Goal: Answer question/provide support: Share knowledge or assist other users

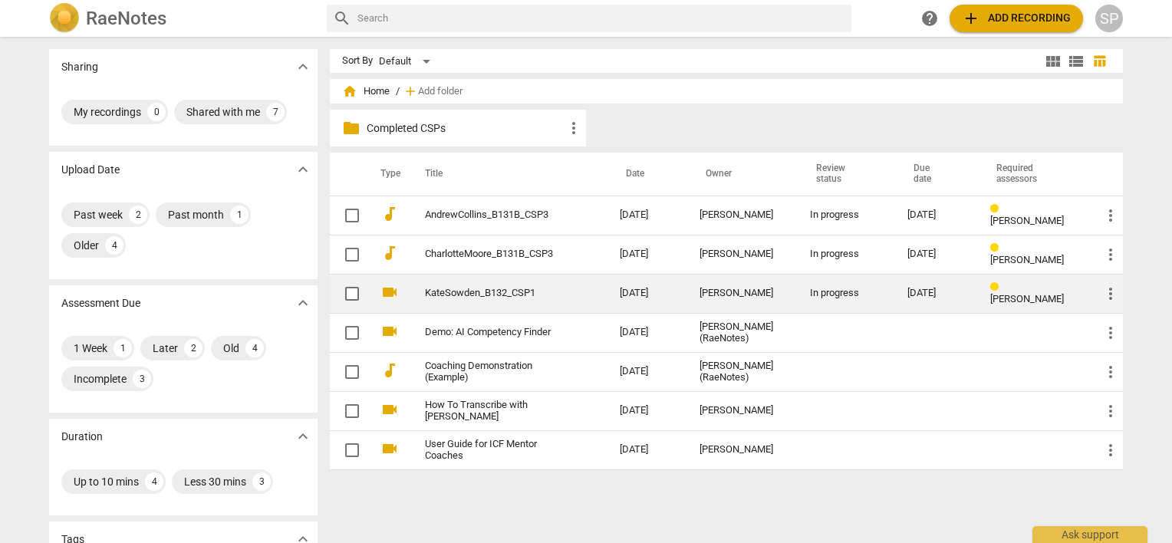
click at [515, 293] on link "KateSowden_B132_CSP1" at bounding box center [495, 294] width 140 height 12
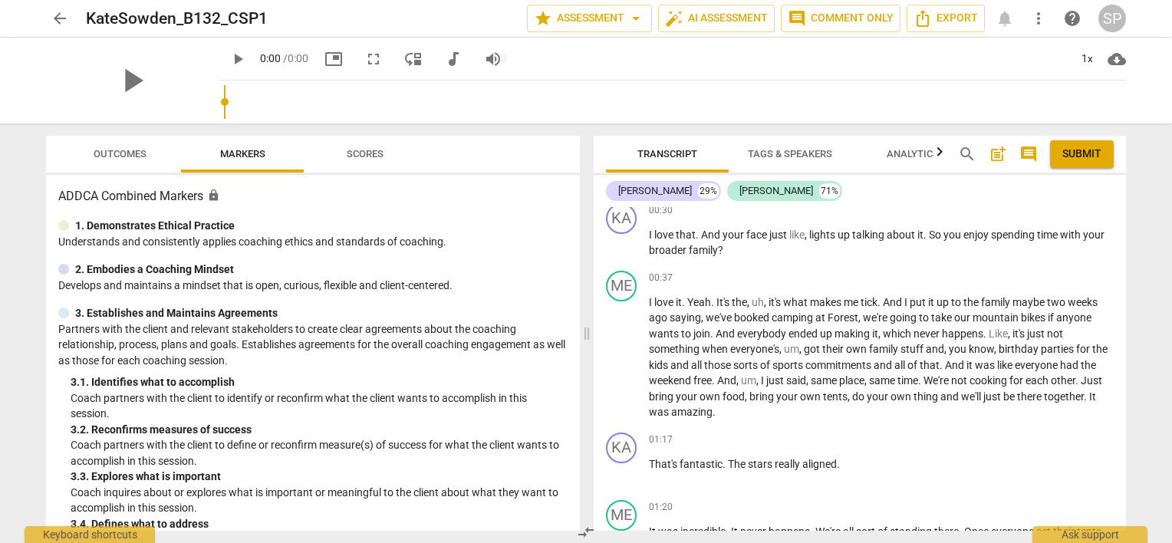
scroll to position [307, 0]
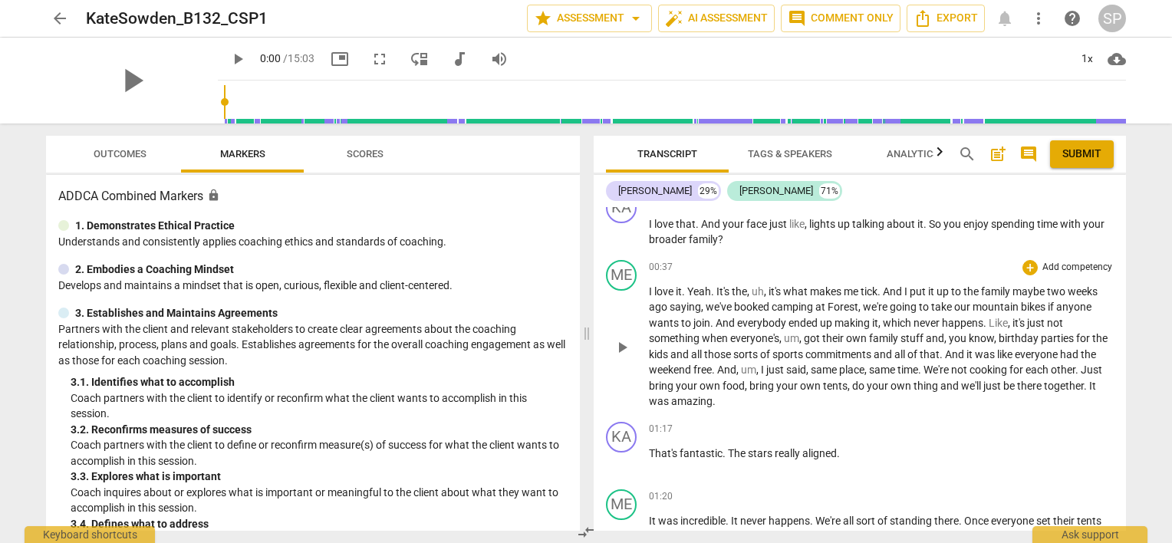
click at [626, 341] on span "play_arrow" at bounding box center [622, 347] width 18 height 18
click at [626, 341] on span "pause" at bounding box center [622, 347] width 18 height 18
type input "37"
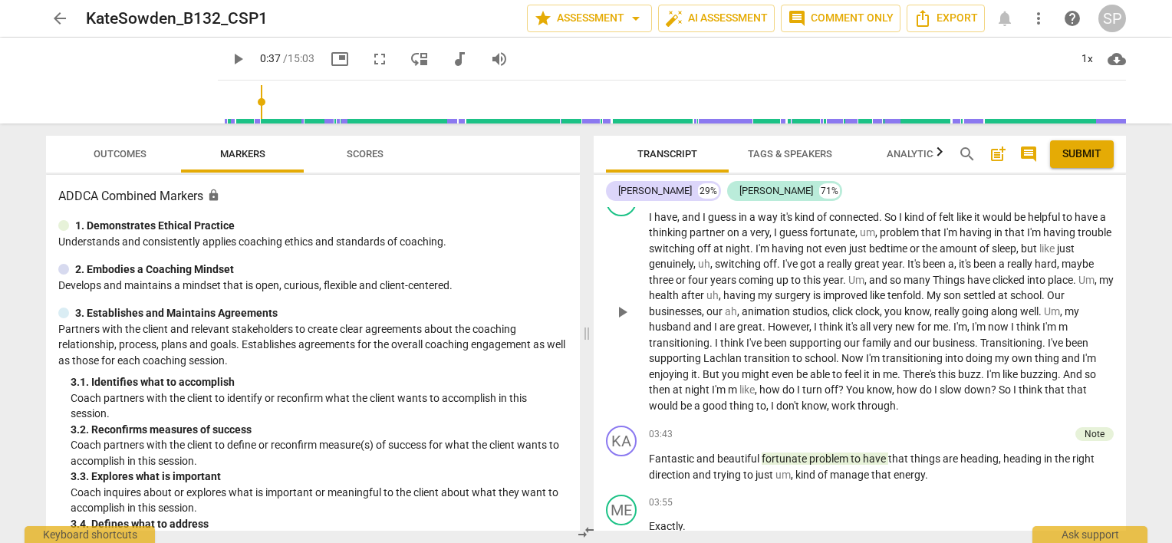
scroll to position [1074, 0]
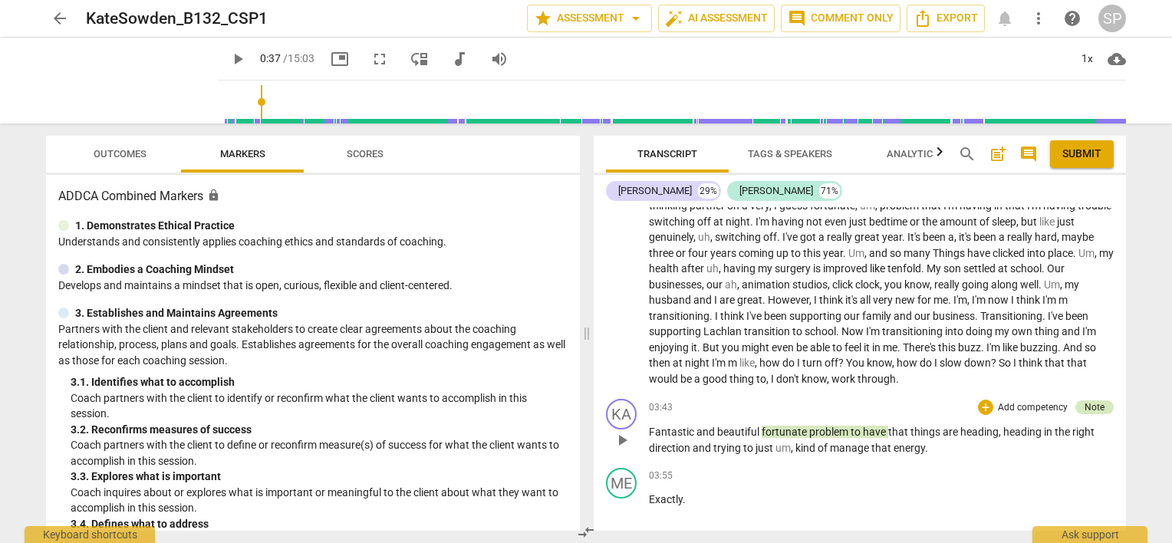
click at [1095, 405] on div "Note" at bounding box center [1095, 407] width 20 height 14
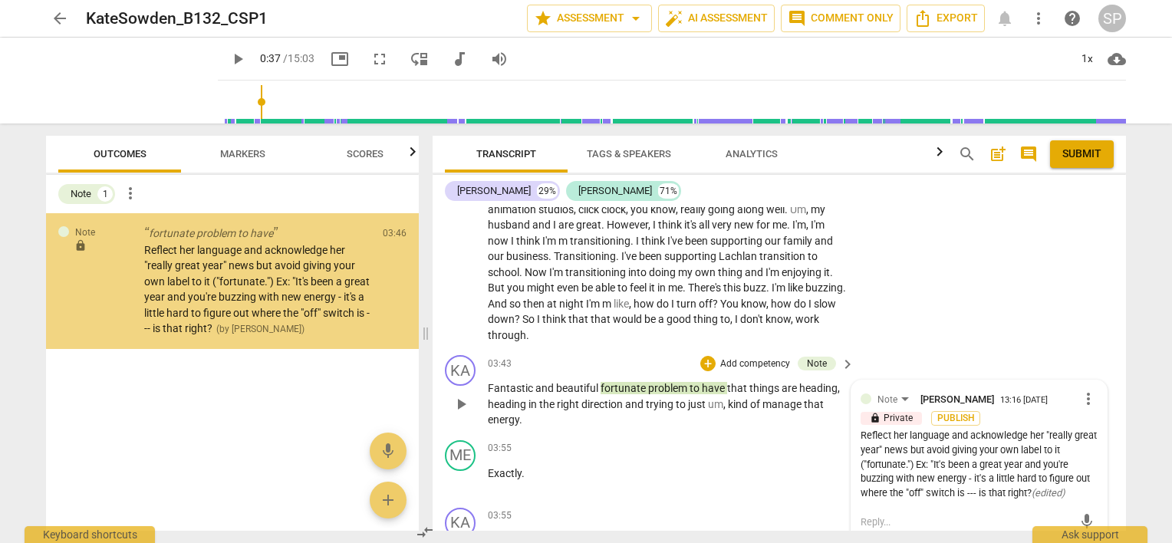
scroll to position [1255, 0]
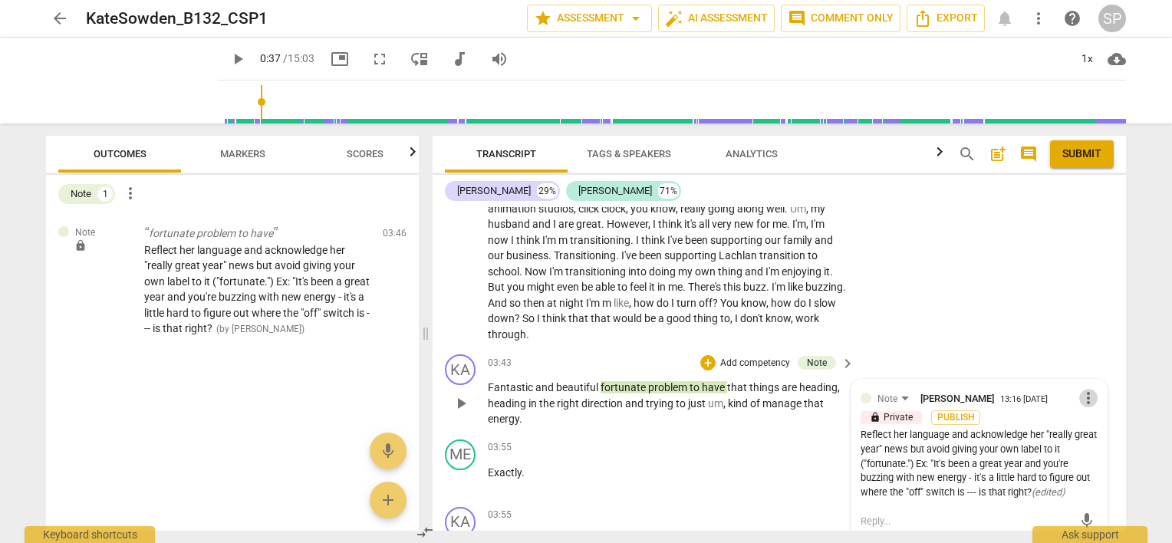
click at [1081, 399] on span "more_vert" at bounding box center [1088, 398] width 18 height 18
click at [1086, 397] on li "Edit" at bounding box center [1101, 394] width 53 height 29
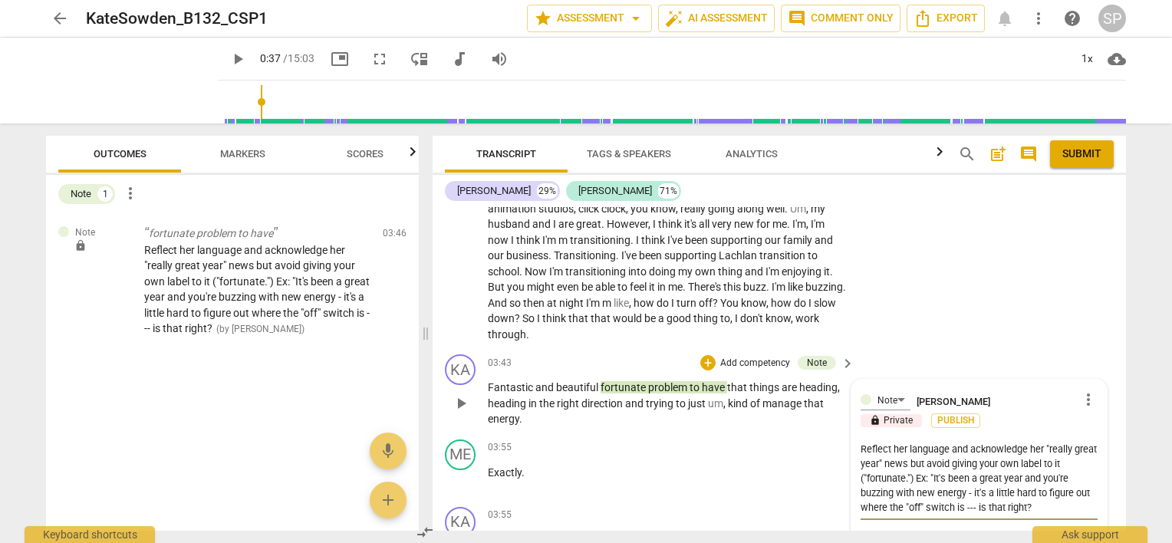
click at [1091, 456] on textarea "Reflect her language and acknowledge her "really great year" news but avoid giv…" at bounding box center [979, 478] width 237 height 73
type textarea "Reflect her language and acknowledge her "really great year" news but avoid giv…"
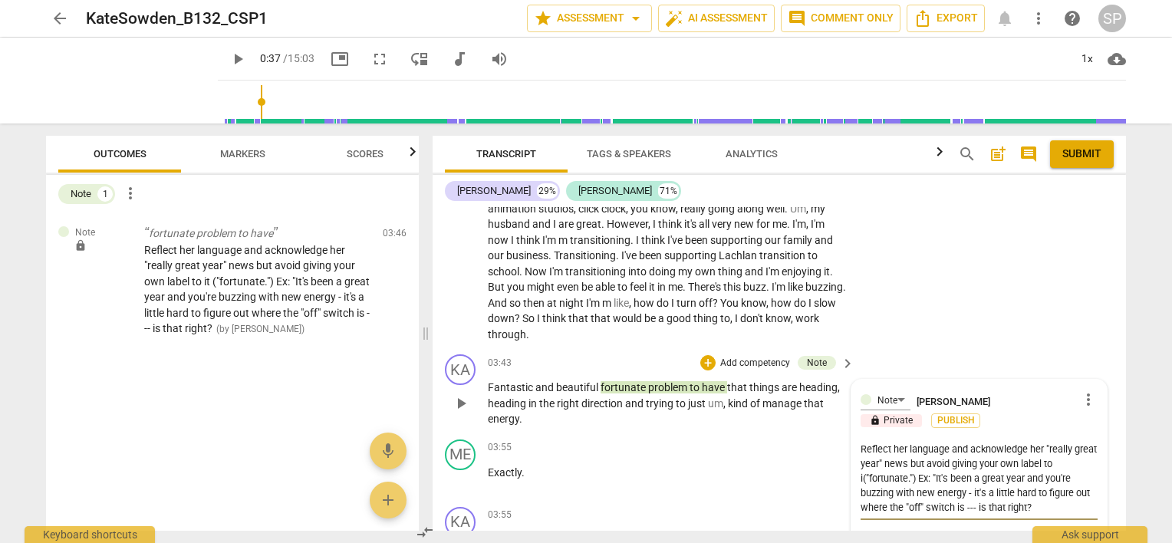
type textarea "Reflect her language and acknowledge her "really great year" news but avoid giv…"
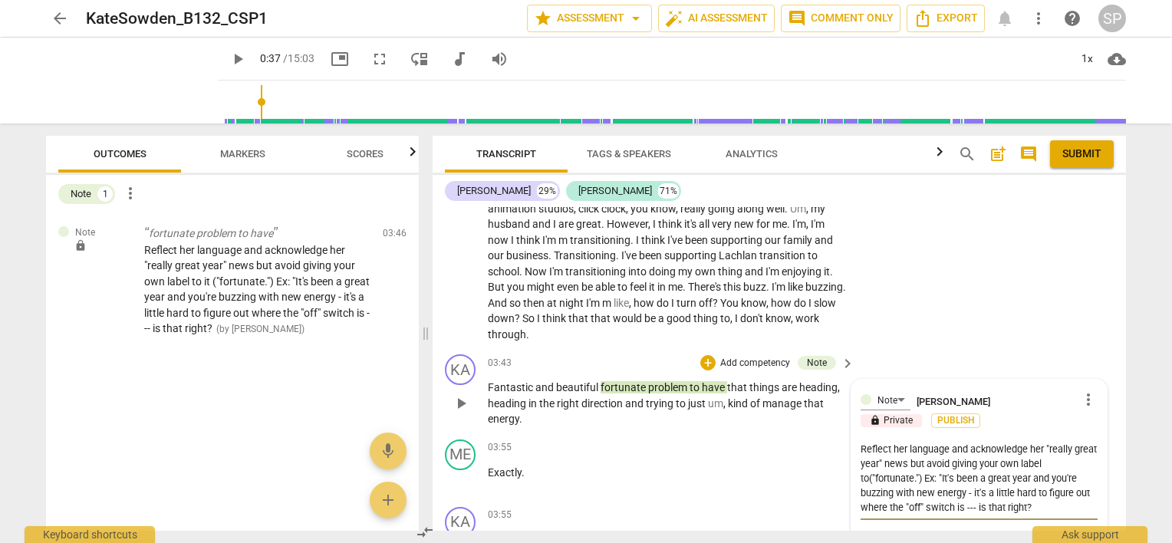
type textarea "Reflect her language and acknowledge her "really great year" news but avoid giv…"
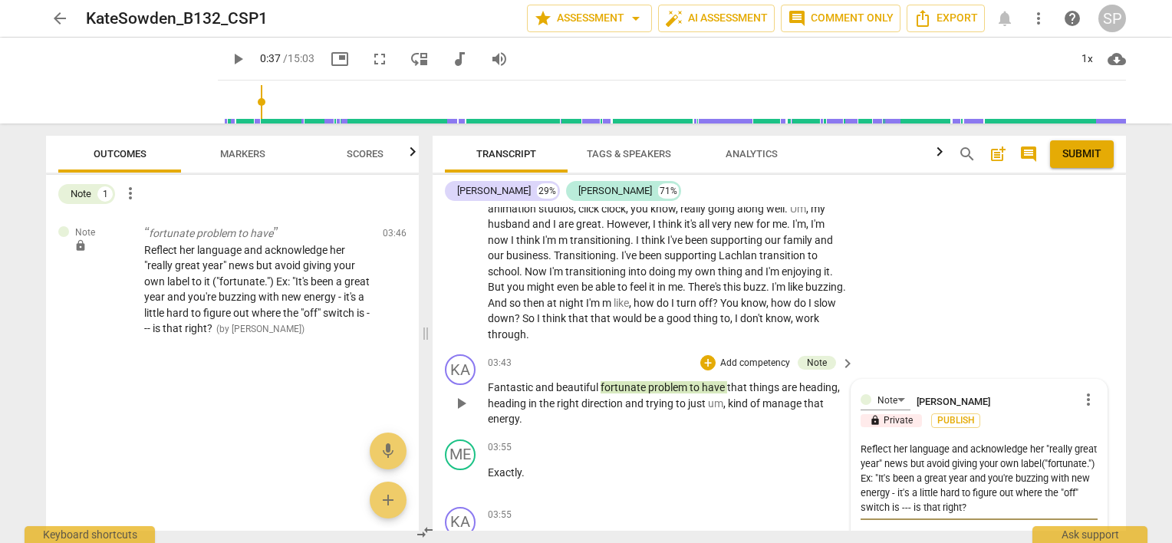
type textarea "Reflect her language and acknowledge her "really great year" news but avoid giv…"
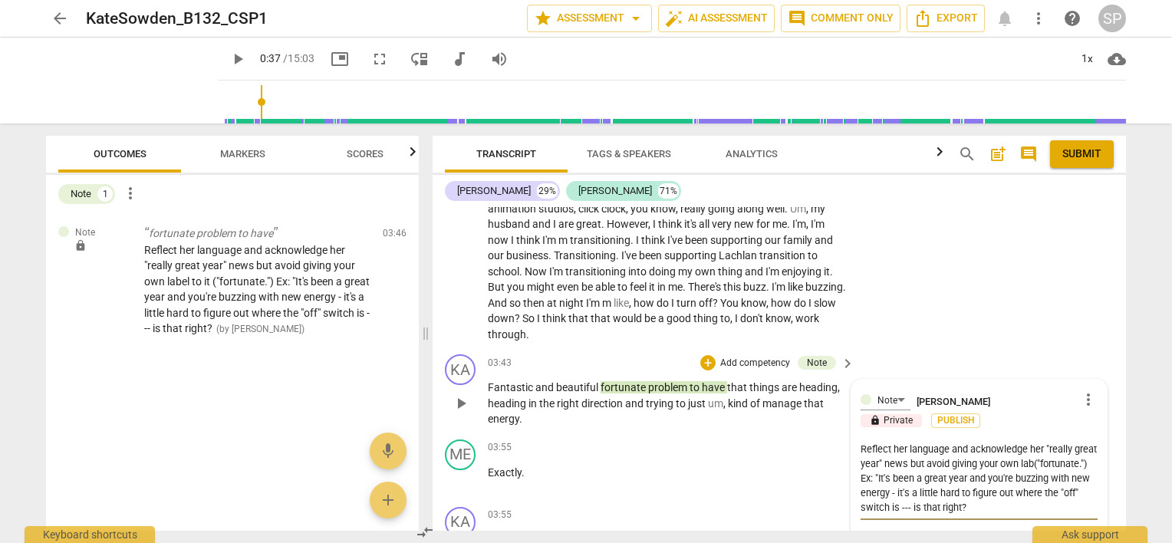
type textarea "Reflect her language and acknowledge her "really great year" news but avoid giv…"
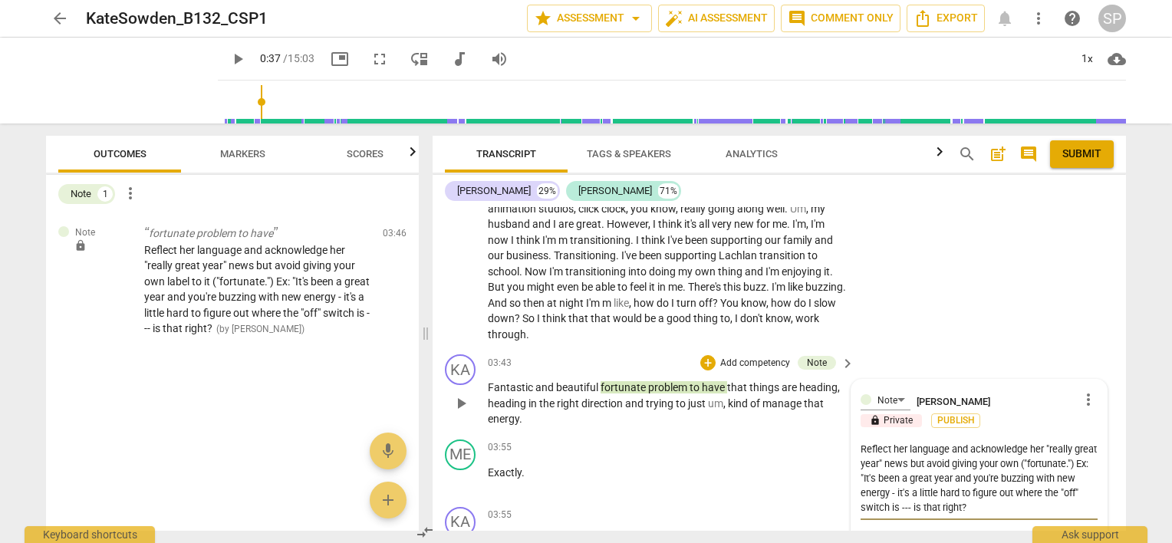
type textarea "Reflect her language and acknowledge her "really great year" news but avoid giv…"
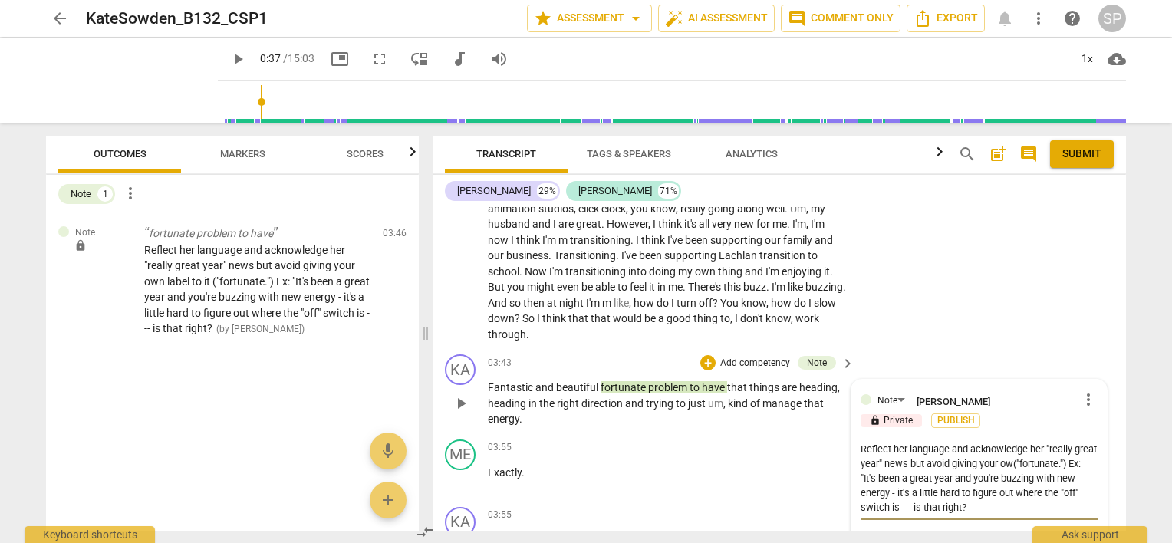
type textarea "Reflect her language and acknowledge her "really great year" news but avoid giv…"
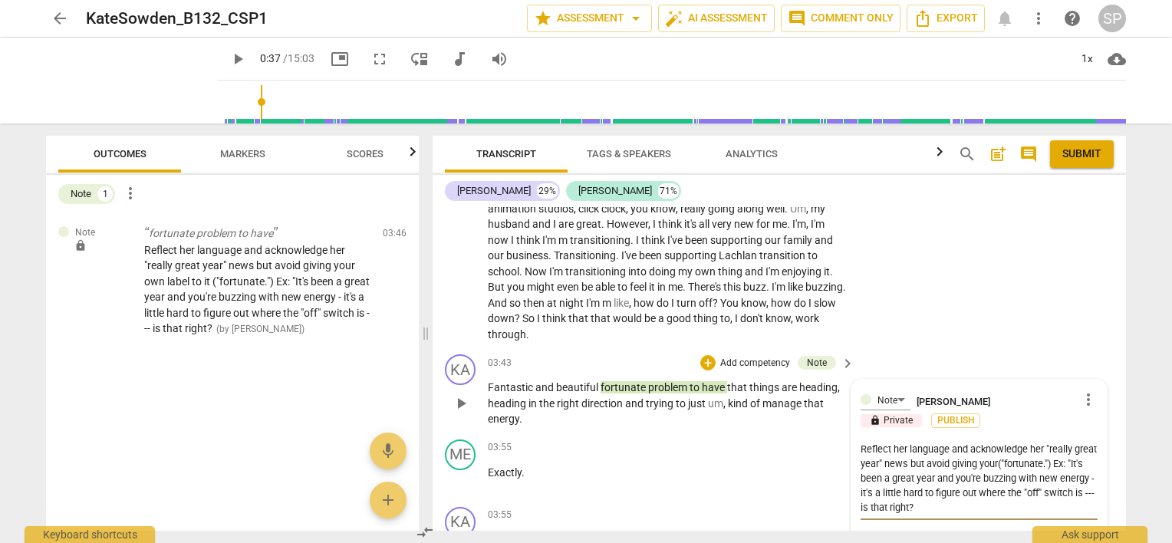
type textarea "Reflect her language and acknowledge her "really great year" news but avoid giv…"
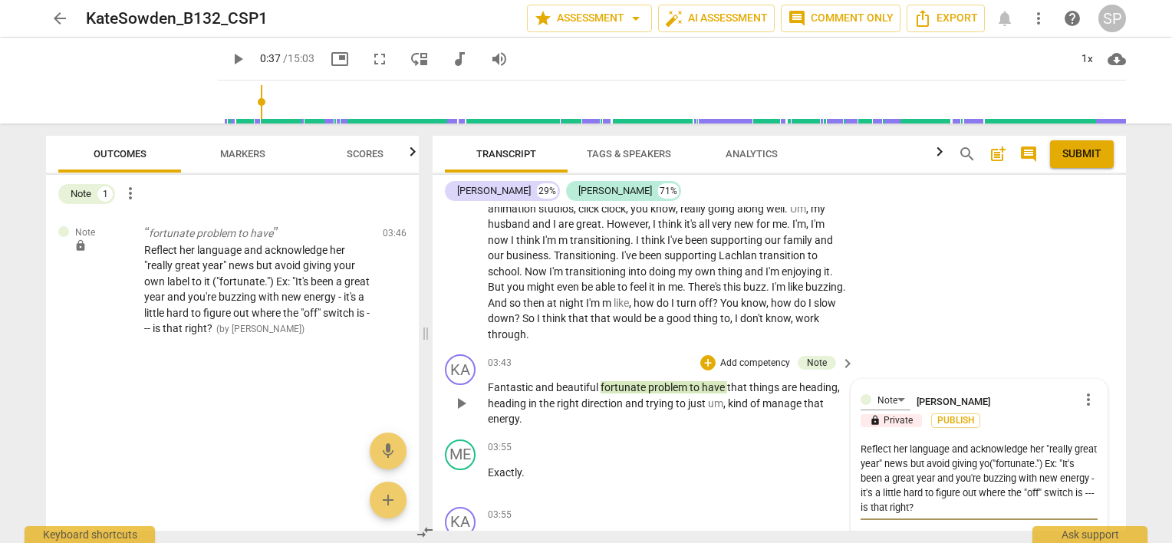
type textarea "Reflect her language and acknowledge her "really great year" news but avoid giv…"
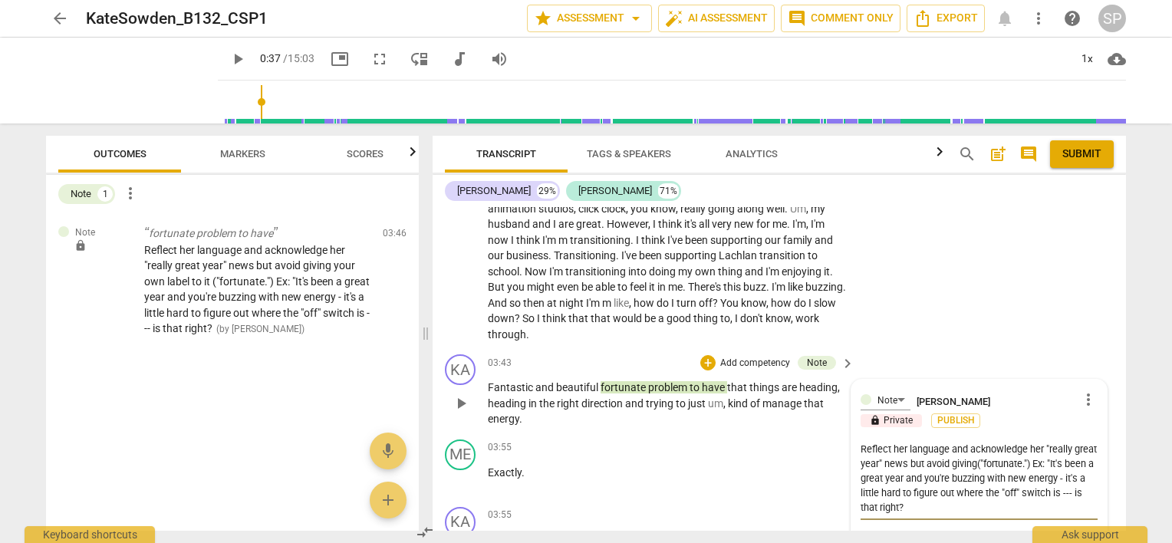
type textarea "Reflect her language and acknowledge her "really great year" news but avoid giv…"
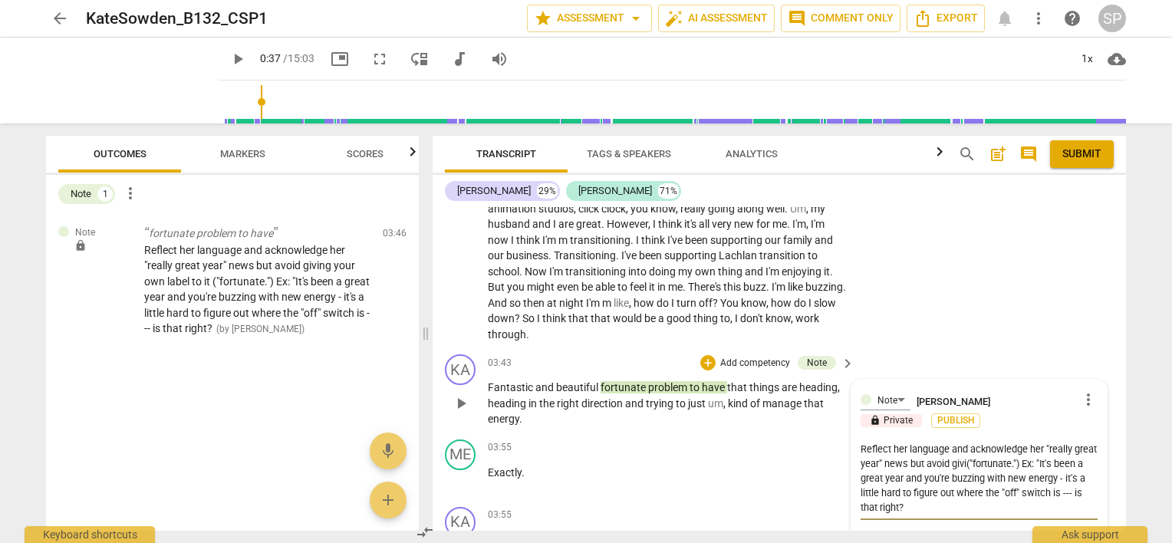
type textarea "Reflect her language and acknowledge her "really great year" news but avoid giv…"
type textarea "Reflect her language and acknowledge her "really great year" news but avoid gi(…"
type textarea "Reflect her language and acknowledge her "really great year" news but avoid g("…"
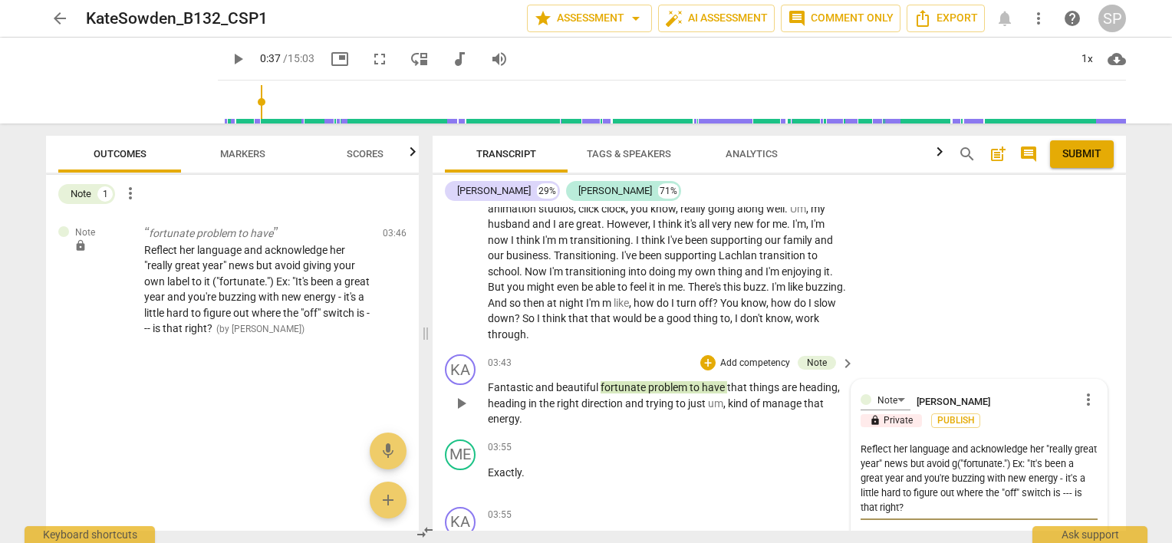
type textarea "Reflect her language and acknowledge her "really great year" news but avoid ("f…"
type textarea "Reflect her language and acknowledge her "really great year" news but avoid("fo…"
type textarea "Reflect her language and acknowledge her "really great year" news but avoi("for…"
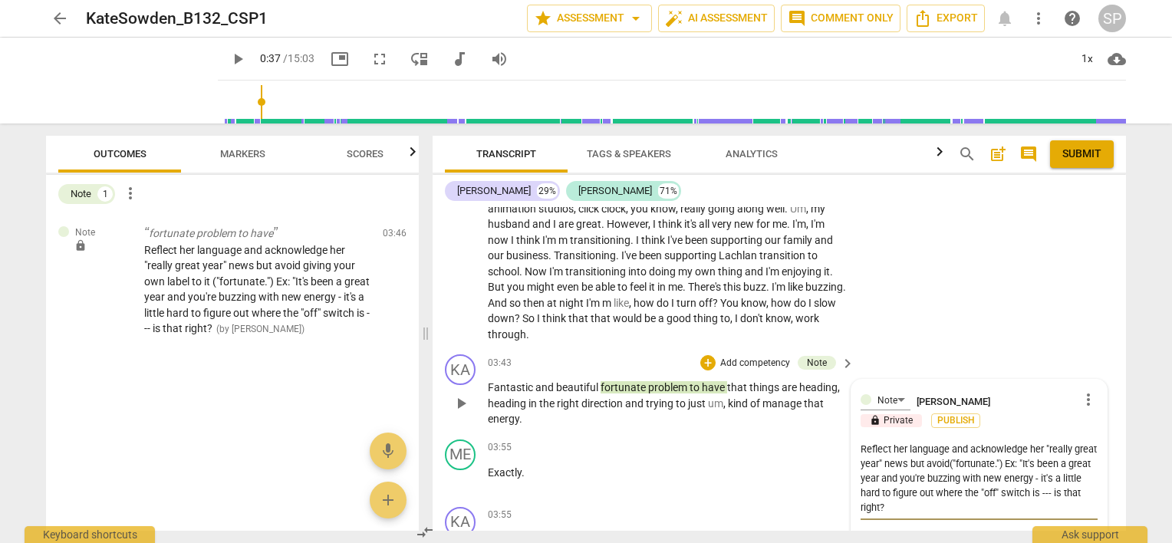
type textarea "Reflect her language and acknowledge her "really great year" news but avoi("for…"
type textarea "Reflect her language and acknowledge her "really great year" news but avo("fort…"
type textarea "Reflect her language and acknowledge her "really great year" news but av("fortu…"
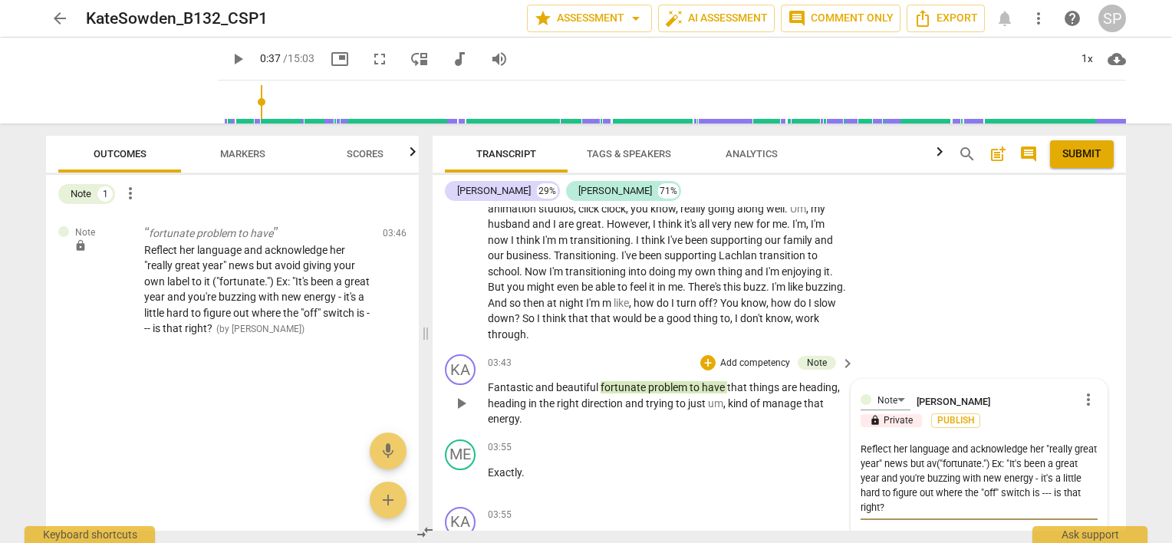
type textarea "Reflect her language and acknowledge her "really great year" news but a("fortun…"
type textarea "Reflect her language and acknowledge her "really great year" news but ("fortuna…"
type textarea "Reflect her language and acknowledge her "really great year" news but i("fortun…"
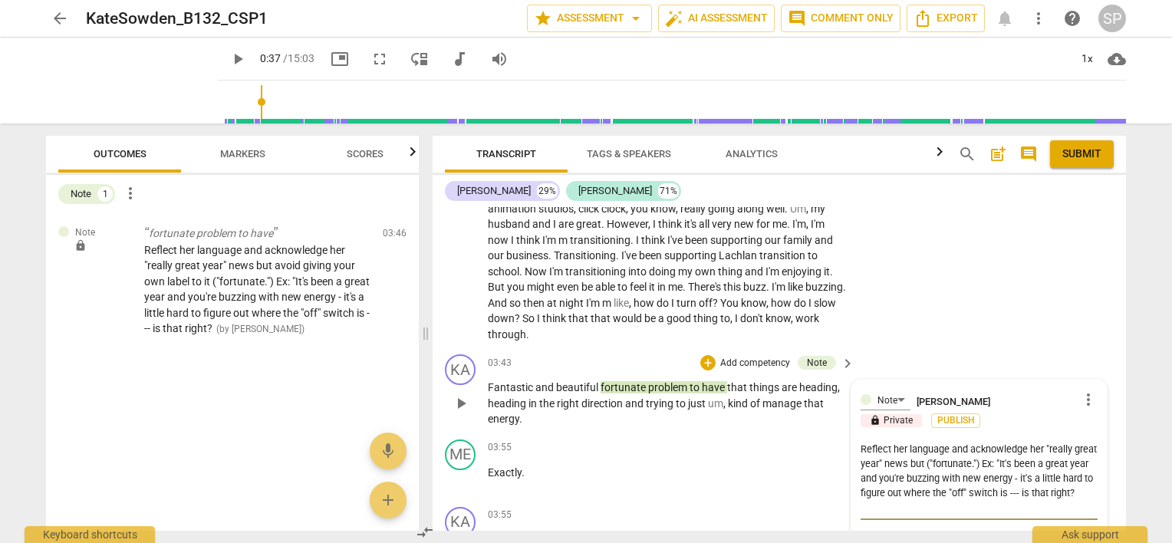
type textarea "Reflect her language and acknowledge her "really great year" news but i("fortun…"
type textarea "Reflect her language and acknowledge her "really great year" news but if("fortu…"
type textarea "Reflect her language and acknowledge her "really great year" news but if ("fort…"
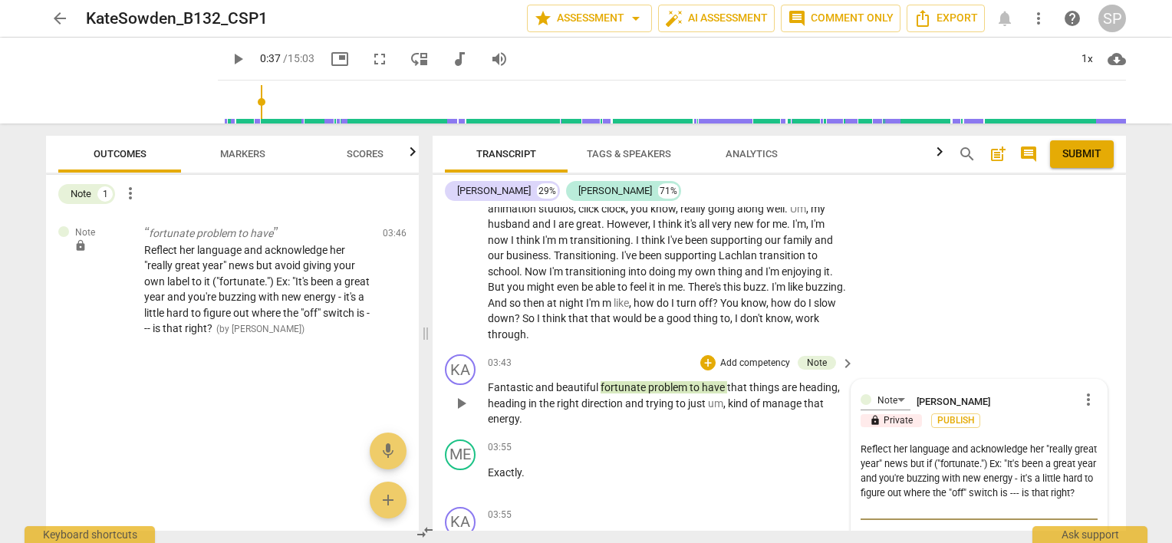
type textarea "Reflect her language and acknowledge her "really great year" news but if p("for…"
type textarea "Reflect her language and acknowledge her "really great year" news but if po("fo…"
type textarea "Reflect her language and acknowledge her "really great year" news but if pos("f…"
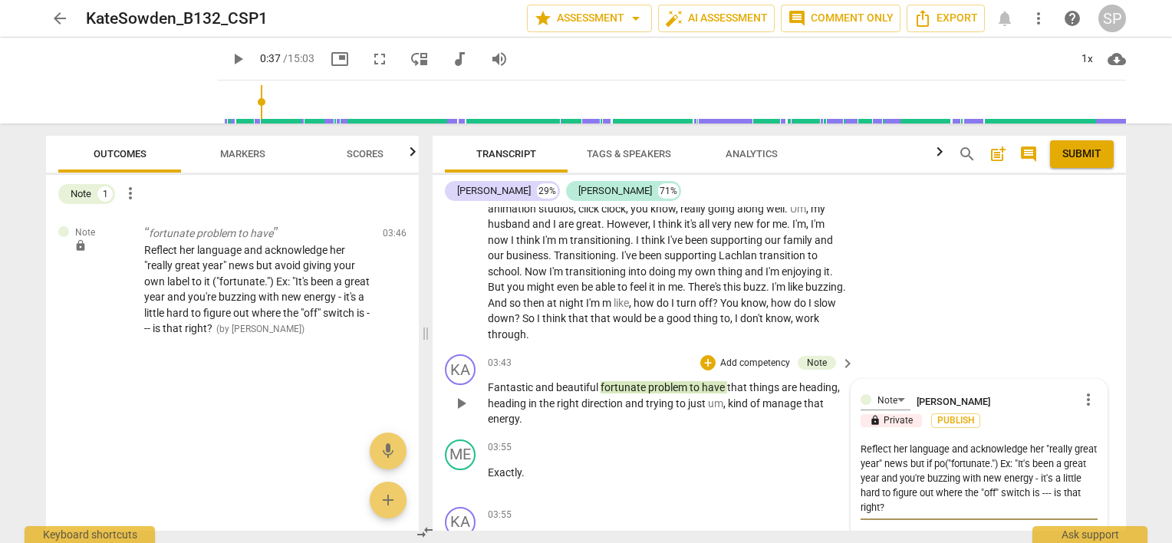
type textarea "Reflect her language and acknowledge her "really great year" news but if pos("f…"
type textarea "Reflect her language and acknowledge her "really great year" news but if poss("…"
type textarea "Reflect her language and acknowledge her "really great year" news but if possi(…"
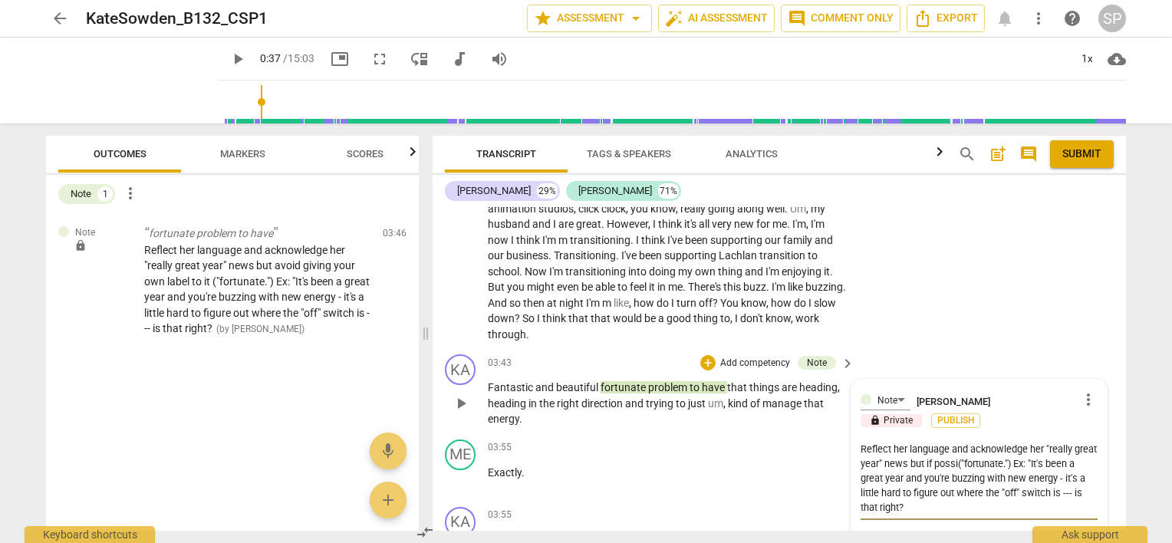
type textarea "Reflect her language and acknowledge her "really great year" news but if possib…"
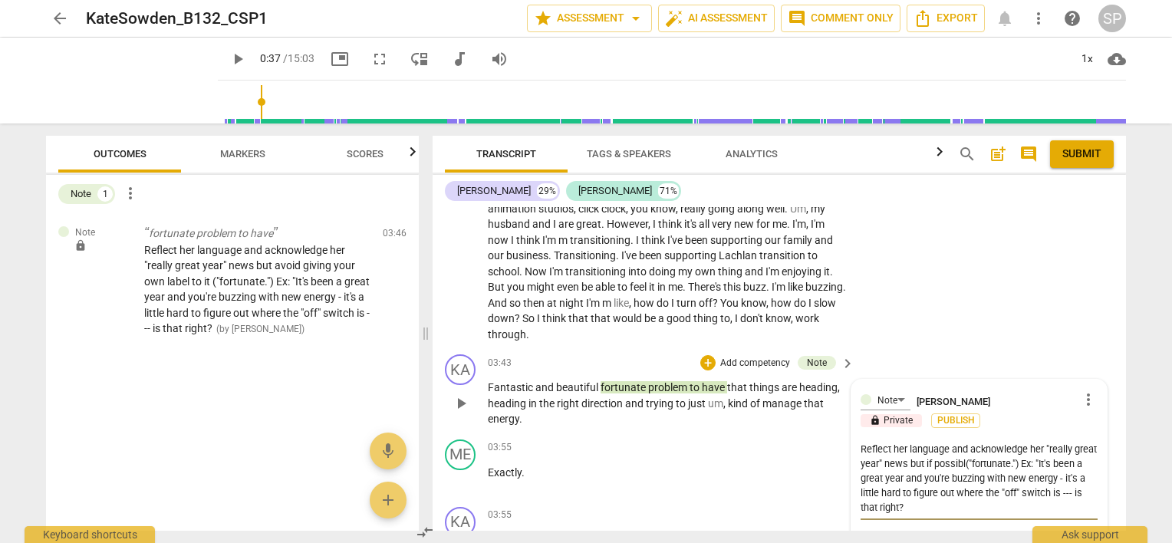
type textarea "Reflect her language and acknowledge her "really great year" news but if possib…"
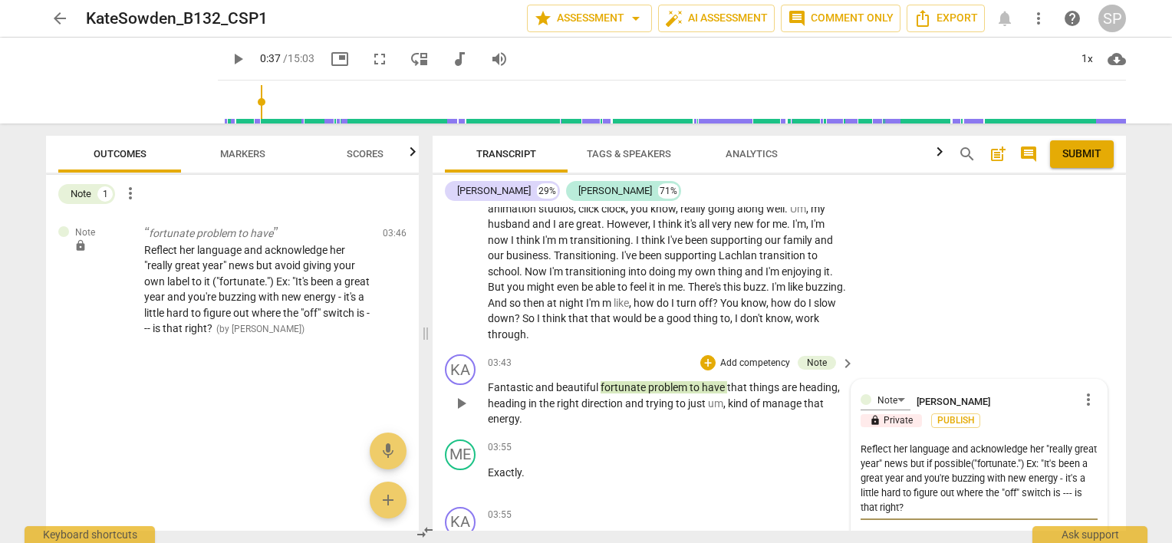
type textarea "Reflect her language and acknowledge her "really great year" news but if possib…"
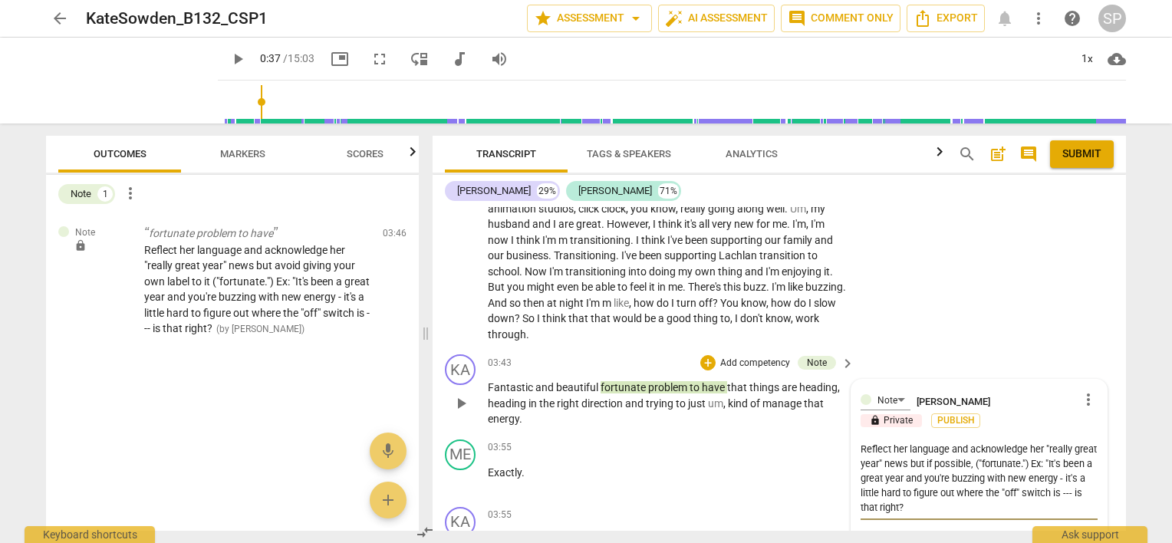
type textarea "Reflect her language and acknowledge her "really great year" news but if possib…"
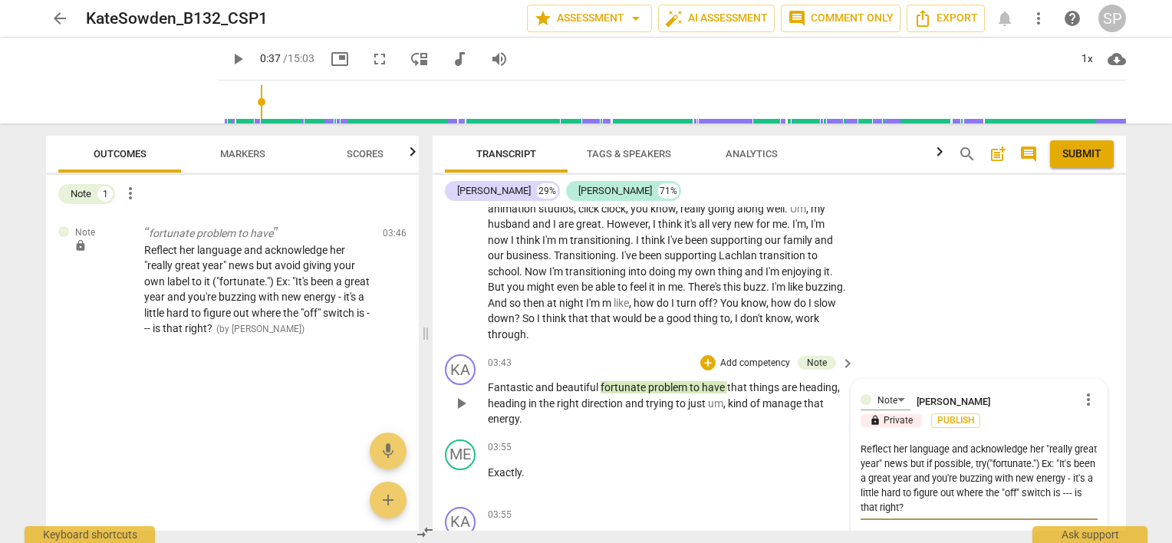
type textarea "Reflect her language and acknowledge her "really great year" news but if possib…"
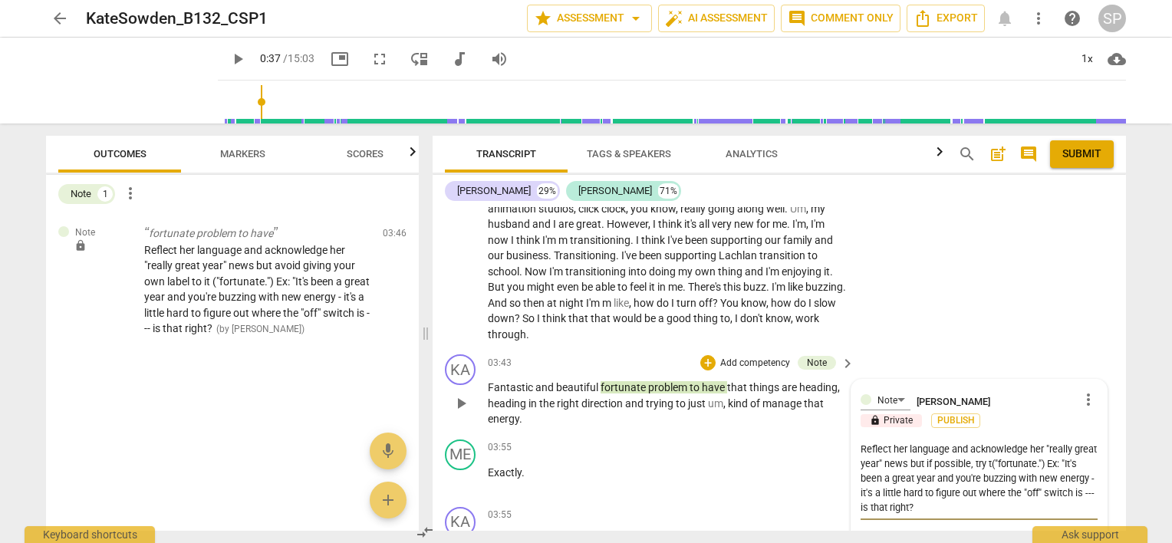
type textarea "Reflect her language and acknowledge her "really great year" news but if possib…"
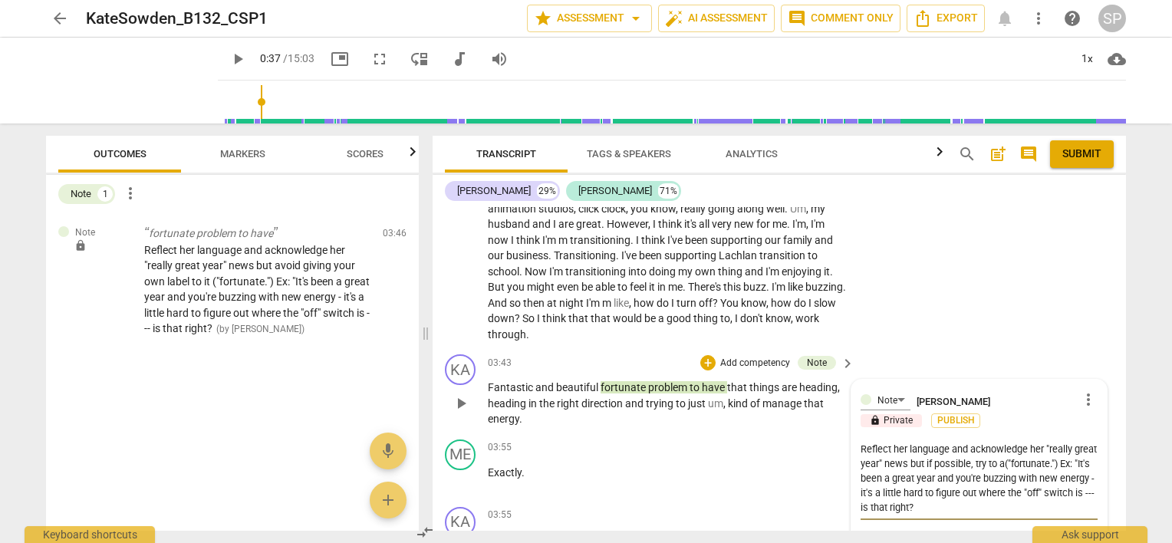
type textarea "Reflect her language and acknowledge her "really great year" news but if possib…"
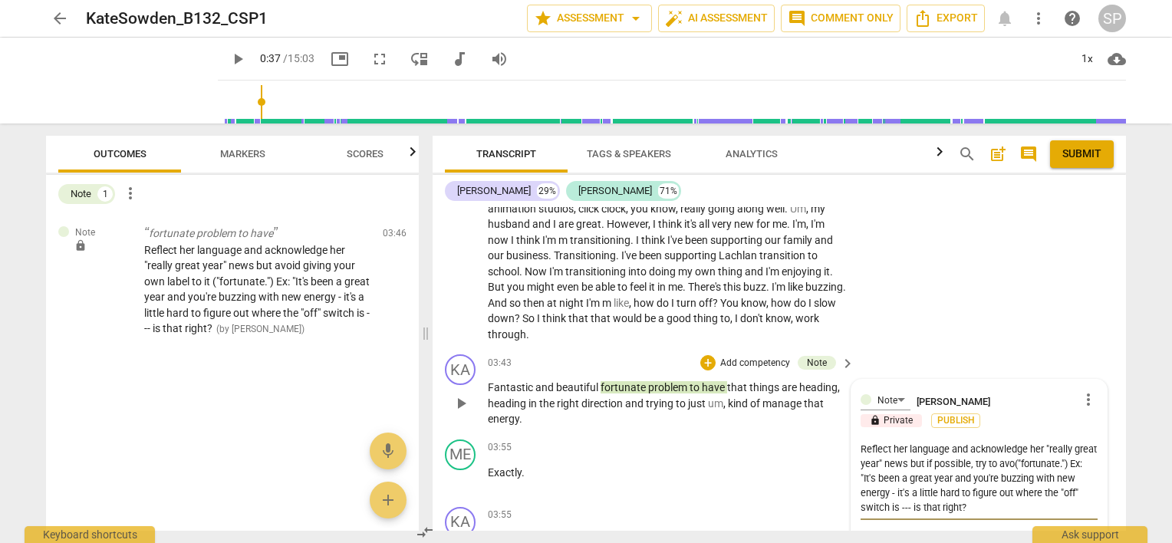
type textarea "Reflect her language and acknowledge her "really great year" news but if possib…"
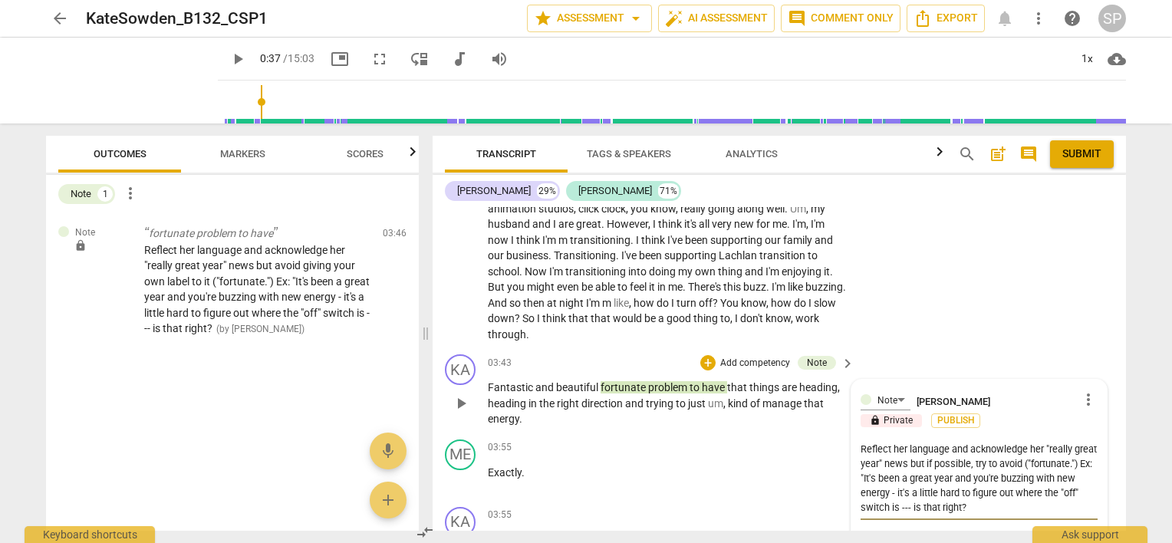
type textarea "Reflect her language and acknowledge her "really great year" news but if possib…"
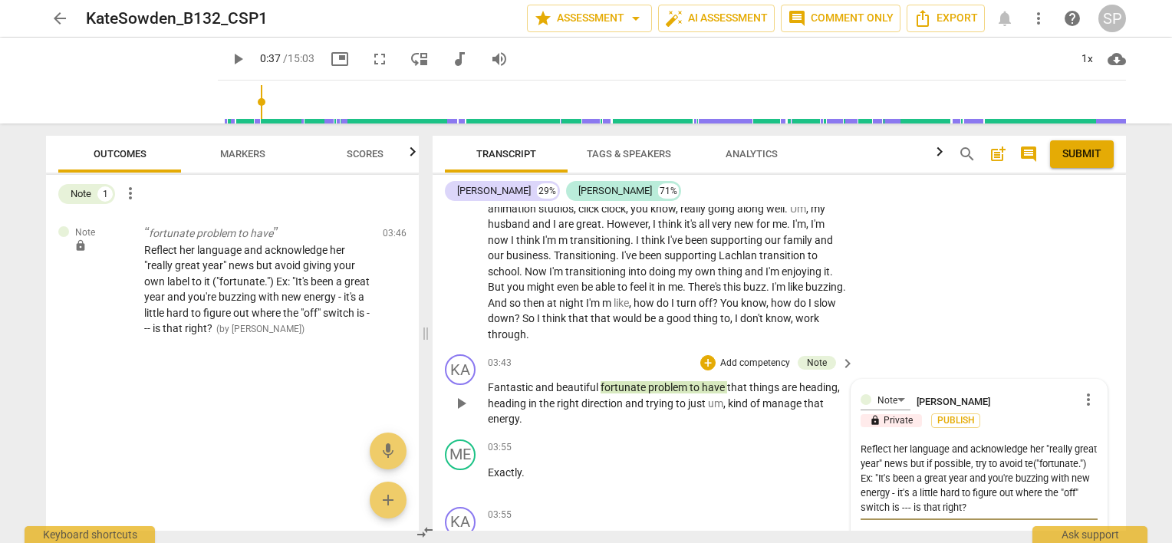
type textarea "Reflect her language and acknowledge her "really great year" news but if possib…"
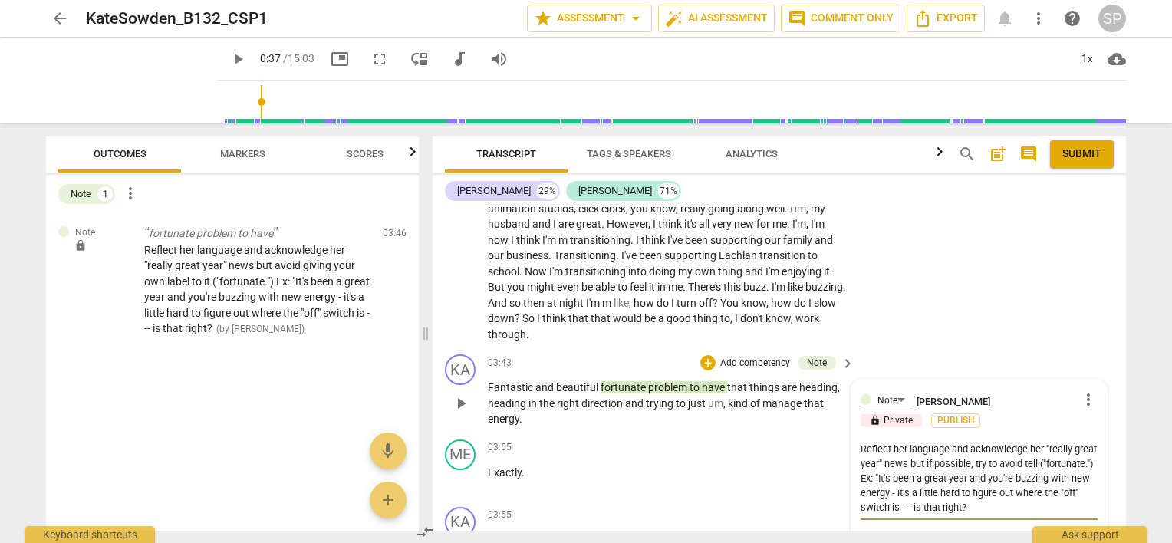
type textarea "Reflect her language and acknowledge her "really great year" news but if possib…"
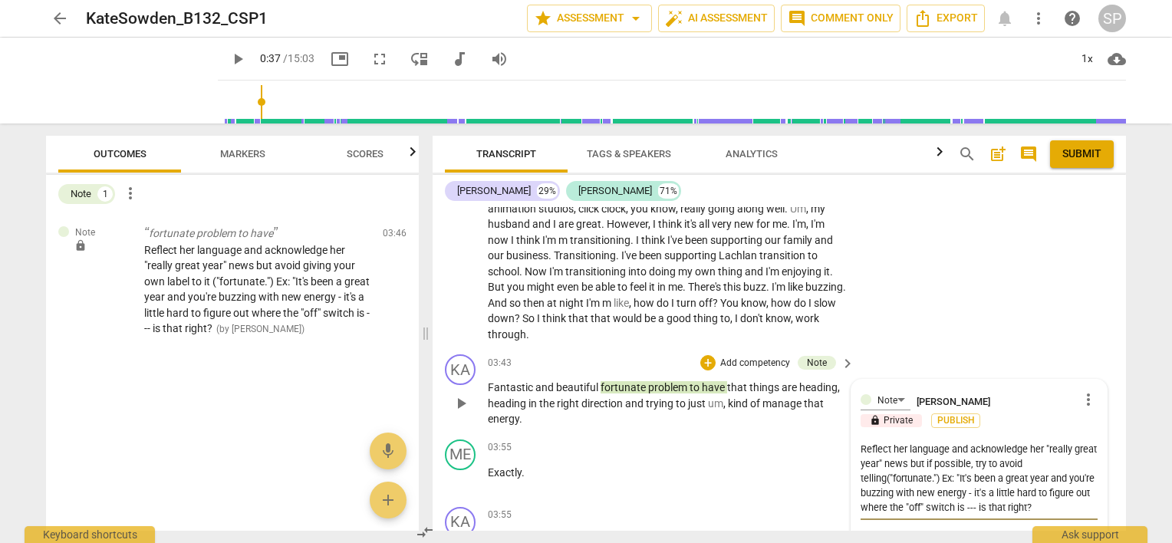
type textarea "Reflect her language and acknowledge her "really great year" news but if possib…"
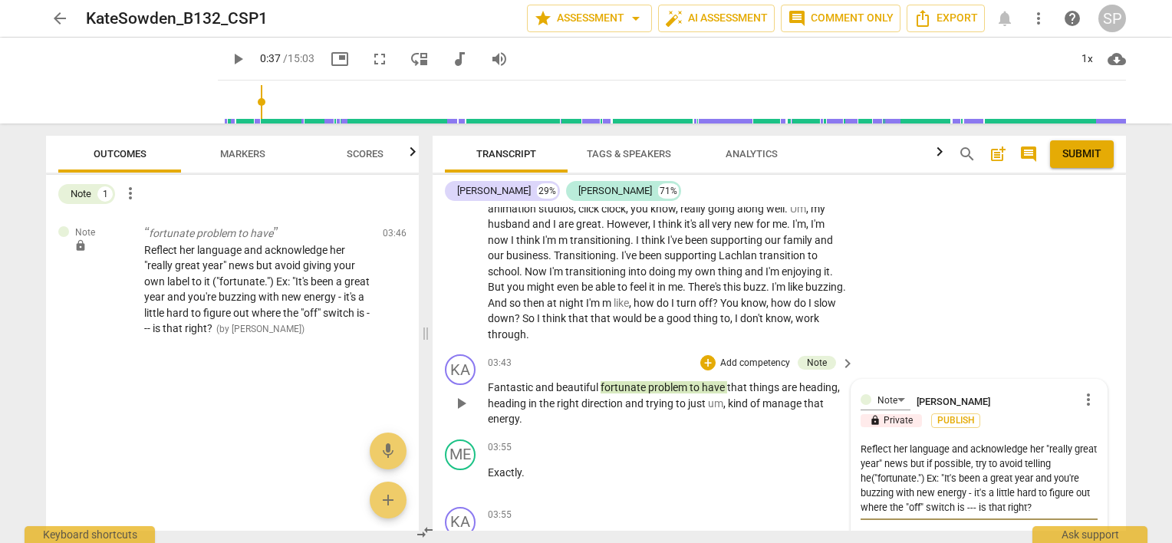
type textarea "Reflect her language and acknowledge her "really great year" news but if possib…"
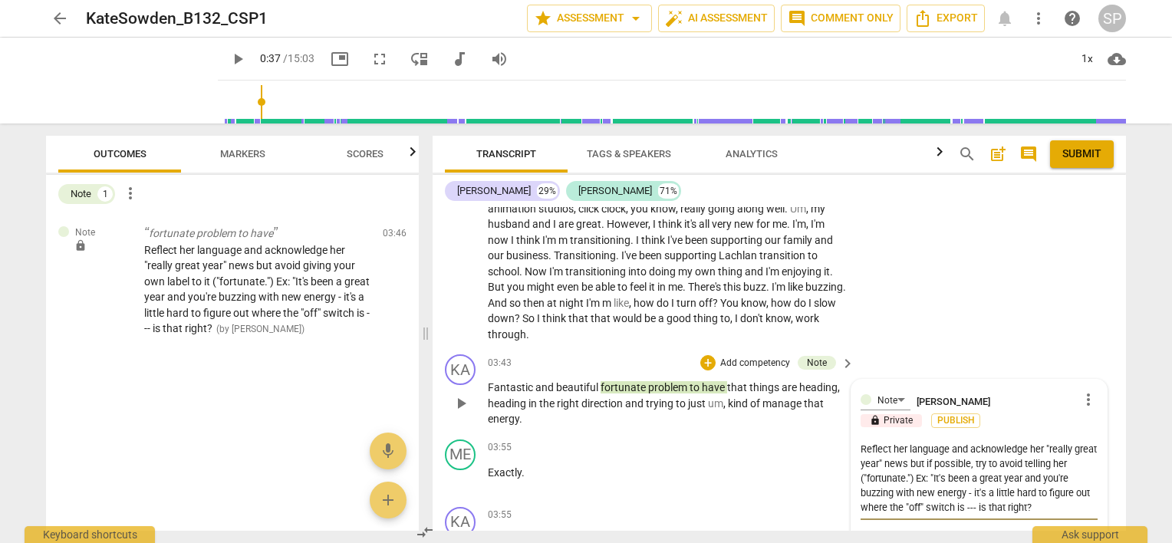
type textarea "Reflect her language and acknowledge her "really great year" news but if possib…"
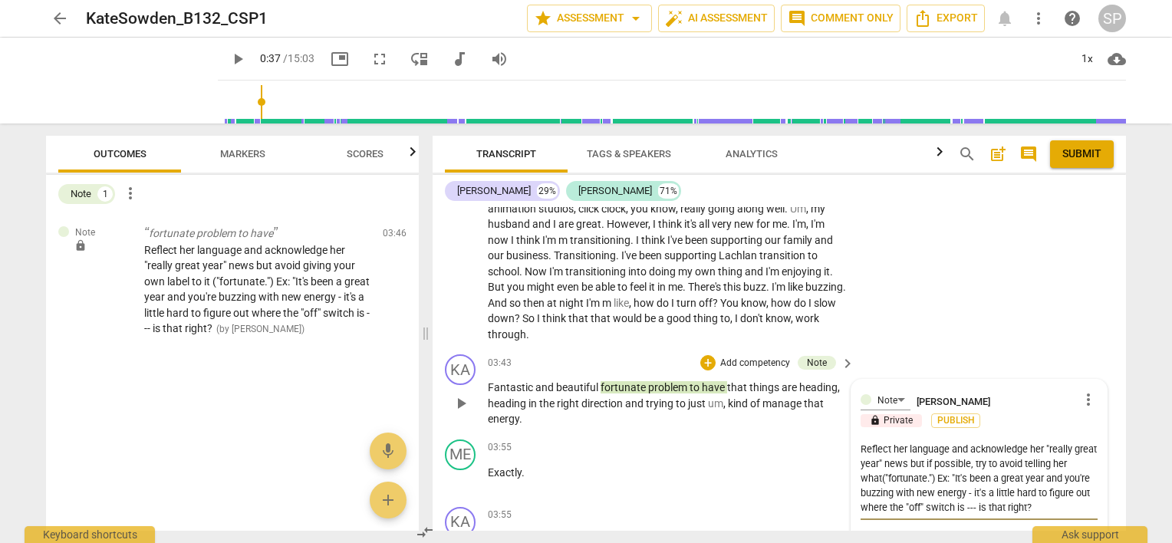
type textarea "Reflect her language and acknowledge her "really great year" news but if possib…"
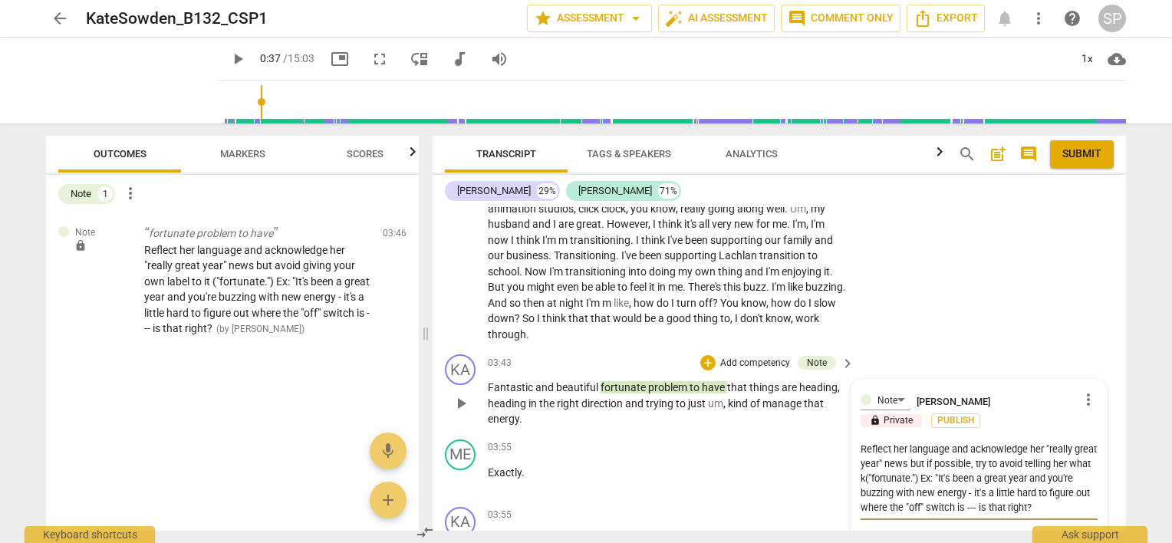
type textarea "Reflect her language and acknowledge her "really great year" news but if possib…"
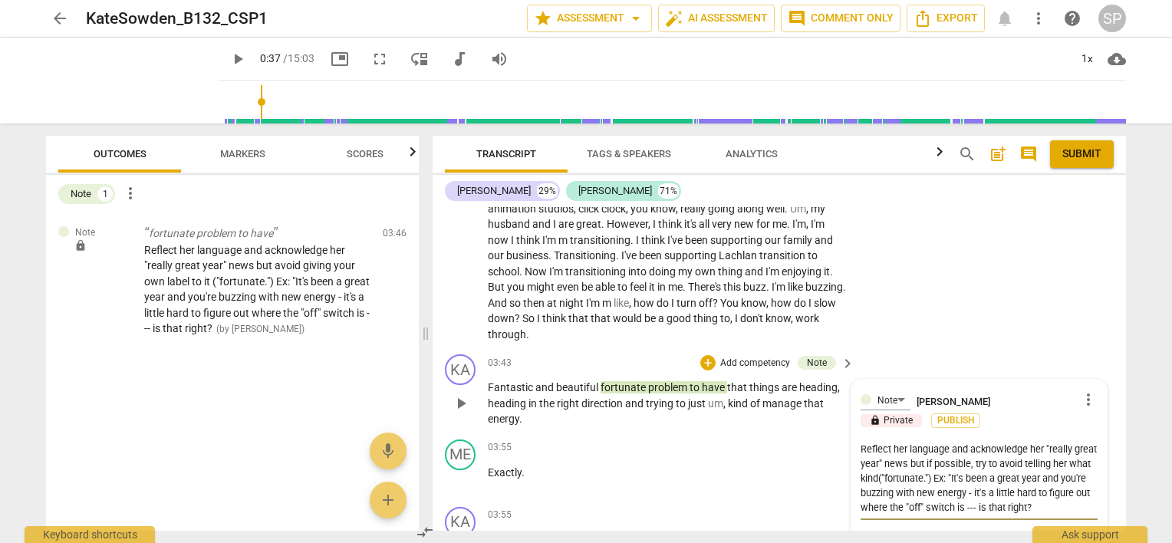
type textarea "Reflect her language and acknowledge her "really great year" news but if possib…"
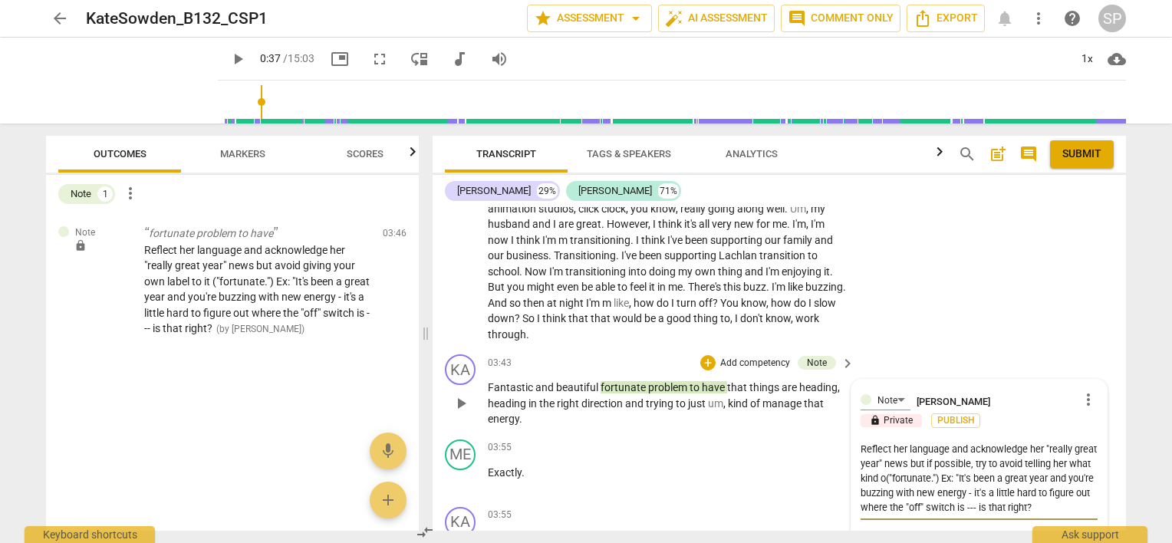
type textarea "Reflect her language and acknowledge her "really great year" news but if possib…"
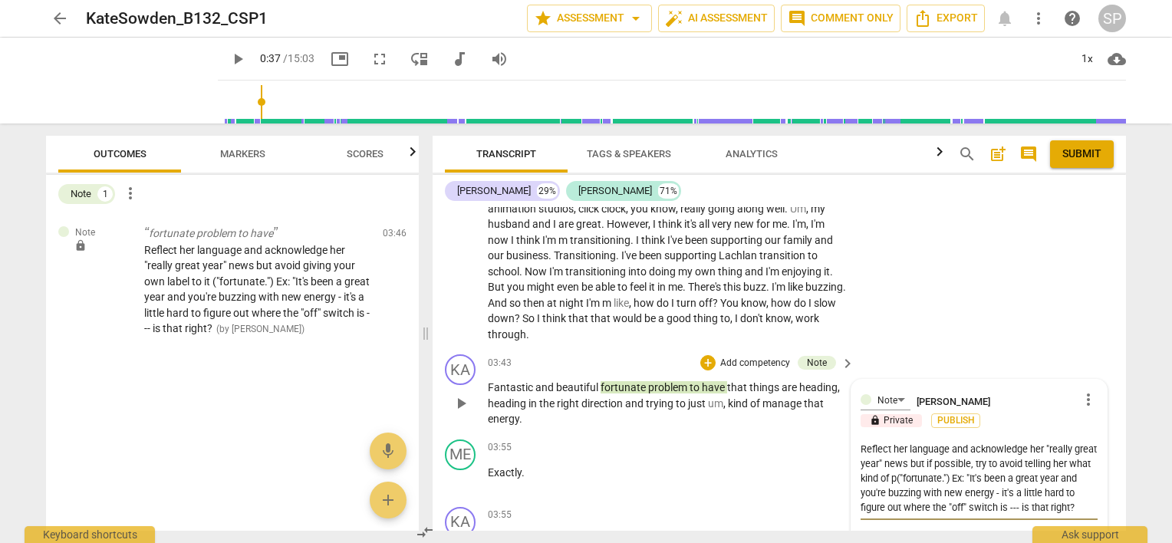
type textarea "Reflect her language and acknowledge her "really great year" news but if possib…"
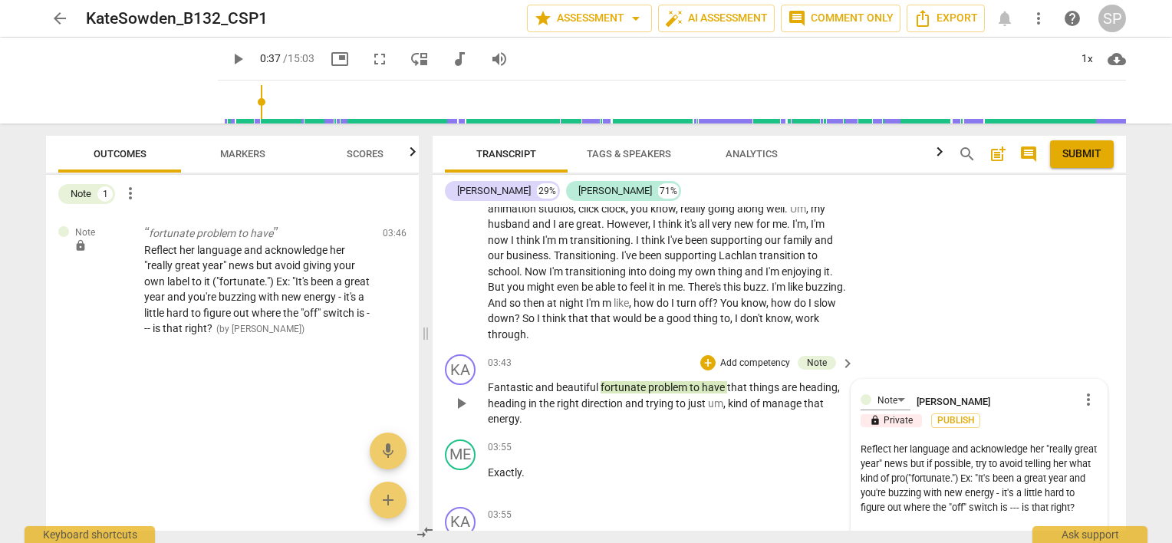
type textarea "Reflect her language and acknowledge her "really great year" news but if possib…"
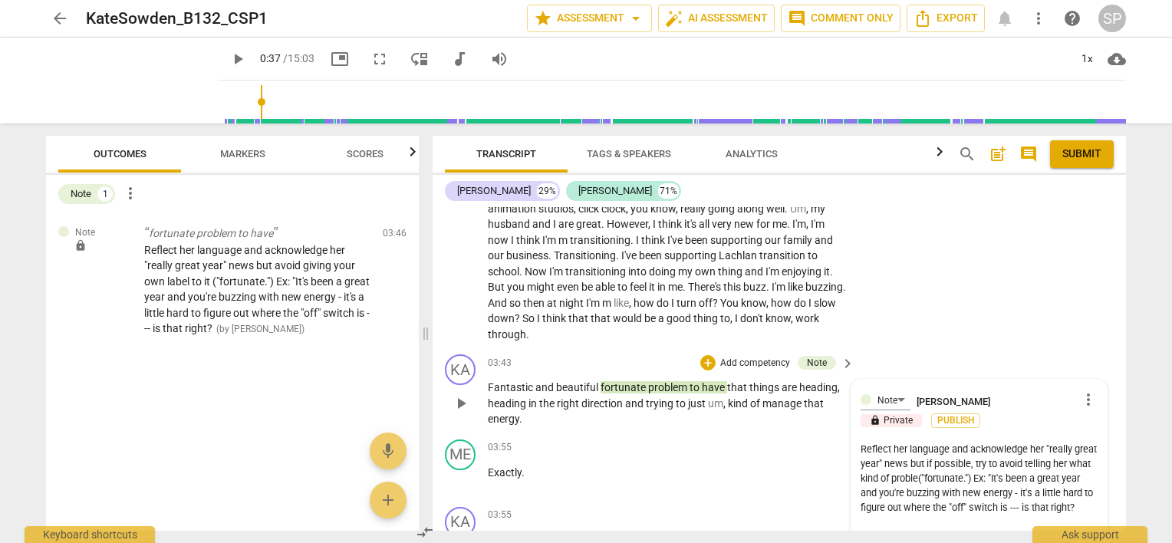
type textarea "Reflect her language and acknowledge her "really great year" news but if possib…"
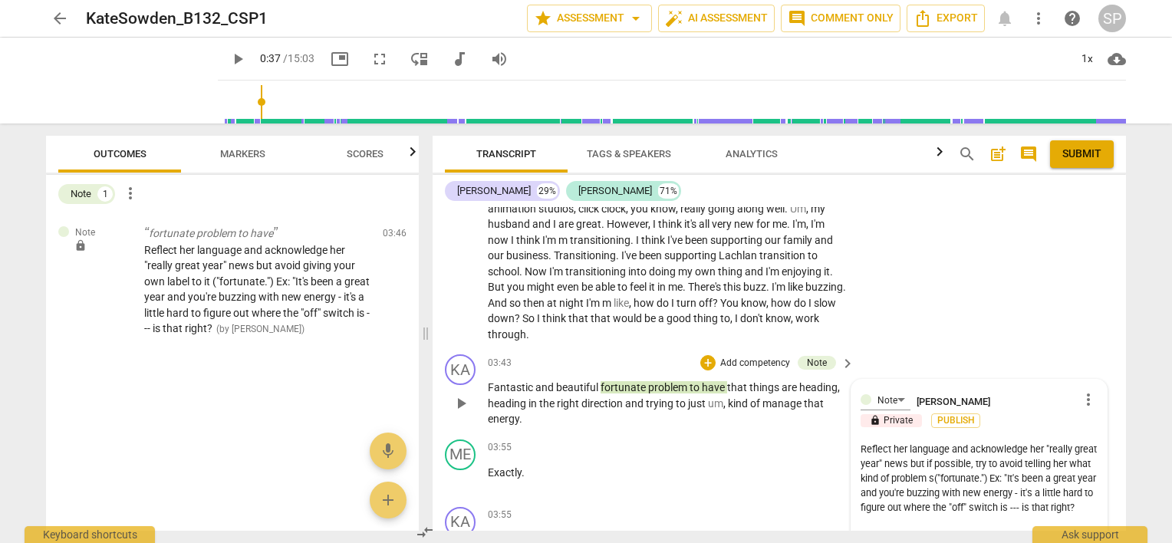
type textarea "Reflect her language and acknowledge her "really great year" news but if possib…"
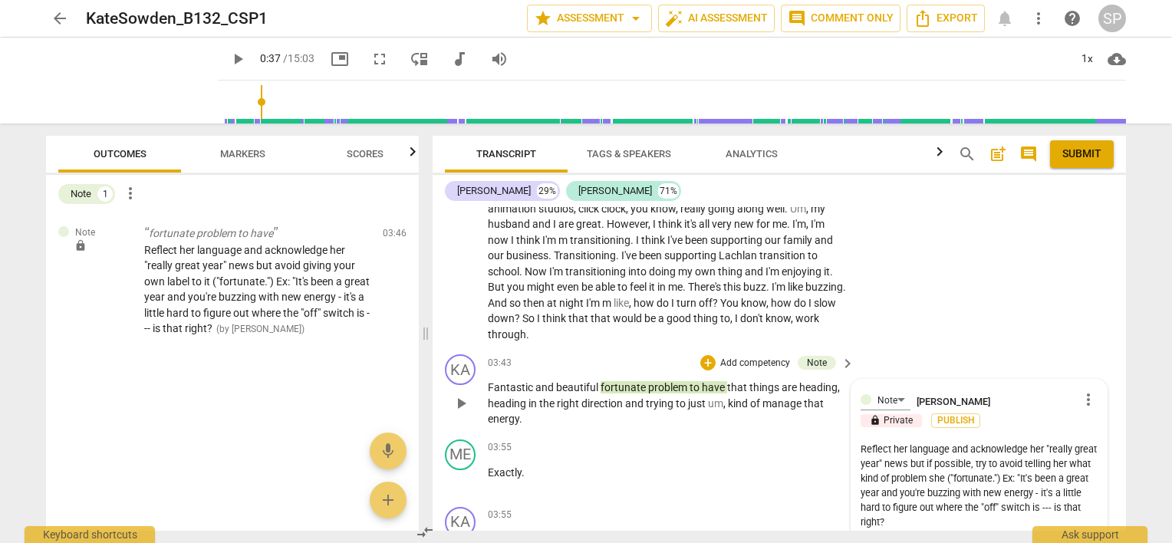
type textarea "Reflect her language and acknowledge her "really great year" news but if possib…"
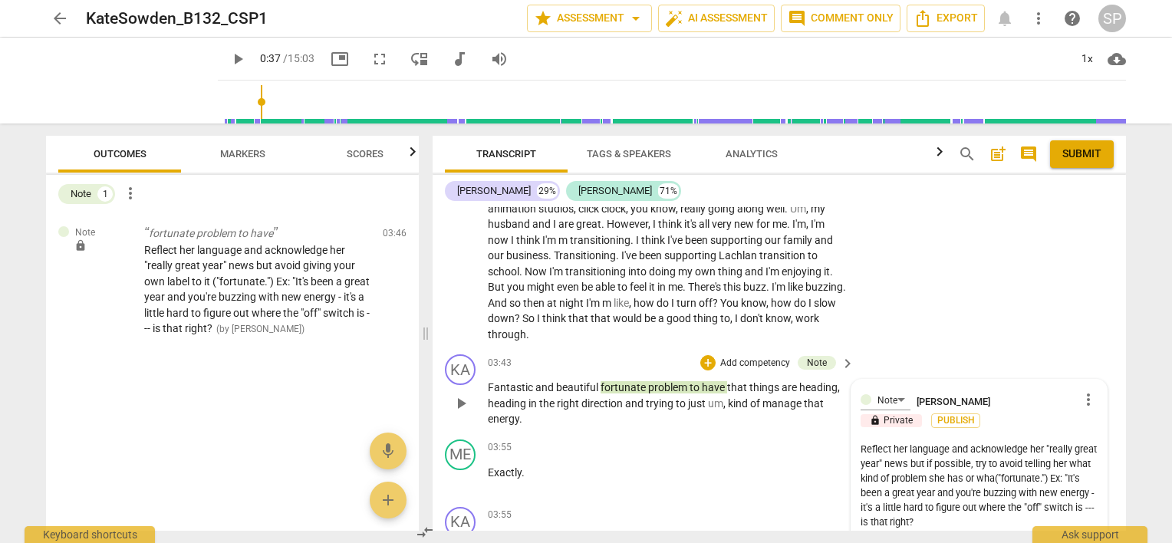
click at [948, 458] on textarea "Reflect her language and acknowledge her "really great year" news but if possib…" at bounding box center [979, 485] width 237 height 87
click at [902, 475] on textarea "Reflect her language and acknowledge her "really great year" news but remain ne…" at bounding box center [979, 485] width 237 height 87
drag, startPoint x: 1012, startPoint y: 462, endPoint x: 930, endPoint y: 486, distance: 86.2
click at [930, 486] on textarea "Reflect her language and acknowledge her "really great year" news but remain ne…" at bounding box center [979, 485] width 237 height 87
click at [861, 442] on textarea "Reflect her language and acknowledge her "really great year" Ex: "It's been a g…" at bounding box center [979, 471] width 237 height 58
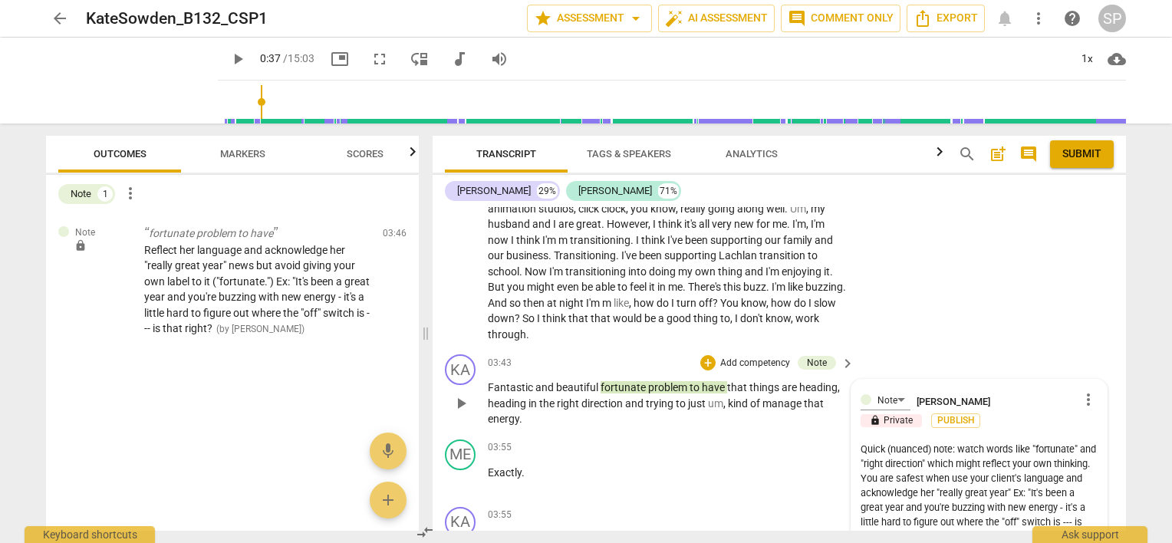
click at [917, 489] on textarea "Quick (nuanced) note: watch words like "fortunate" and "right direction" which …" at bounding box center [979, 493] width 237 height 102
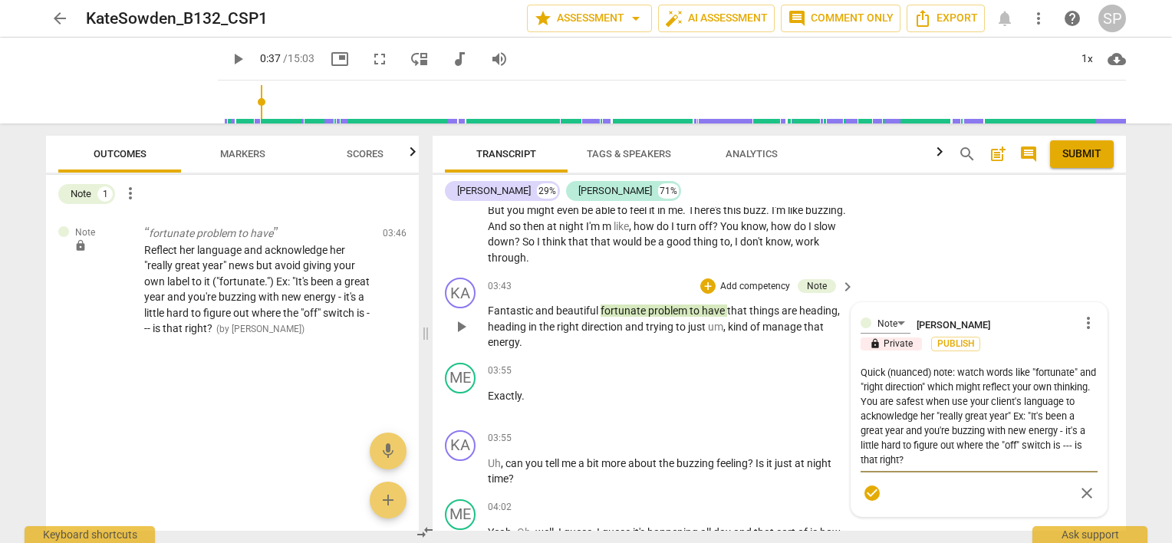
click at [898, 407] on textarea "Quick (nuanced) note: watch words like "fortunate" and "right direction" which …" at bounding box center [979, 416] width 237 height 102
click at [884, 384] on textarea "Quick (nuanced) note: "fortunate" and "right direction" which might reflect you…" at bounding box center [979, 416] width 237 height 102
click at [911, 385] on textarea "Quick (nuanced) note: "fortunate" and "right direction" might reflect your own …" at bounding box center [979, 416] width 237 height 102
click at [974, 380] on textarea "Quick (nuanced) note: "fortunate" and "right direction" might be your own think…" at bounding box center [979, 408] width 237 height 87
click at [894, 382] on textarea "Quick (nuanced) note: "fortunate" and "right direction" might be your own bias.…" at bounding box center [979, 408] width 237 height 87
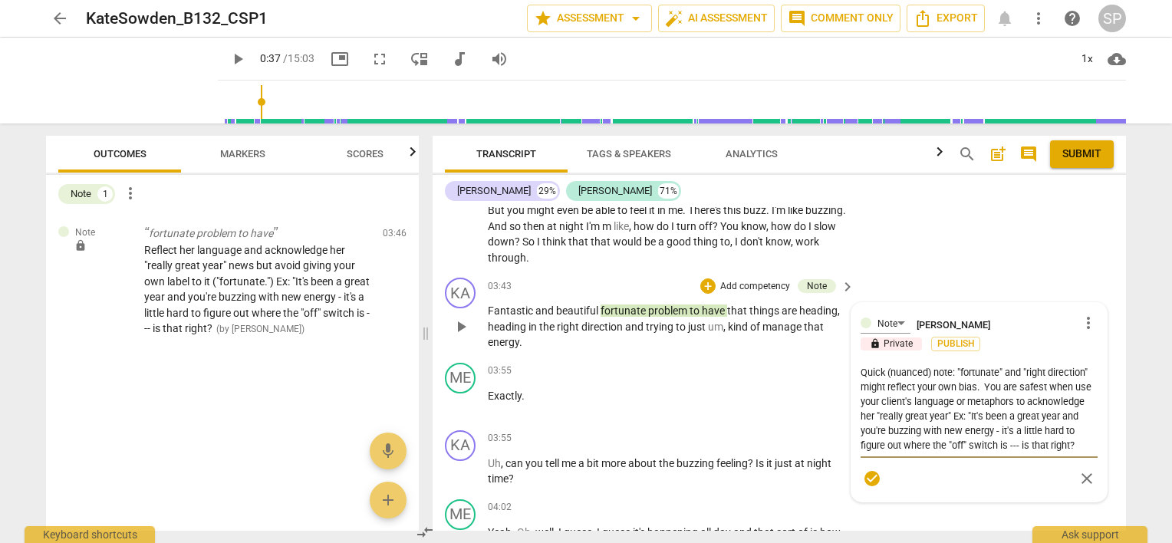
click at [1046, 367] on textarea "Quick (nuanced) note: "fortunate" and "right direction" might reflect your own …" at bounding box center [979, 408] width 237 height 87
click at [1088, 380] on textarea "Quick (nuanced) note: "fortunate" and "right" direction" might reflect your own…" at bounding box center [979, 416] width 237 height 102
click at [870, 412] on textarea "Quick (nuanced) note: "fortunate" and "right" direction" might reflect your own…" at bounding box center [979, 416] width 237 height 102
click at [881, 365] on textarea "Quick (nuanced) note: "fortunate" and "right" direction" might reflect your own…" at bounding box center [979, 408] width 237 height 87
click at [892, 366] on textarea "Quick (nuanced) note: "fortunate" and "right" direction" might reflect your own…" at bounding box center [979, 408] width 237 height 87
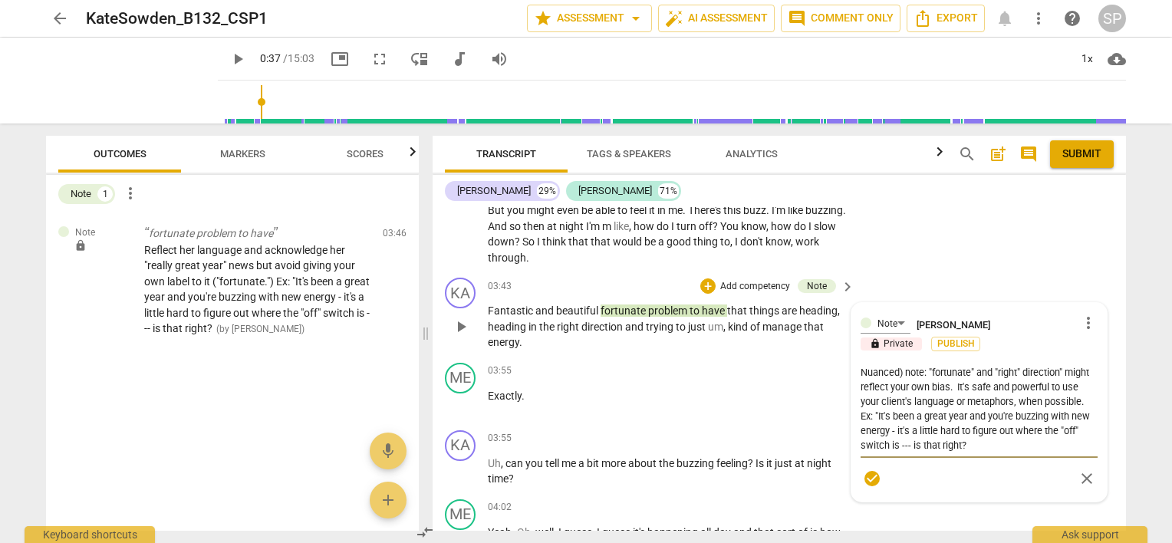
click at [900, 366] on textarea "Nuanced) note: "fortunate" and "right" direction" might reflect your own bias. …" at bounding box center [979, 408] width 237 height 87
click at [861, 380] on textarea "Nuanced note: "fortunate" and "right" direction" might reflect your own bias. I…" at bounding box center [979, 408] width 237 height 87
click at [971, 381] on textarea "Nuanced note: "fortunate" and "right" direction" might reflect your own bias. I…" at bounding box center [979, 408] width 237 height 87
click at [1010, 385] on textarea "Nuanced note: "fortunate" and "right" direction" might reflect your own bias. I…" at bounding box center [979, 408] width 237 height 87
click at [1048, 385] on textarea "Nuanced note: "fortunate" and "right" direction" might reflect your own bias. I…" at bounding box center [979, 408] width 237 height 87
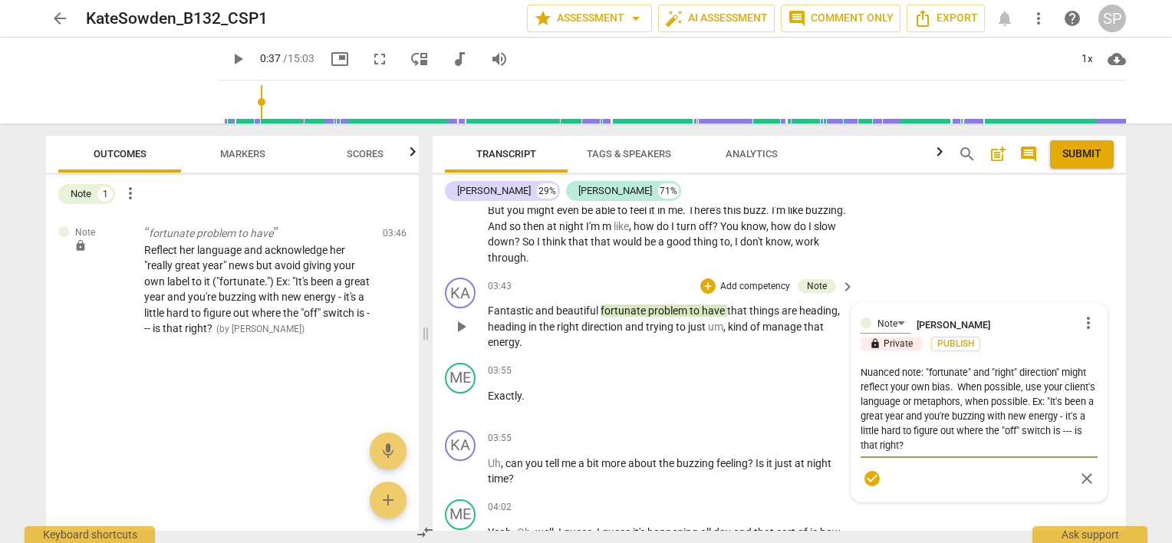
click at [1058, 399] on textarea "Nuanced note: "fortunate" and "right" direction" might reflect your own bias. W…" at bounding box center [979, 408] width 237 height 87
click at [950, 446] on textarea "Nuanced note: "fortunate" and "right" direction" might reflect your own bias. W…" at bounding box center [979, 408] width 237 height 87
click at [951, 387] on textarea "Nuanced note: "fortunate" and "right" direction" might reflect your own bias. W…" at bounding box center [979, 408] width 237 height 87
click at [863, 475] on span "check_circle" at bounding box center [872, 478] width 18 height 18
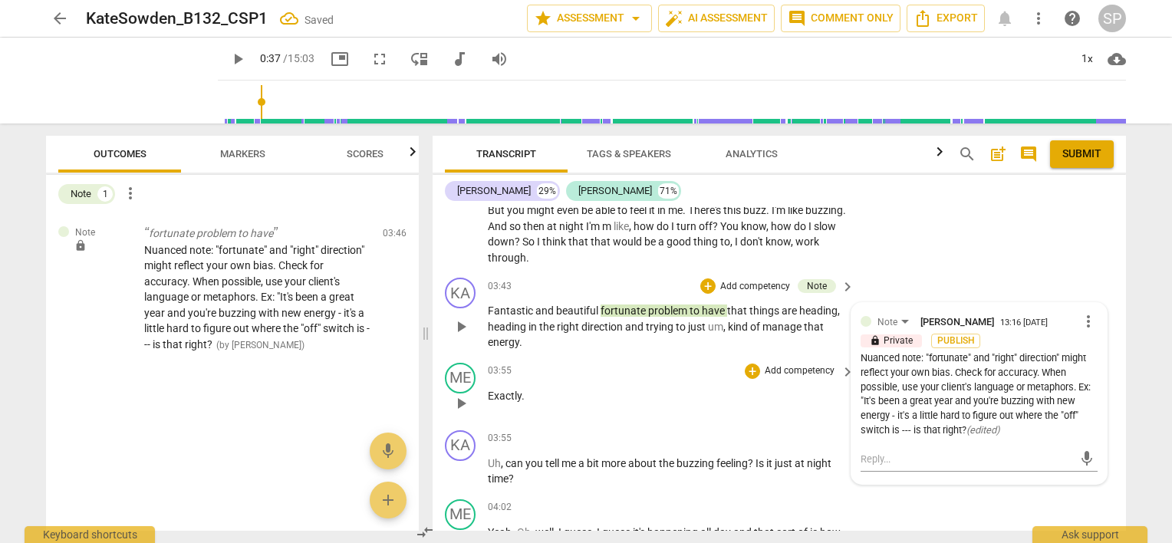
click at [465, 399] on span "play_arrow" at bounding box center [461, 403] width 18 height 18
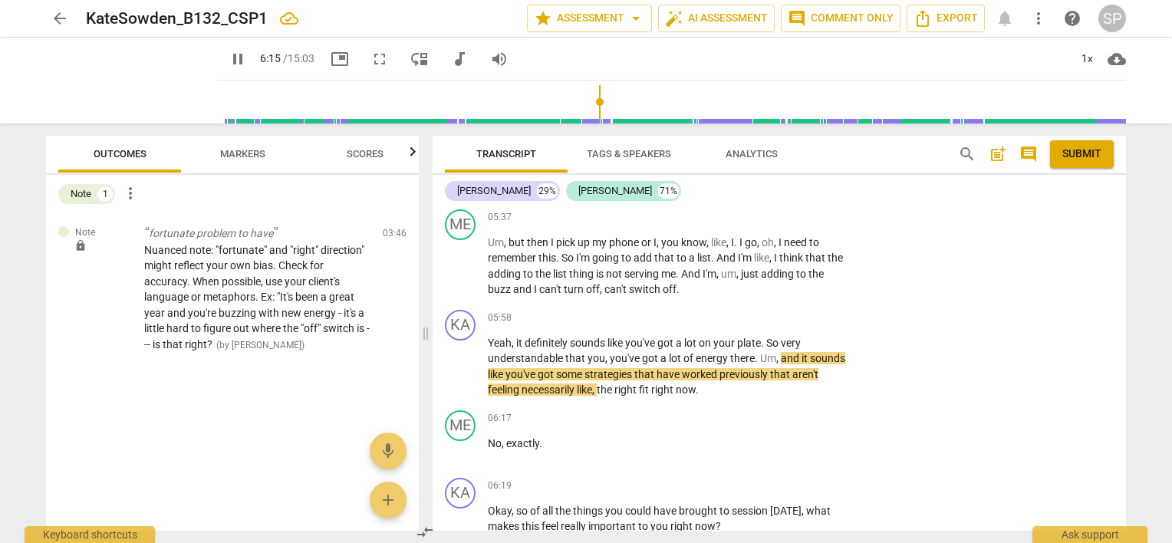
scroll to position [2099, 0]
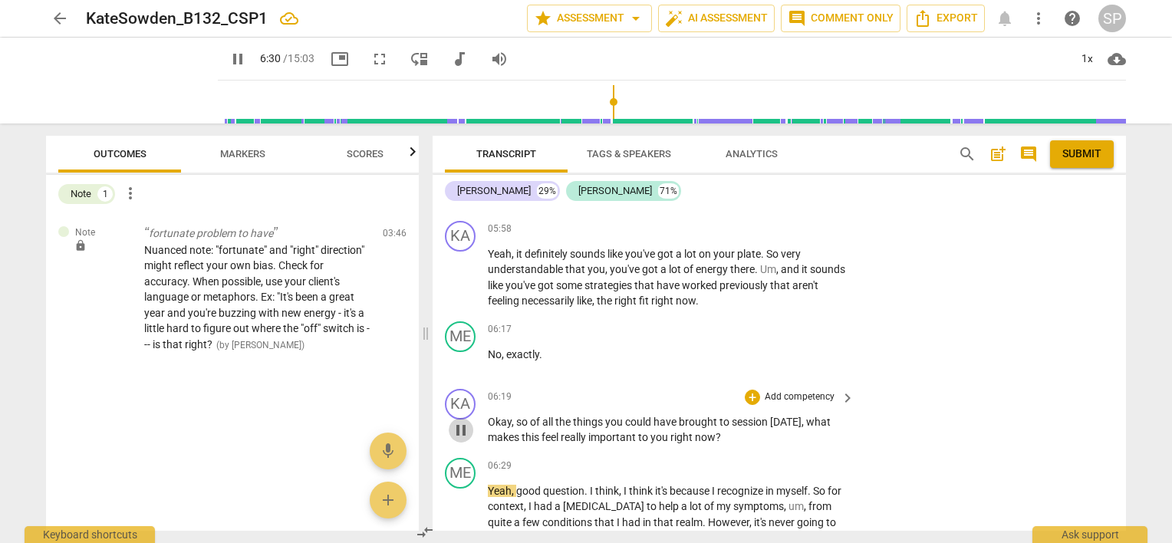
click at [462, 424] on span "pause" at bounding box center [461, 430] width 18 height 18
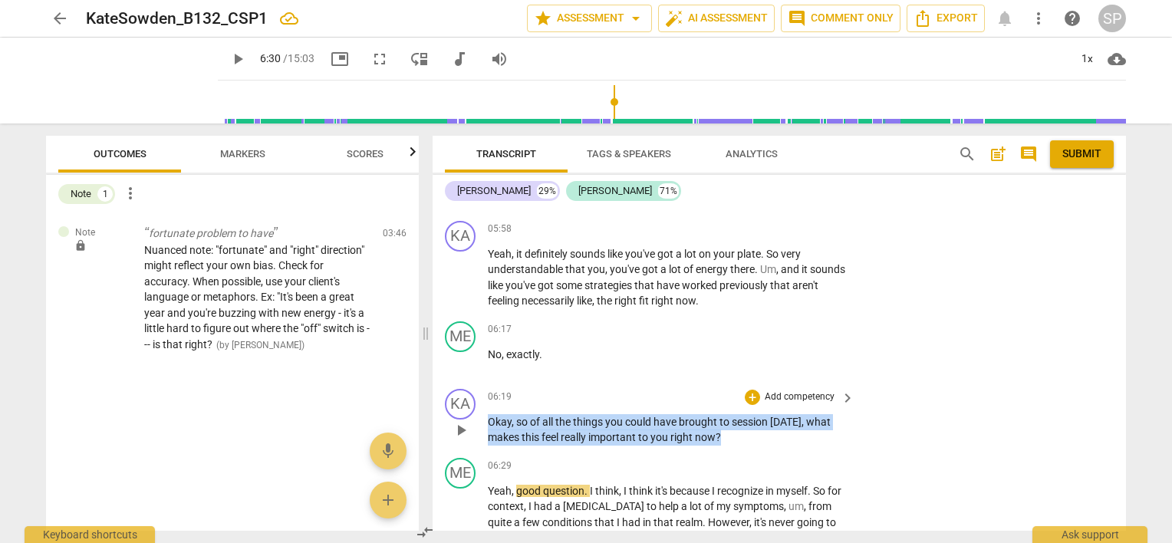
drag, startPoint x: 486, startPoint y: 434, endPoint x: 753, endPoint y: 443, distance: 267.1
click at [753, 443] on div "KA play_arrow pause 06:19 + Add competency keyboard_arrow_right Okay , so of al…" at bounding box center [779, 417] width 693 height 69
click at [752, 390] on div "+" at bounding box center [752, 397] width 15 height 15
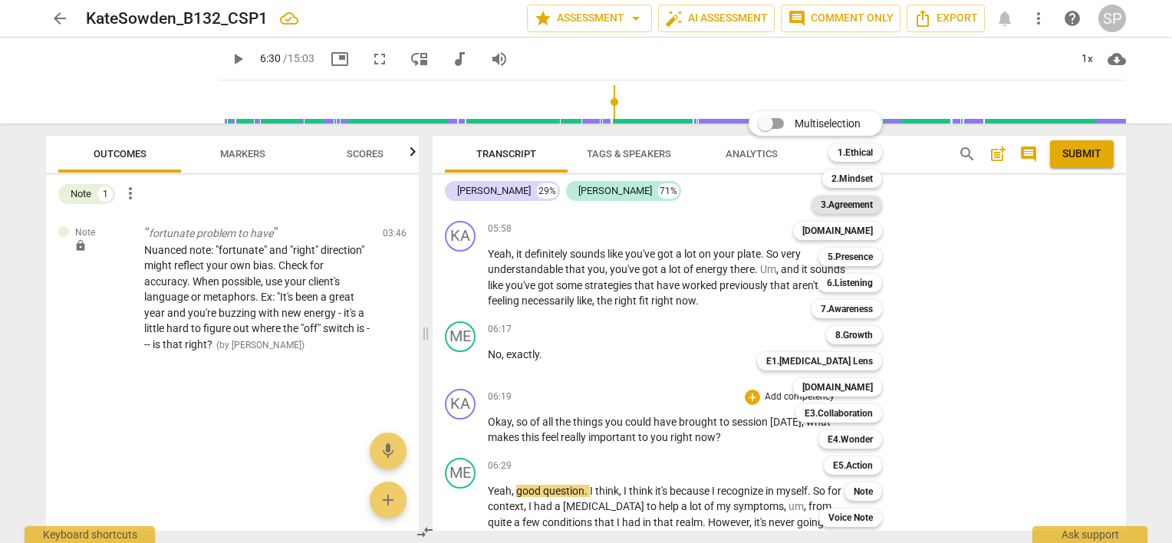
click at [848, 202] on b "3.Agreement" at bounding box center [847, 205] width 52 height 18
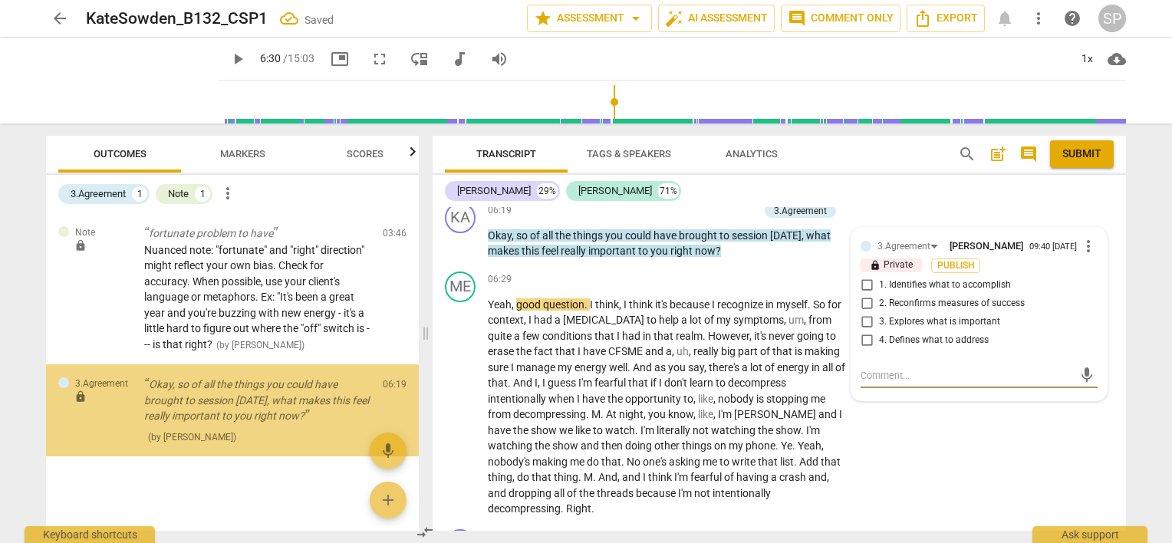
scroll to position [2, 0]
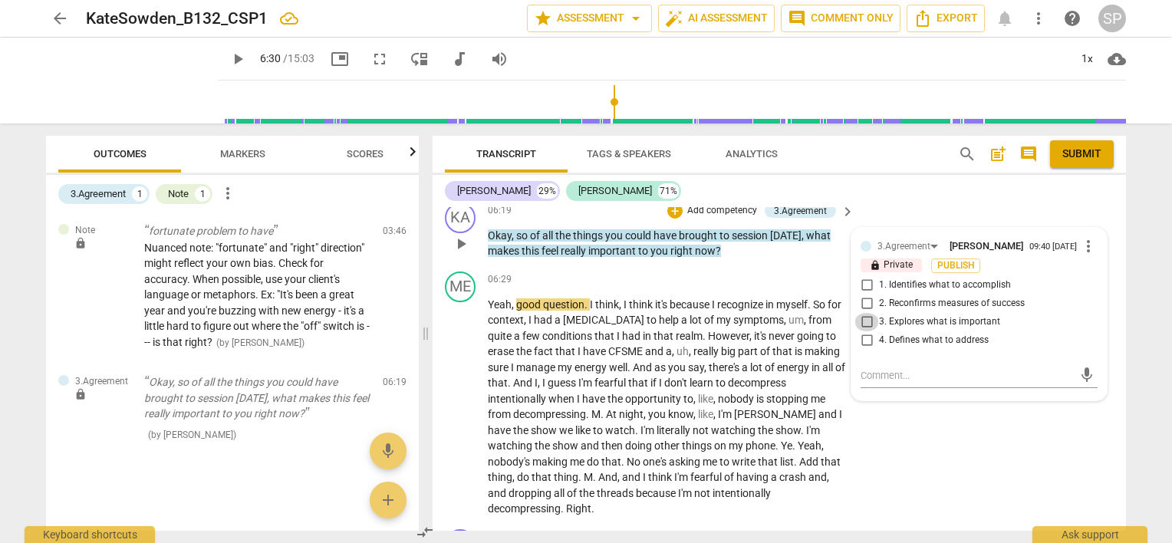
click at [865, 313] on input "3. Explores what is important" at bounding box center [866, 322] width 25 height 18
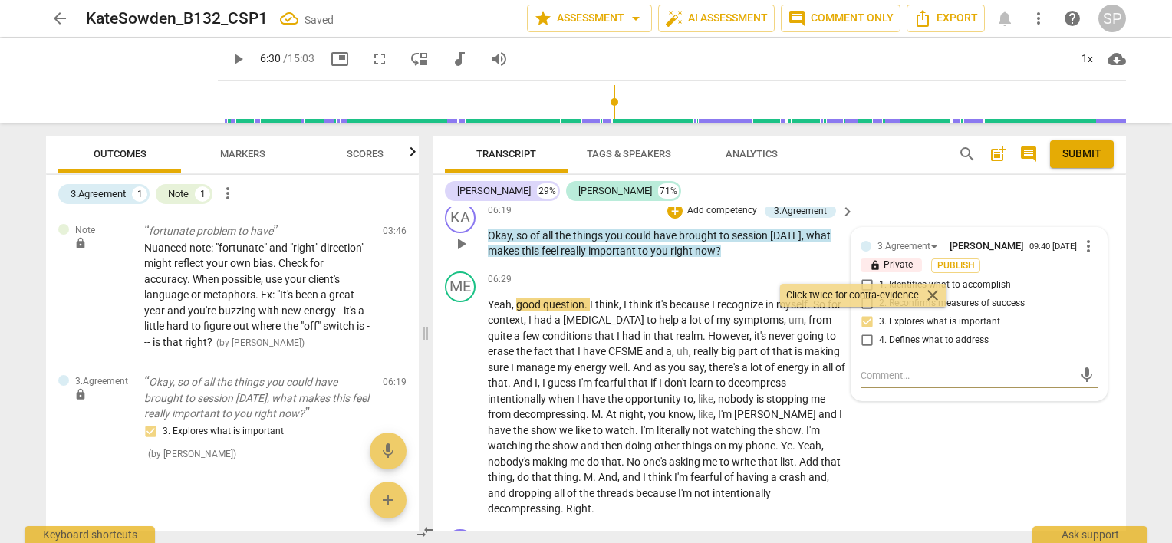
click at [882, 369] on textarea at bounding box center [967, 375] width 212 height 15
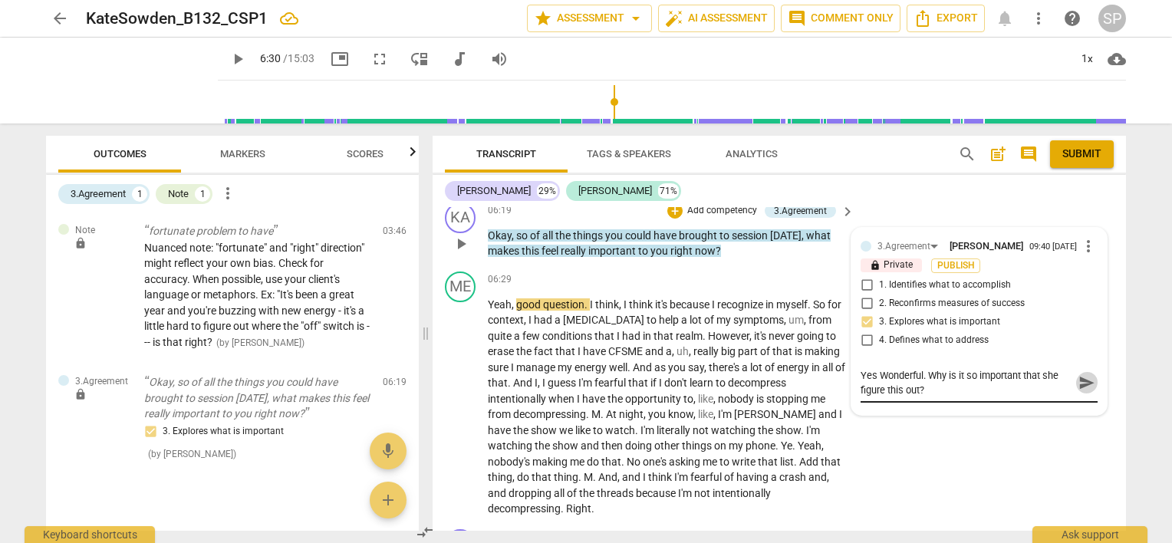
click at [1075, 377] on span "send" at bounding box center [1086, 383] width 22 height 18
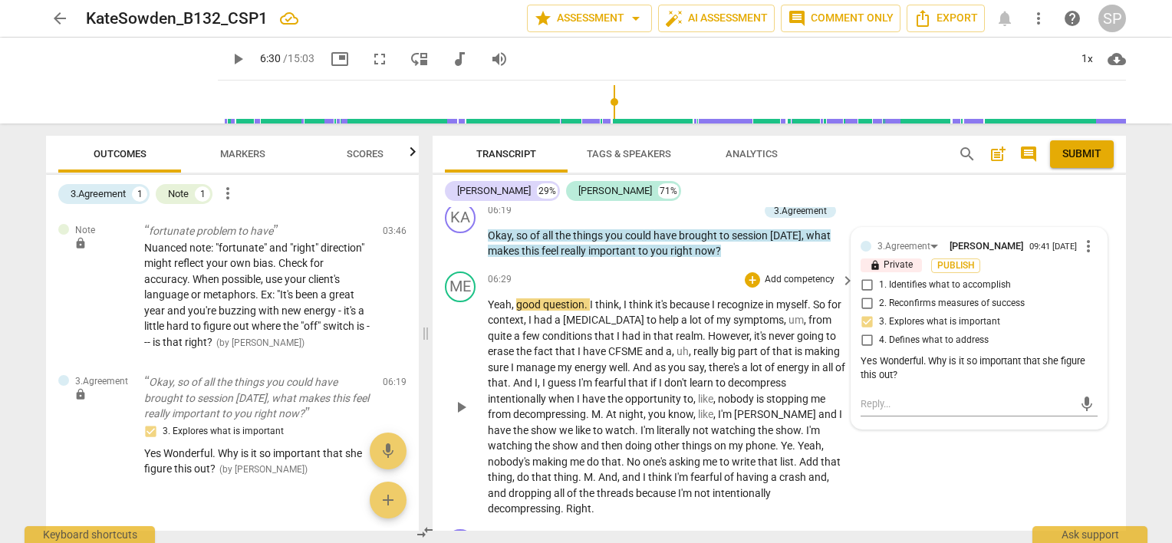
click at [458, 398] on span "play_arrow" at bounding box center [461, 407] width 18 height 18
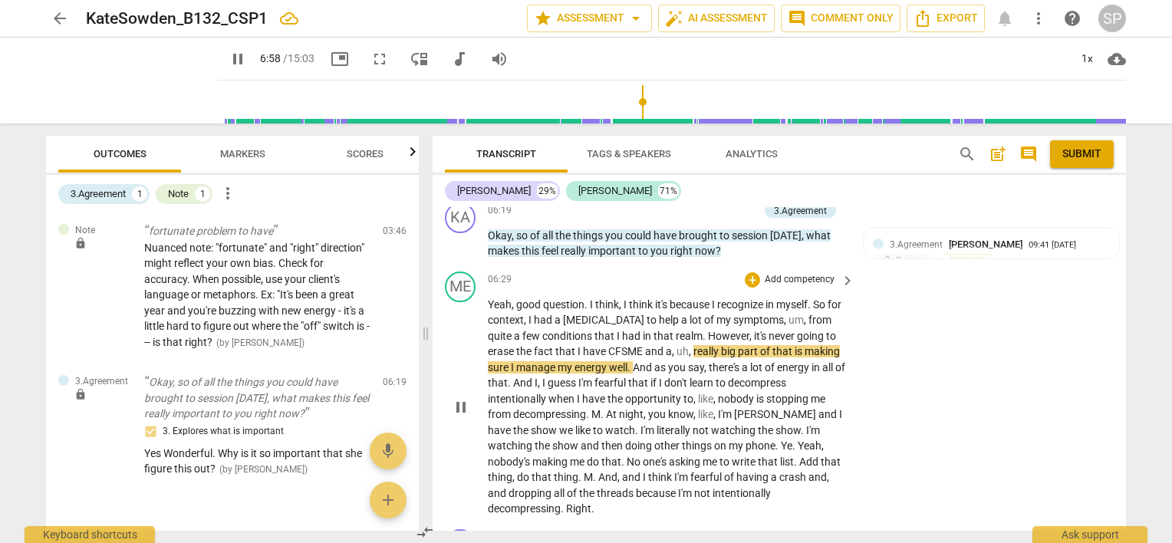
click at [468, 398] on span "pause" at bounding box center [461, 407] width 18 height 18
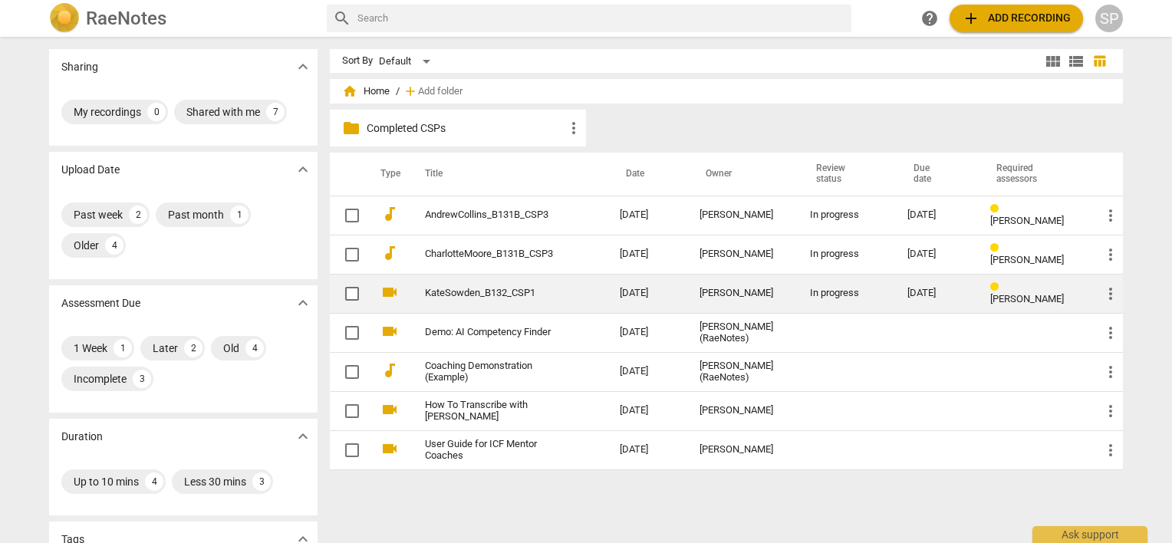
click at [498, 294] on link "KateSowden_B132_CSP1" at bounding box center [495, 294] width 140 height 12
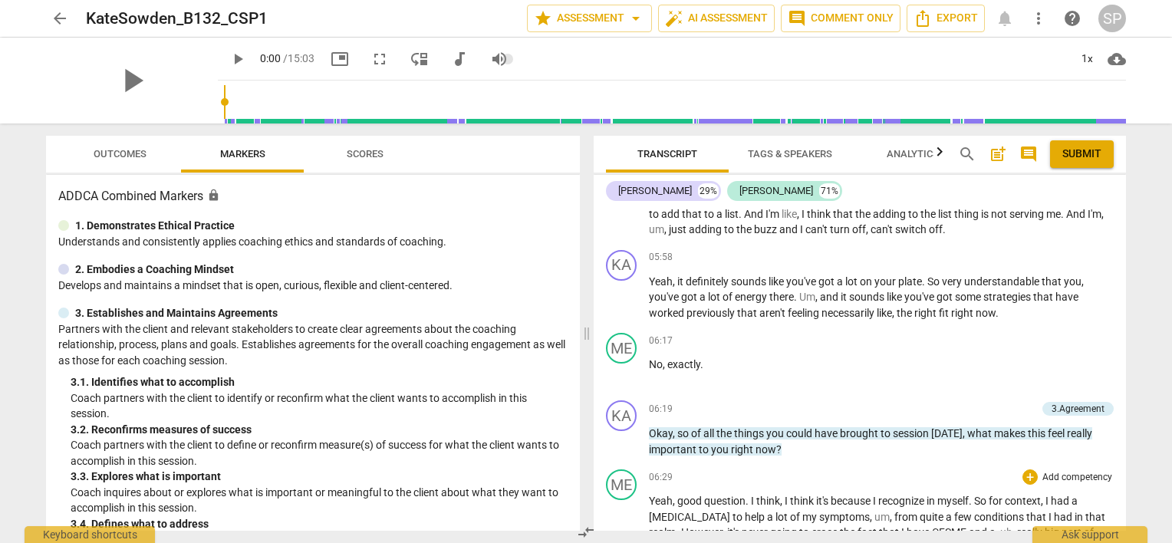
scroll to position [1994, 0]
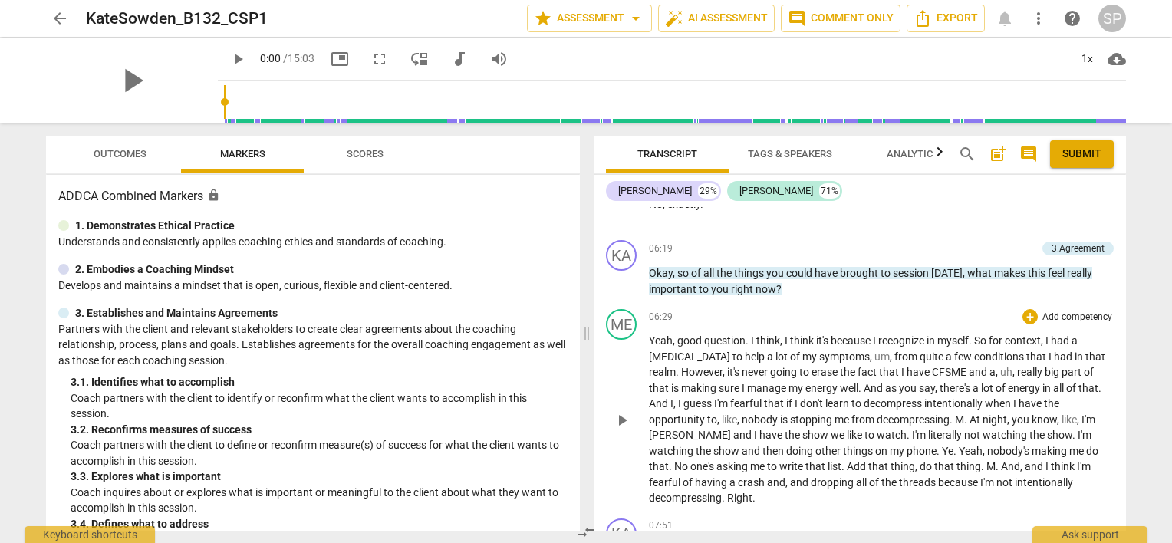
click at [618, 411] on span "play_arrow" at bounding box center [622, 420] width 18 height 18
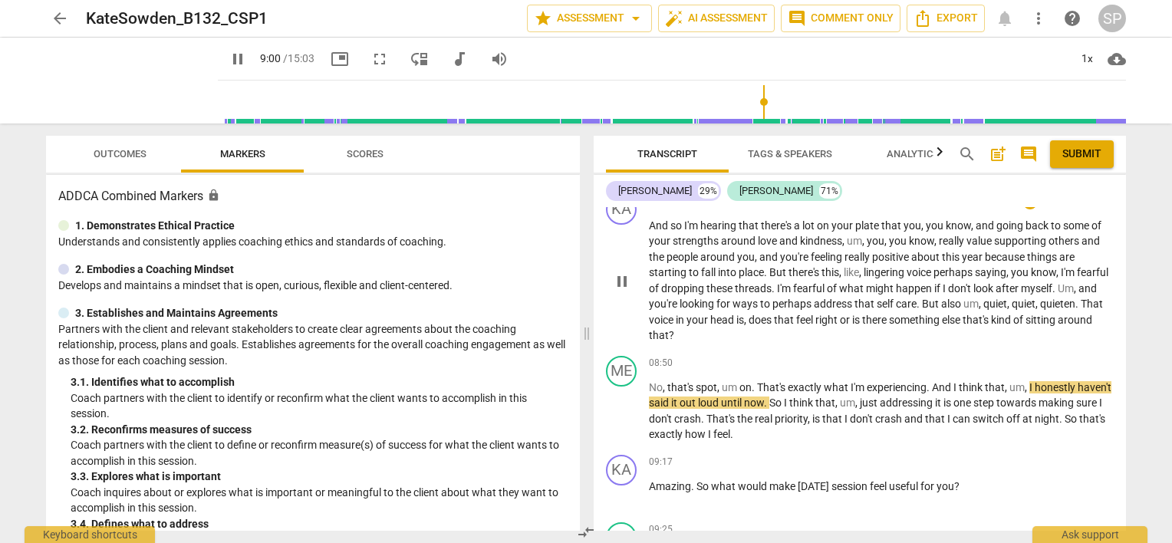
scroll to position [2454, 0]
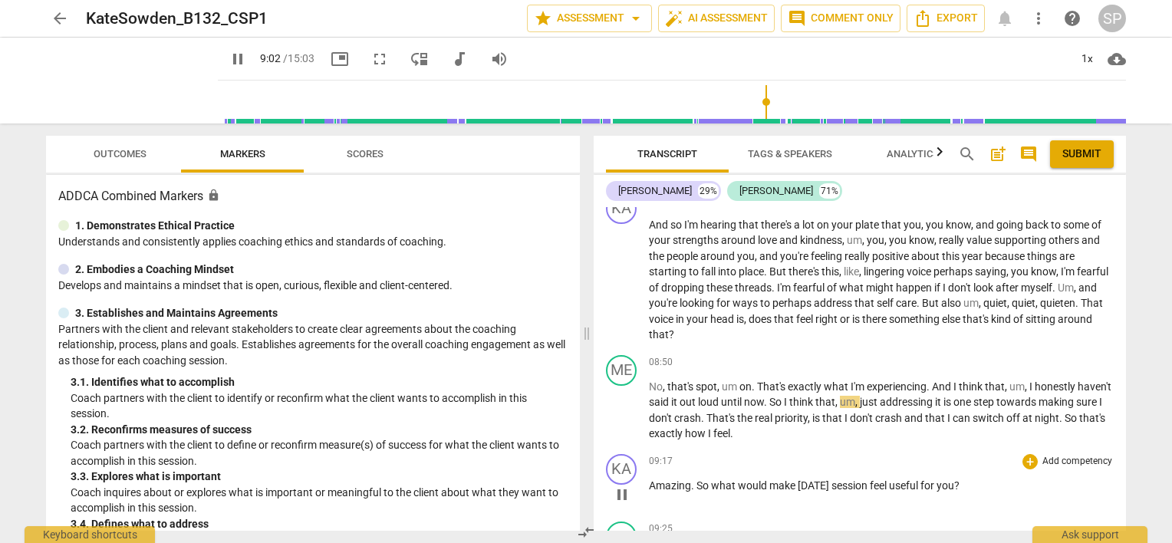
click at [619, 486] on span "pause" at bounding box center [622, 495] width 18 height 18
type input "543"
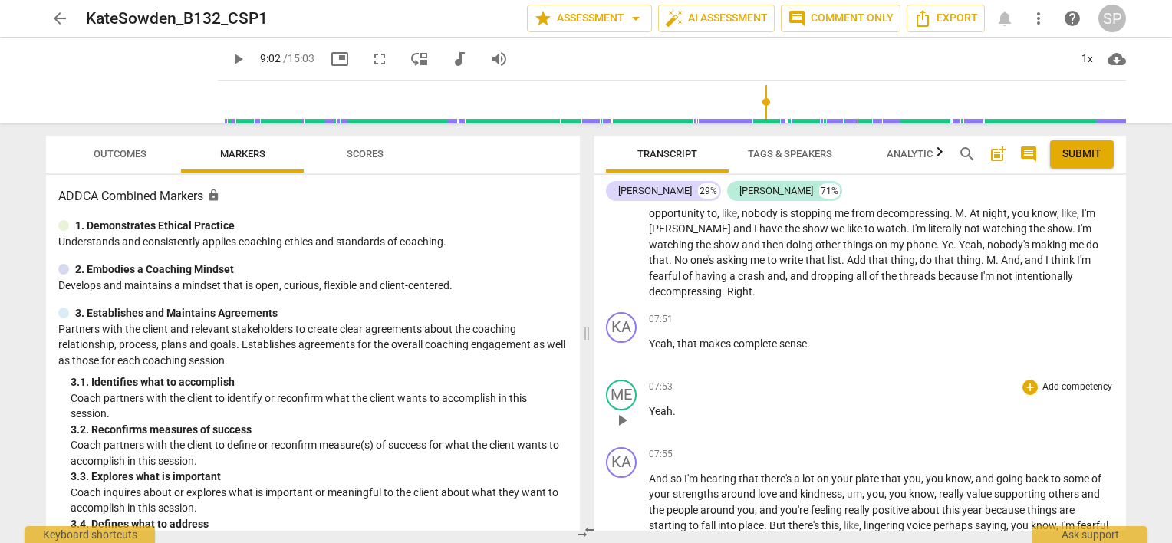
scroll to position [2224, 0]
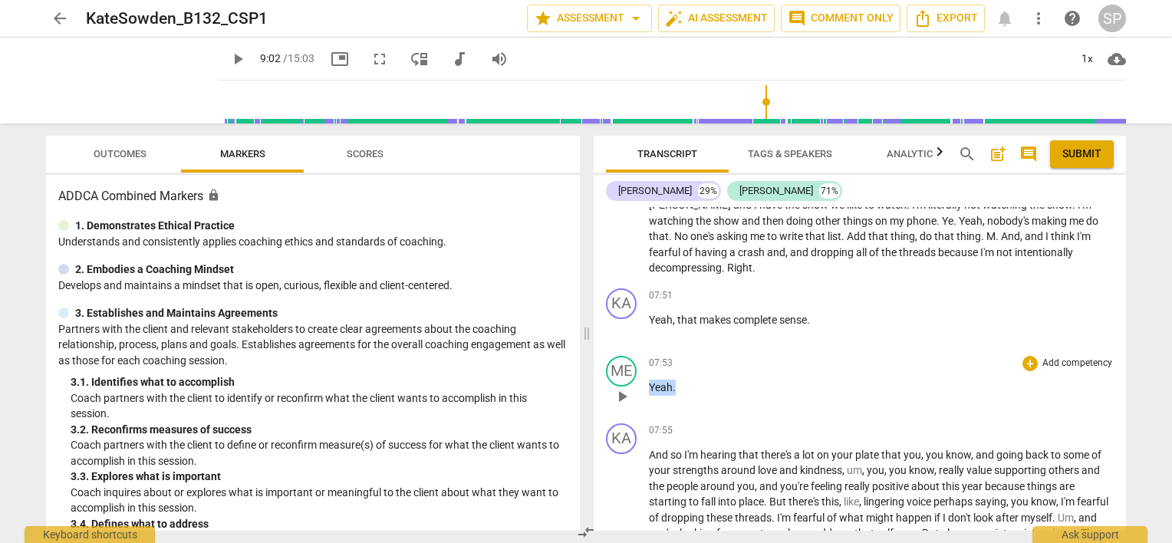
drag, startPoint x: 682, startPoint y: 380, endPoint x: 647, endPoint y: 380, distance: 35.3
click at [647, 380] on div "ME play_arrow pause 07:53 + Add competency keyboard_arrow_right Yeah ." at bounding box center [860, 383] width 532 height 67
click at [1025, 357] on div "+" at bounding box center [1029, 363] width 15 height 15
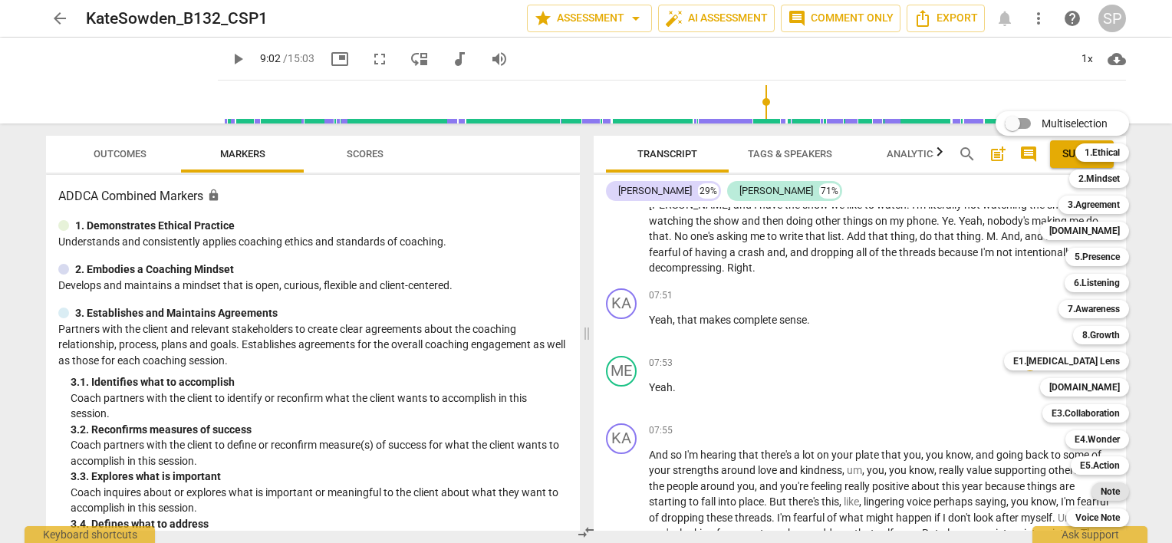
click at [1121, 491] on div "Note" at bounding box center [1110, 491] width 38 height 18
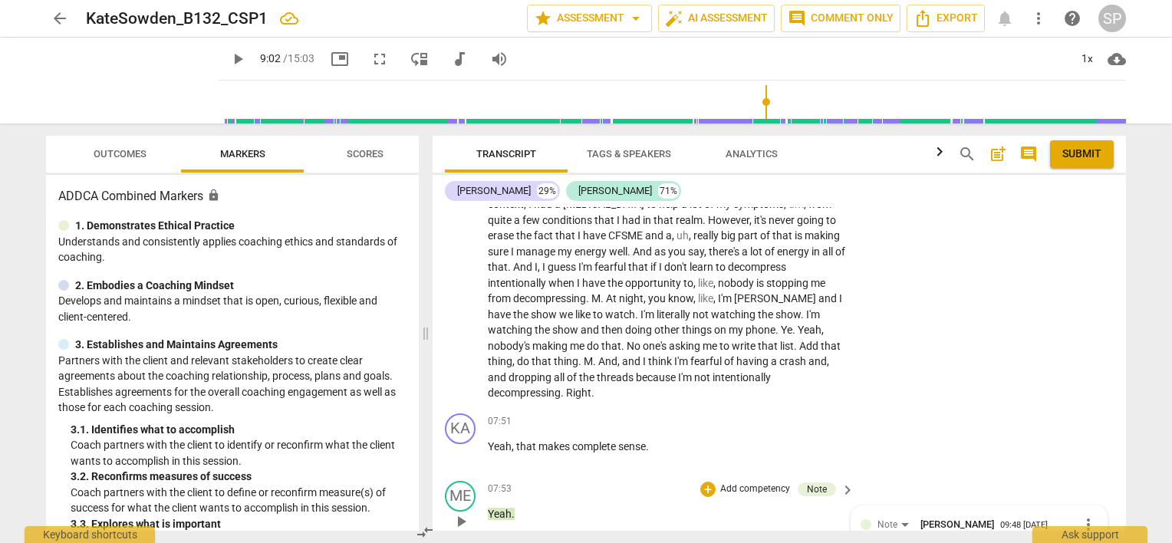
scroll to position [2477, 0]
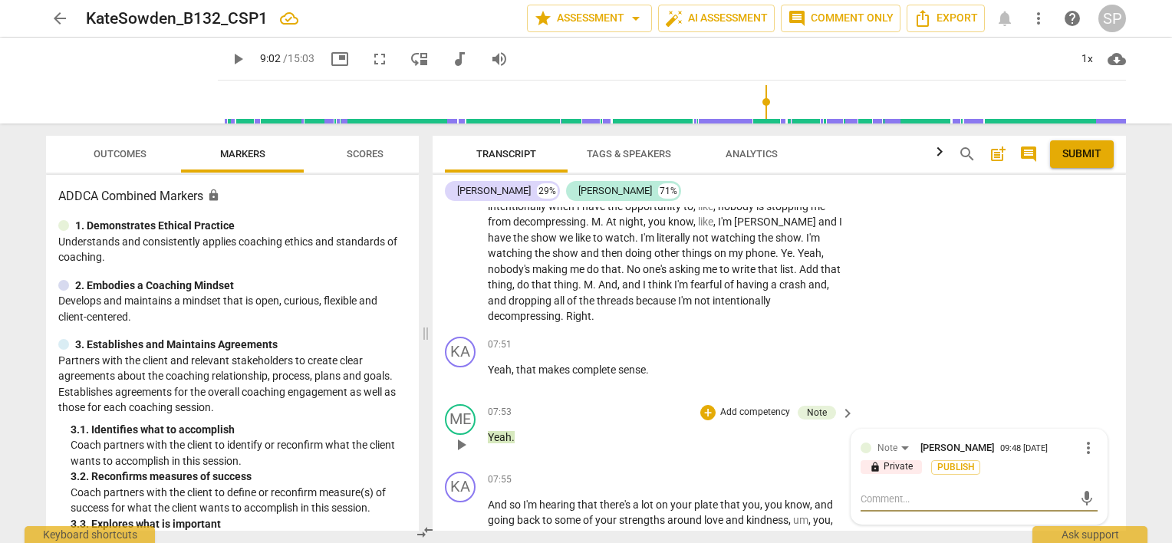
type textarea "L"
type textarea "Li"
type textarea "Lis"
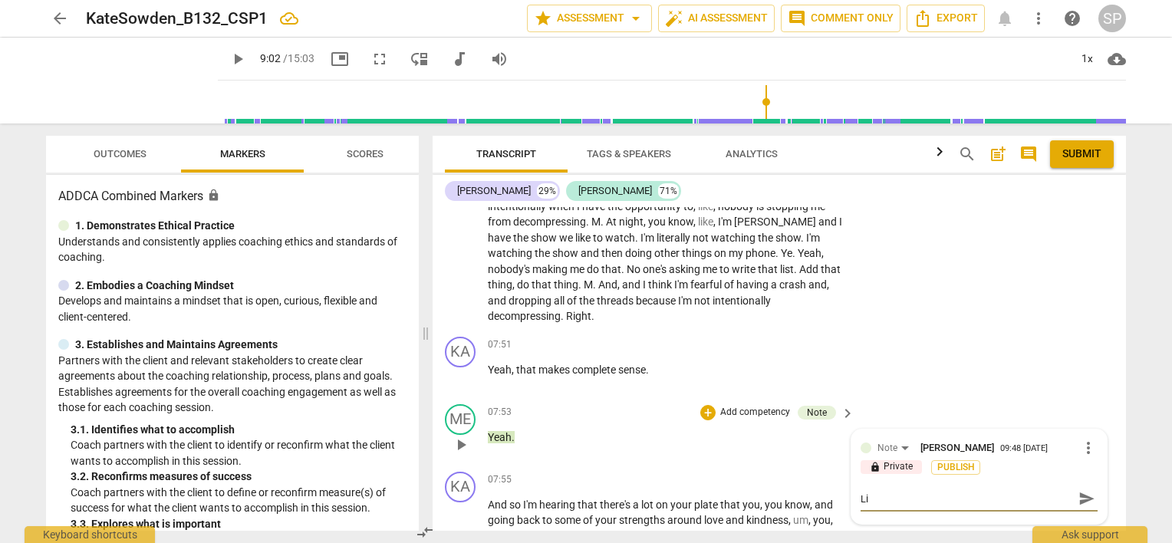
type textarea "Lis"
type textarea "List"
type textarea "Liste"
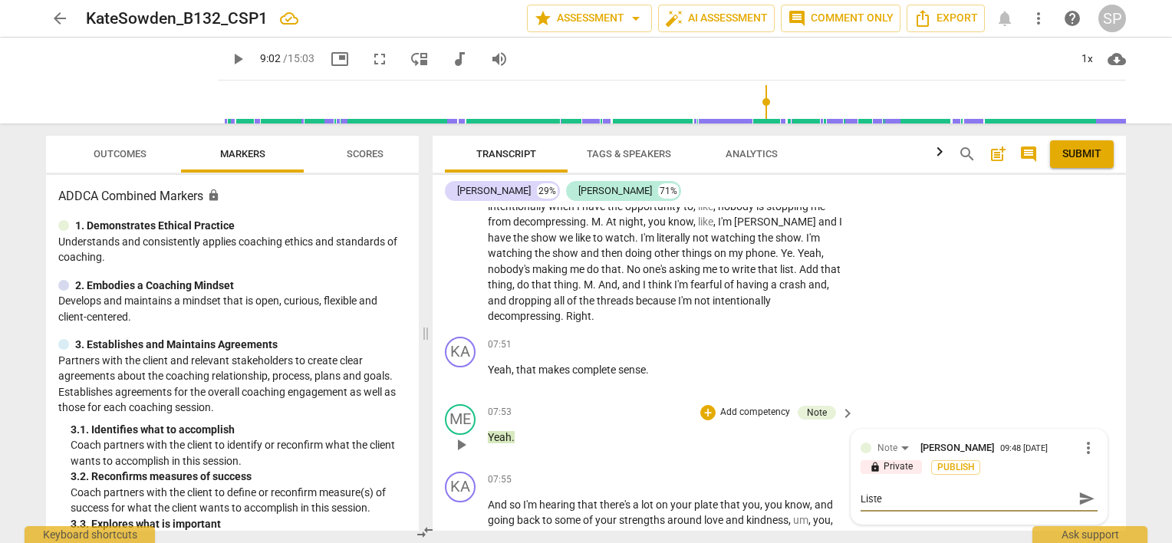
type textarea "Listen"
type textarea "Listen f"
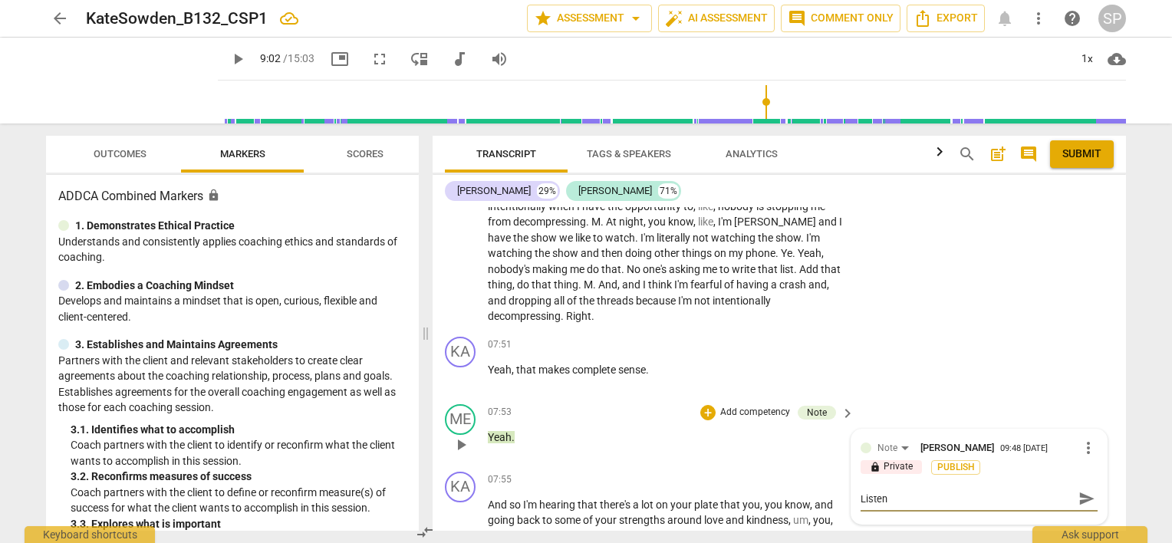
type textarea "Listen f"
type textarea "Listen"
type textarea "Listen f"
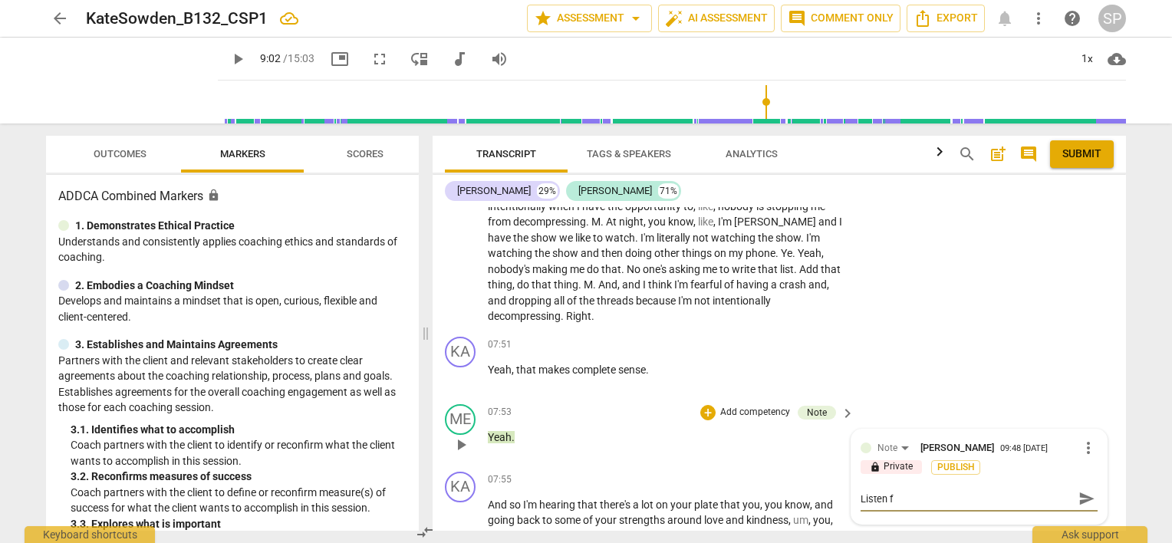
type textarea "Listen fo"
type textarea "Listen for"
type textarea "Listen fo"
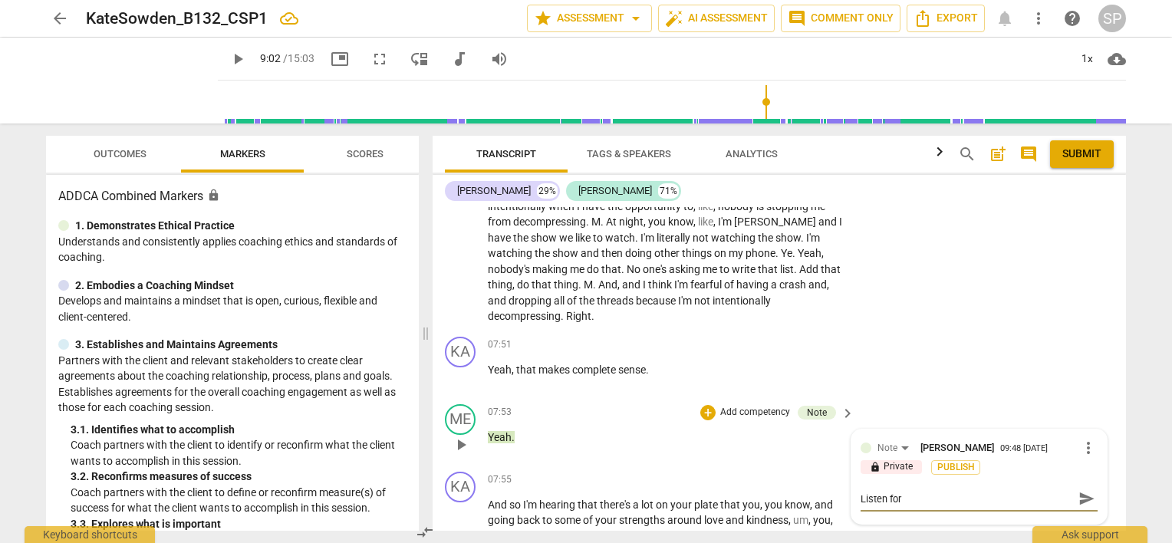
type textarea "Listen fo"
type textarea "Listen f"
type textarea "Listen"
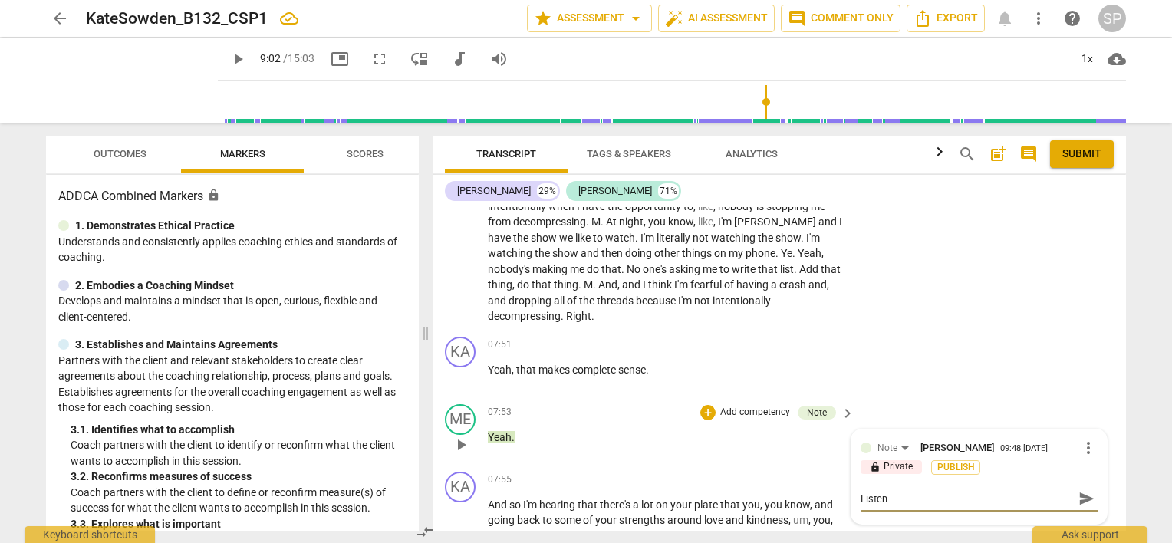
type textarea "Listen f"
type textarea "Listen fo"
type textarea "Listen for"
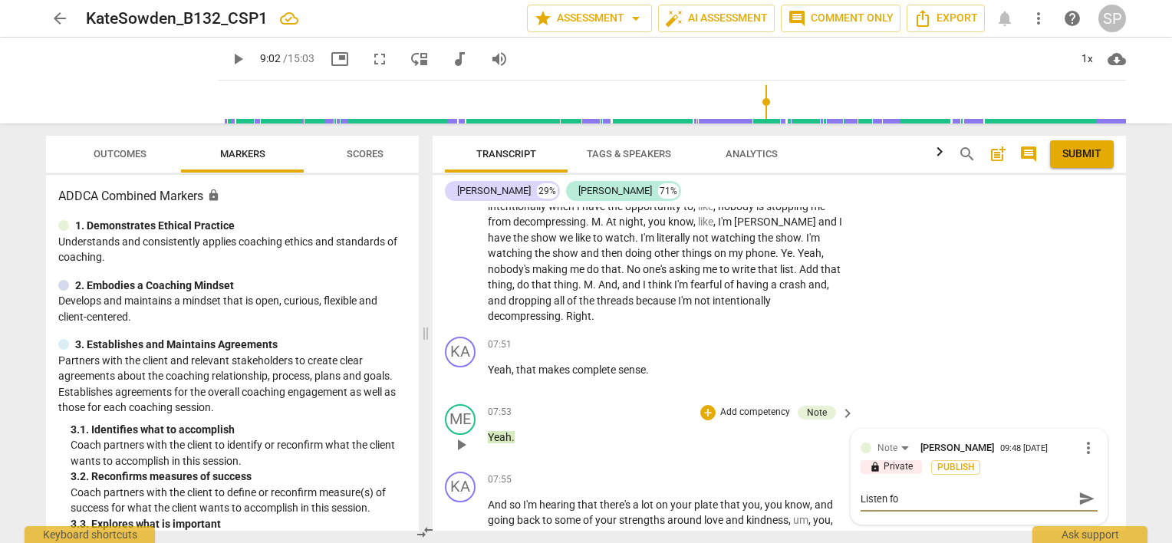
type textarea "Listen for"
type textarea "Listen for w"
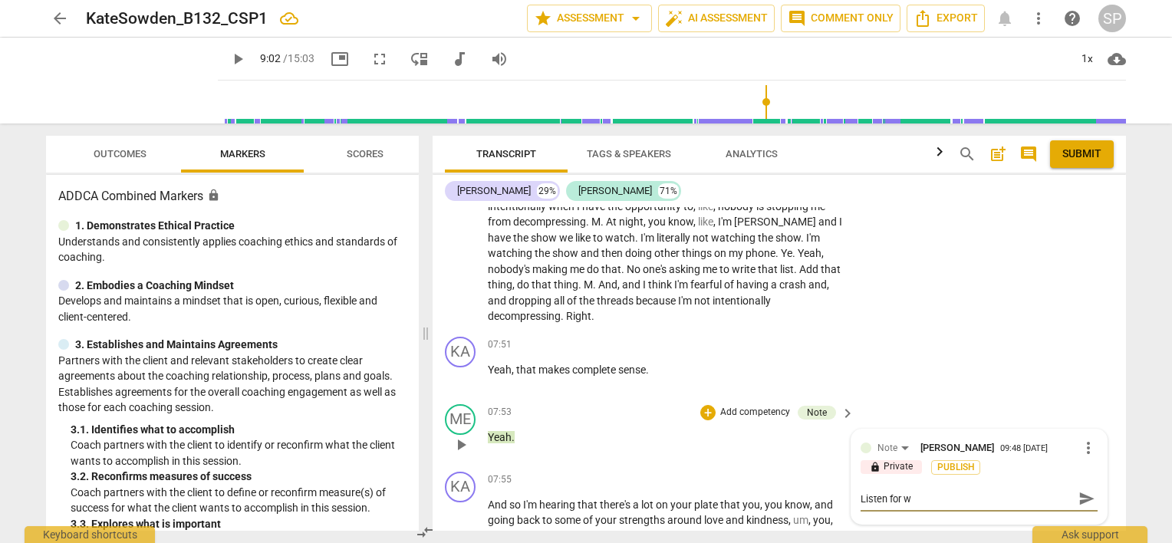
type textarea "Listen for wh"
type textarea "Listen for wha"
type textarea "Listen for what"
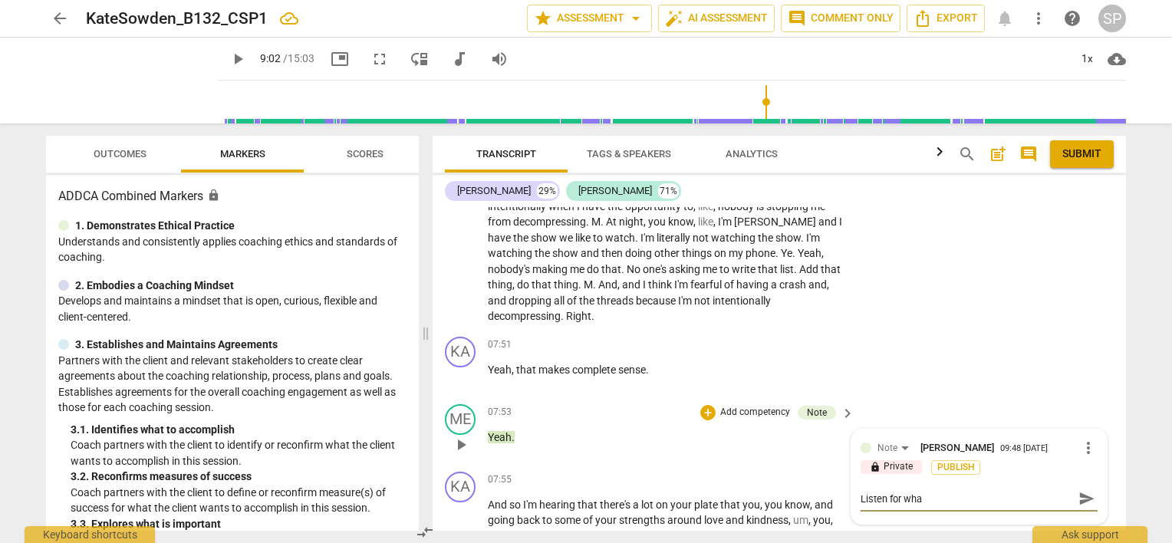
type textarea "Listen for what"
type textarea "Listen for what s"
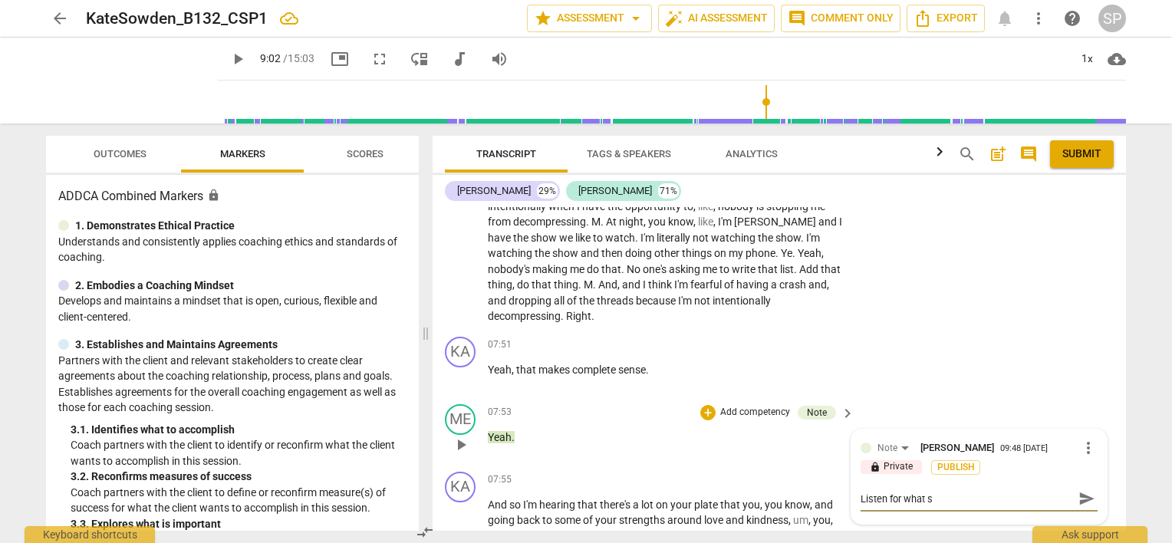
type textarea "Listen for what sh"
type textarea "Listen for what she"
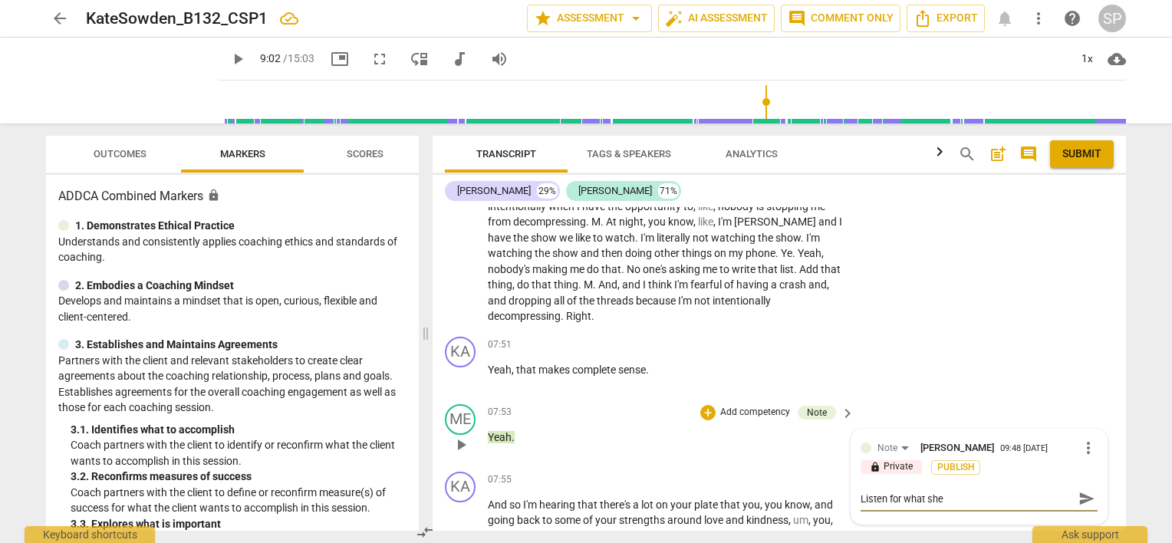
type textarea "Listen for what she"
type textarea "Listen for what she w"
type textarea "Listen for what she wa"
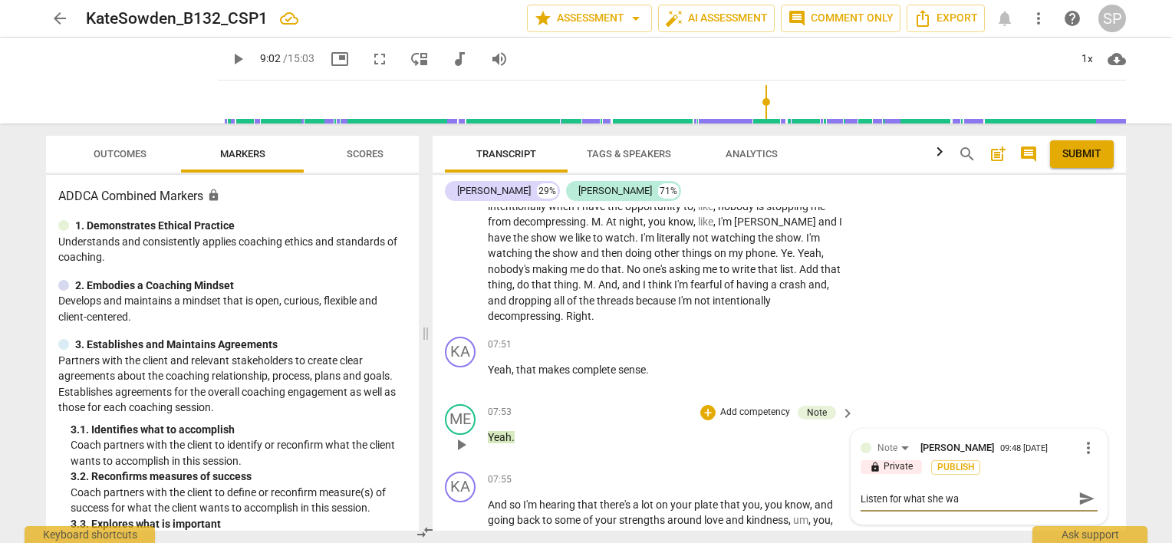
type textarea "Listen for what she wan"
type textarea "Listen for what she want"
type textarea "Listen for what she wants"
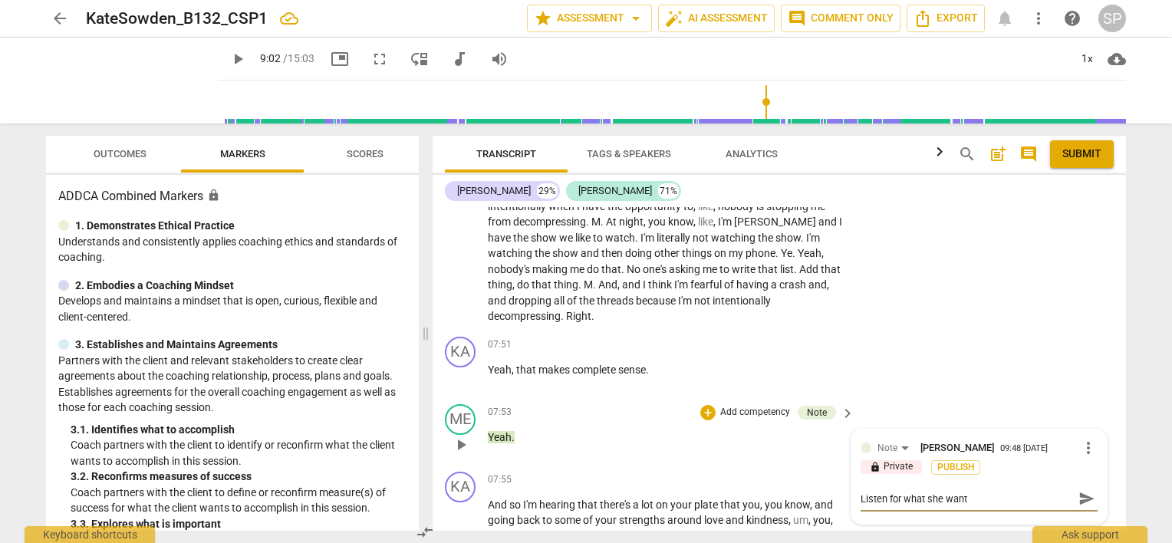
type textarea "Listen for what she wants"
type textarea "Listen for what she wants."
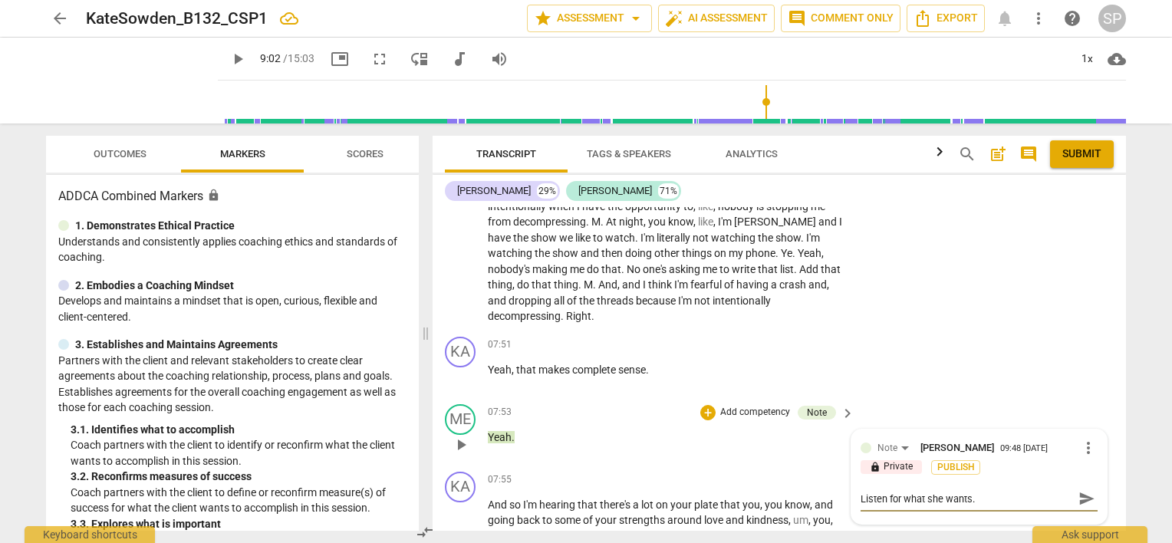
type textarea "Listen for what she wants. ""
type textarea "Listen for what she wants. "A"
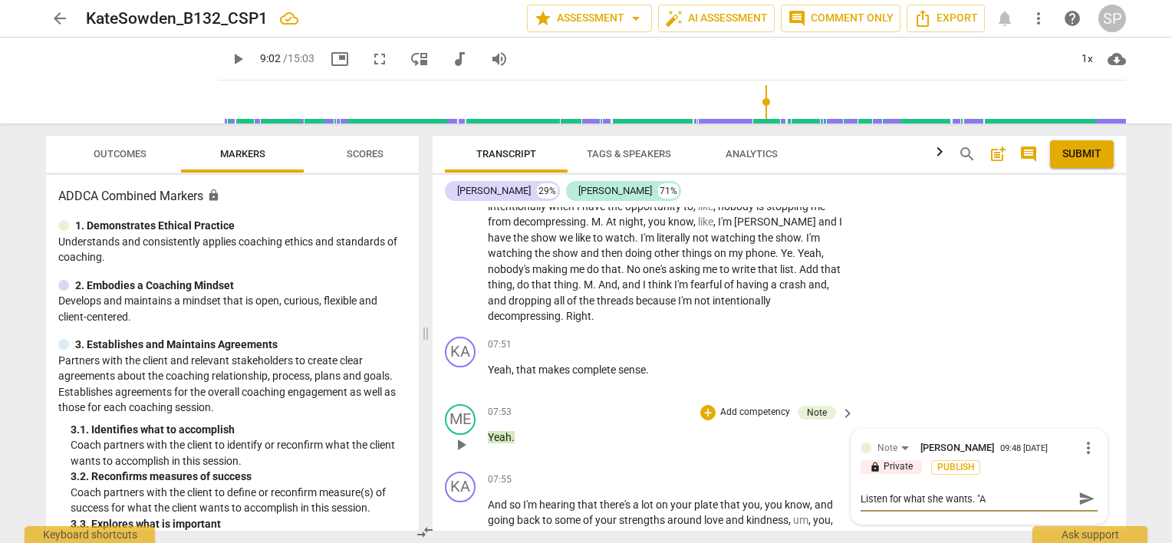
type textarea "Listen for what she wants. "A"
type textarea "Listen for what she wants. "A r"
type textarea "Listen for what she wants. "A re"
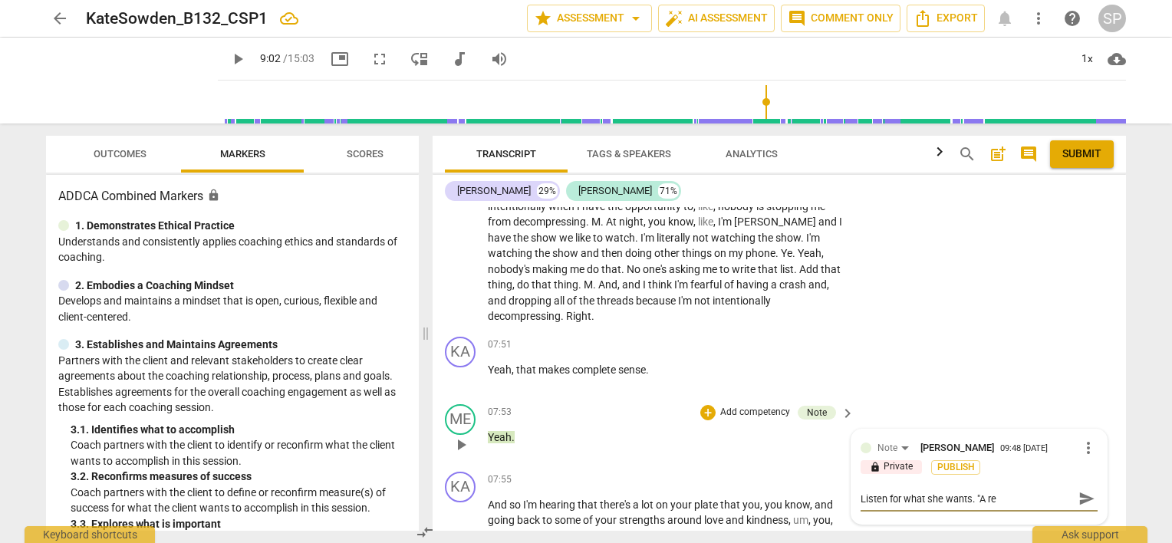
type textarea "Listen for what she wants. "A rea"
type textarea "Listen for what she wants. "A real"
type textarea "Listen for what she wants. "A reall"
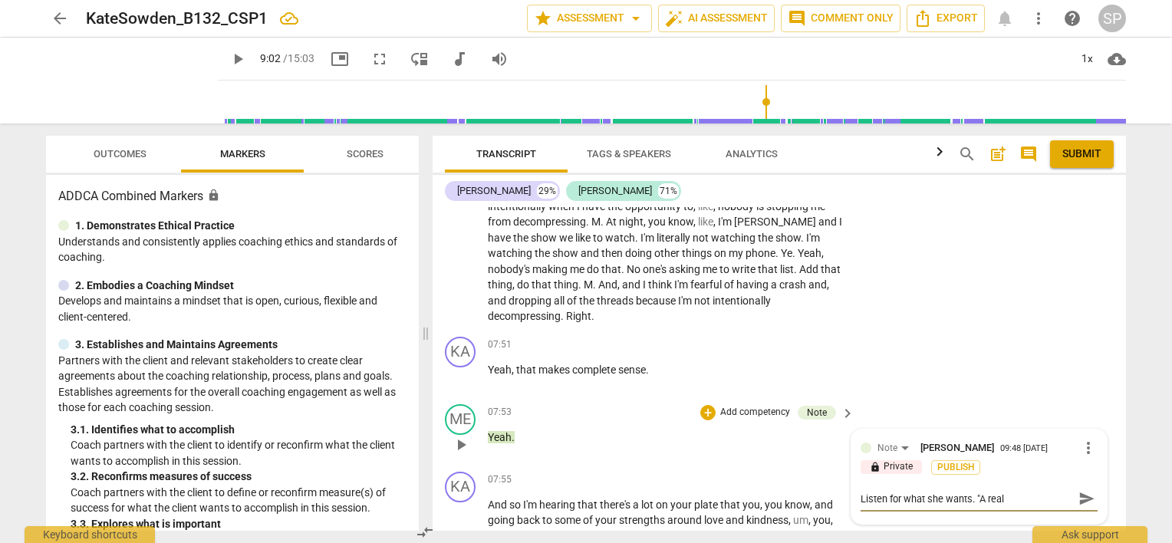
type textarea "Listen for what she wants. "A reall"
type textarea "Listen for what she wants. "A really"
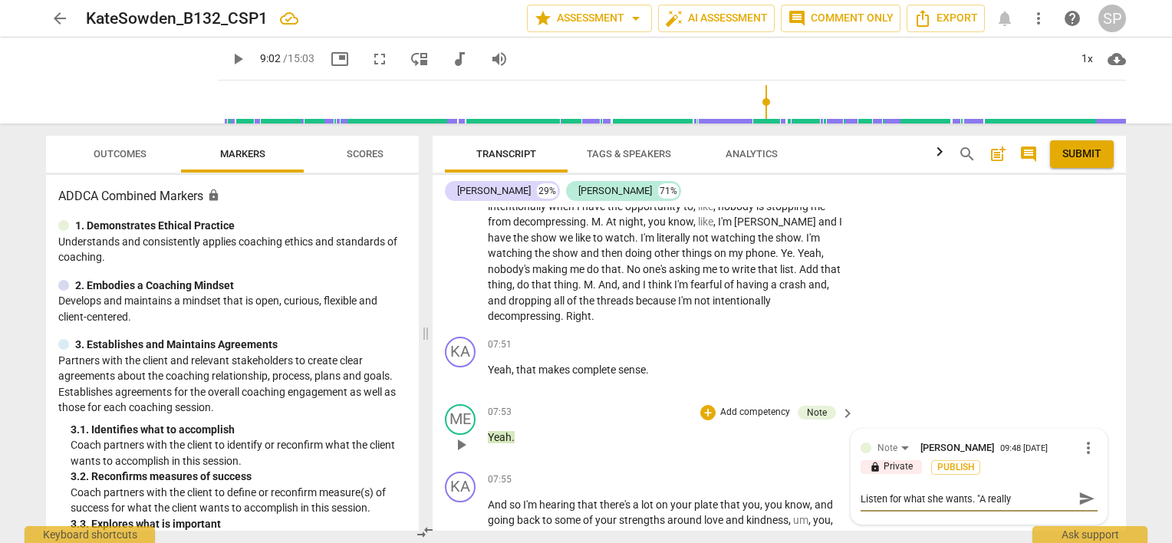
type textarea "Listen for what she wants. "A really b"
type textarea "Listen for what she wants. "A really bi"
type textarea "Listen for what she wants. "A really big"
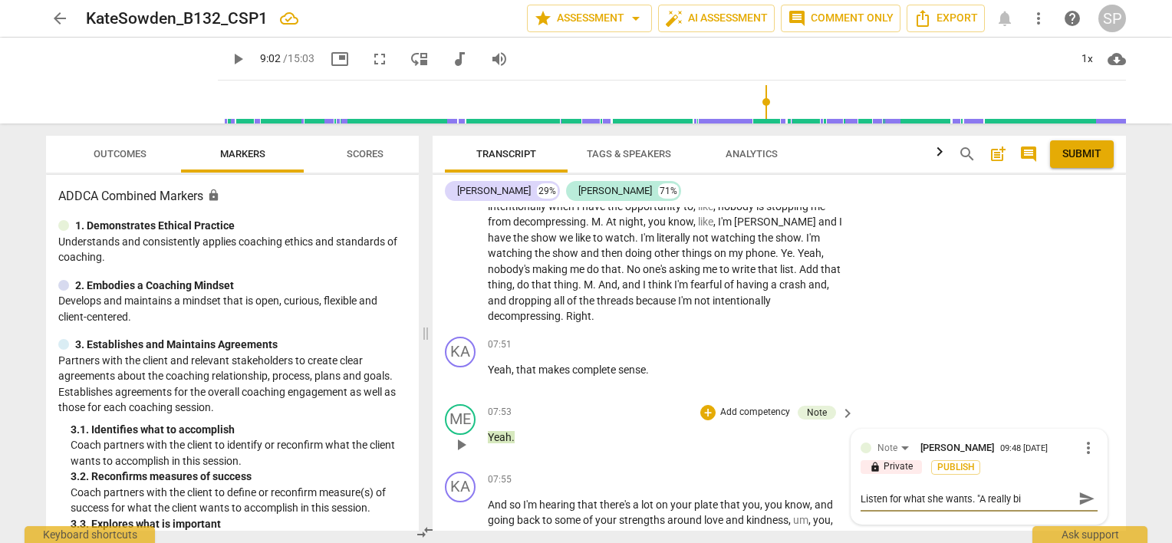
type textarea "Listen for what she wants. "A really big"
type textarea "Listen for what she wants. "A really big p"
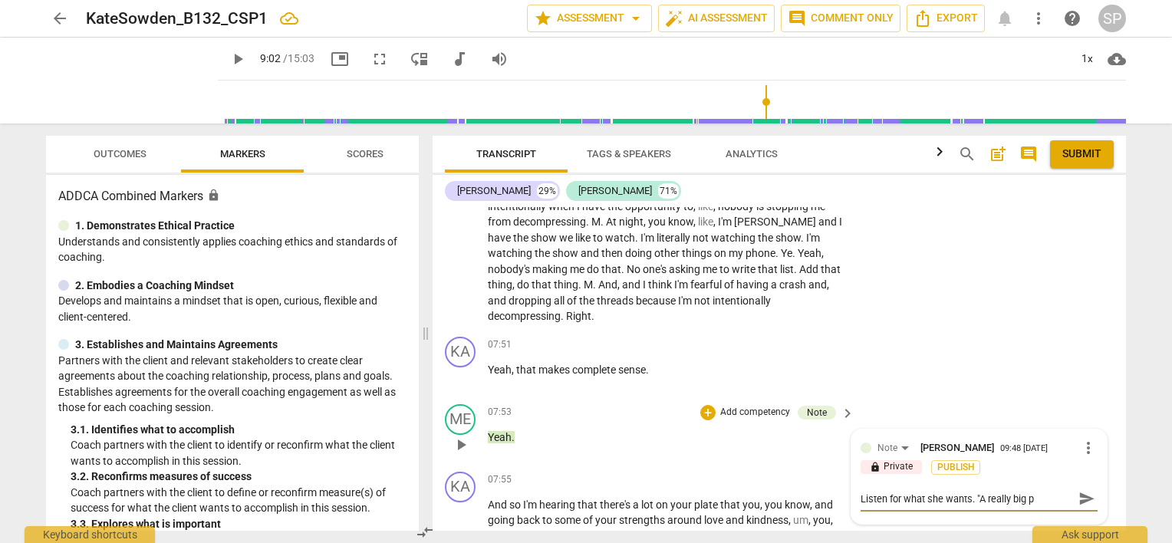
type textarea "Listen for what she wants. "A really big pa"
type textarea "Listen for what she wants. "A really big par"
type textarea "Listen for what she wants. "A really big part"
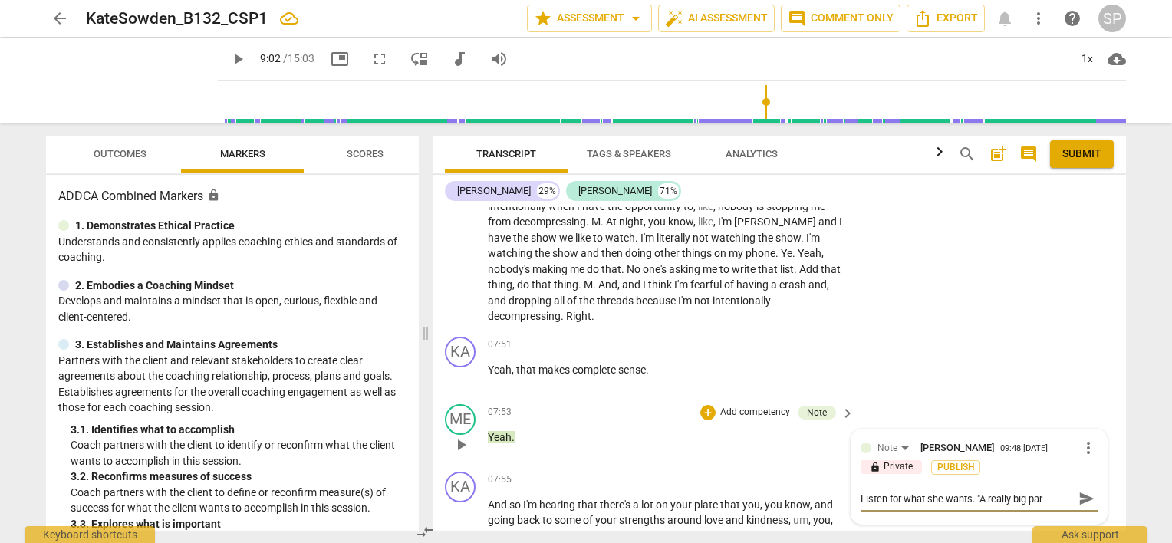
type textarea "Listen for what she wants. "A really big part"
type textarea "Listen for what she wants. "A really big part i"
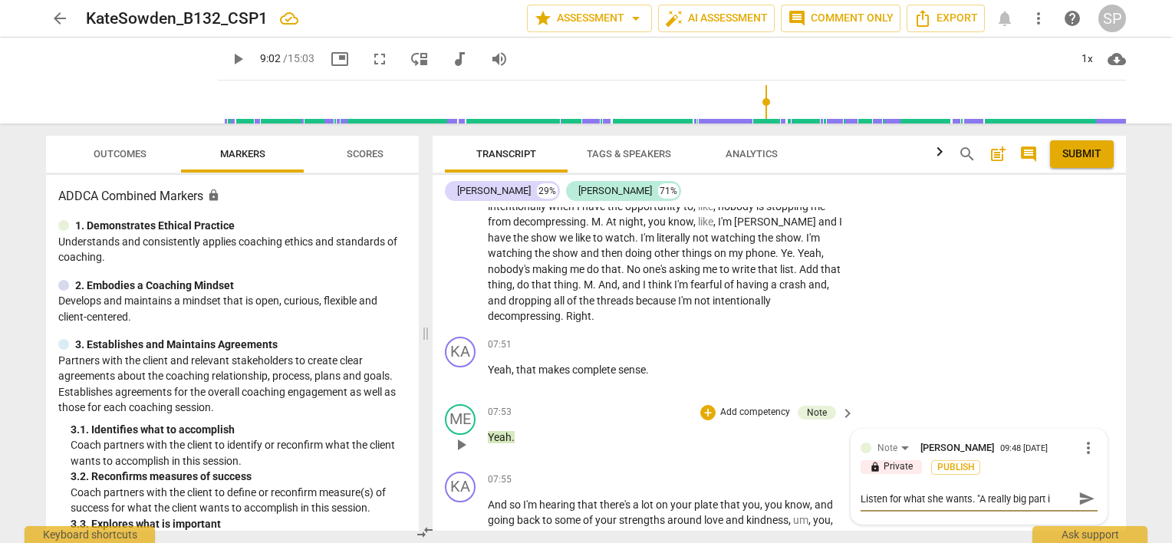
type textarea "Listen for what she wants. "A really big part is"
type textarea "Listen for what she wants. "A really big part is m"
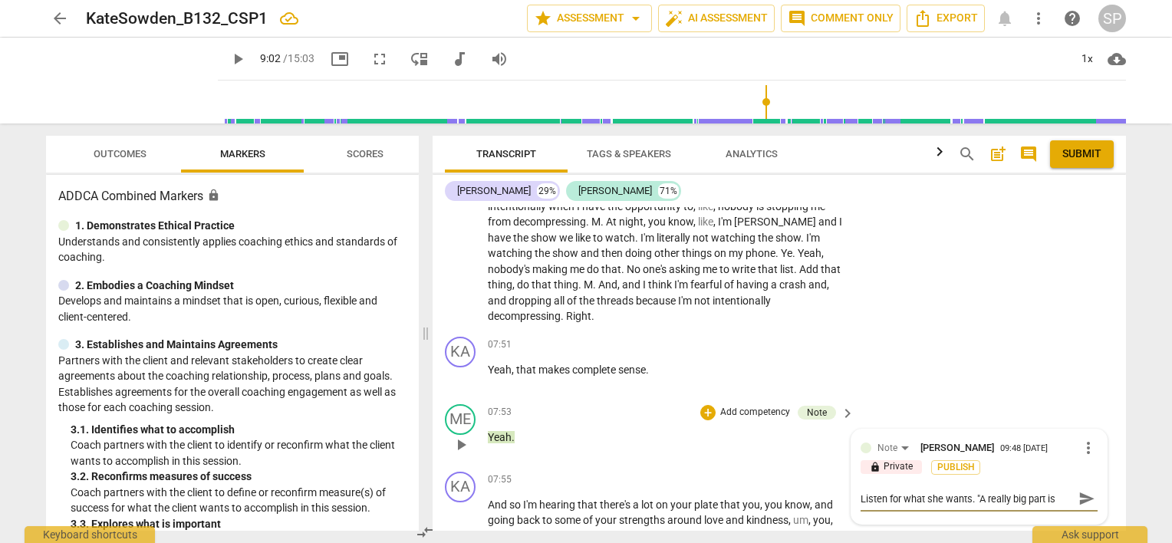
type textarea "Listen for what she wants. "A really big part is m"
type textarea "Listen for what she wants. "A really big part is ma"
type textarea "Listen for what she wants. "A really big part is mak"
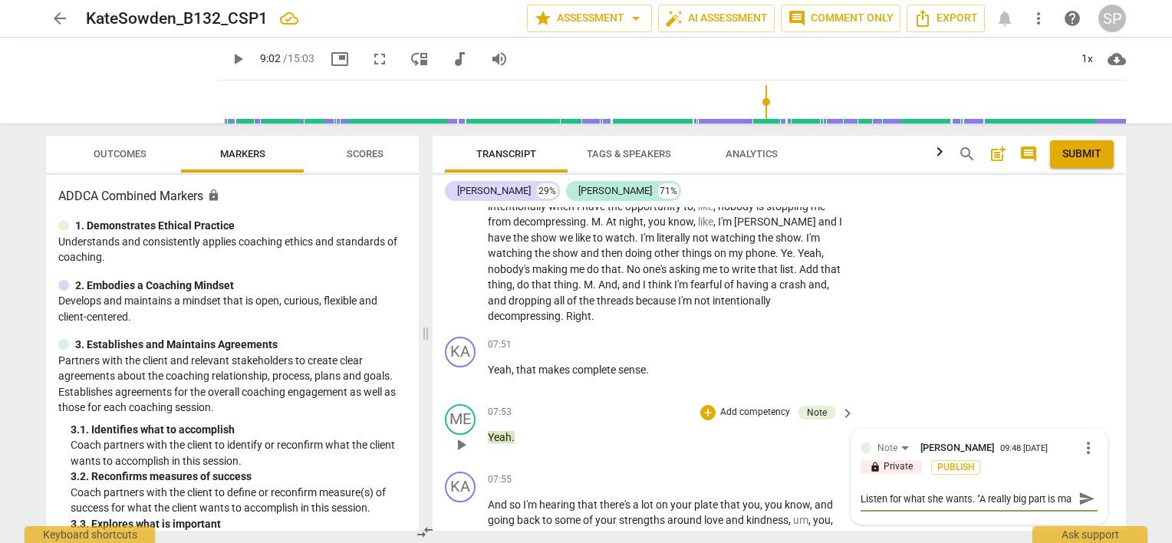
type textarea "Listen for what she wants. "A really big part is mak"
type textarea "Listen for what she wants. "A really big part is [PERSON_NAME]"
type textarea "Listen for what she wants. "A really big part is makin"
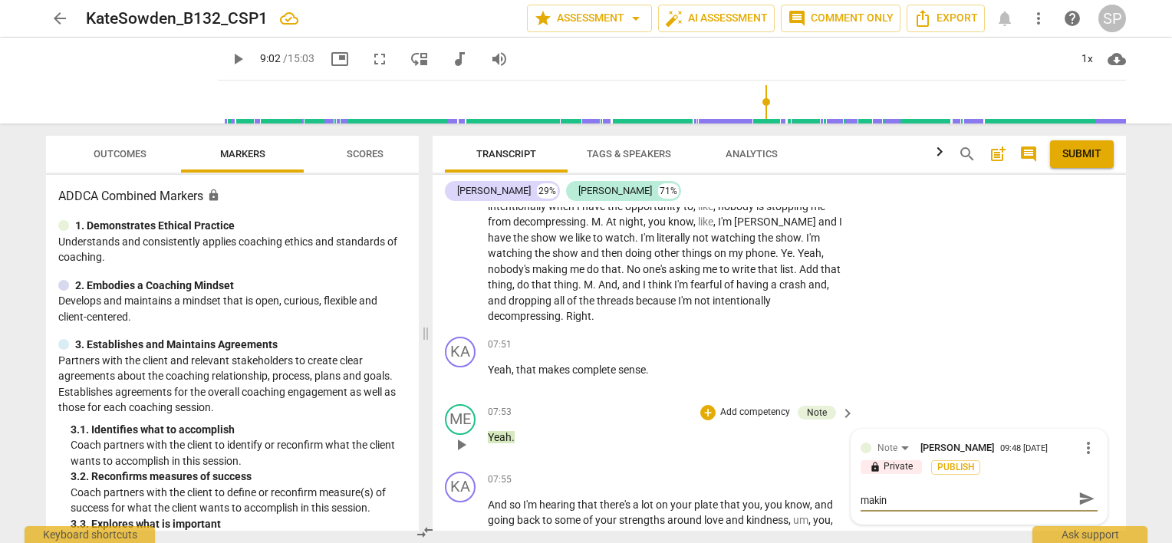
type textarea "Listen for what she wants. "A really big part is making"
type textarea "Listen for what she wants. "A really big part is making s"
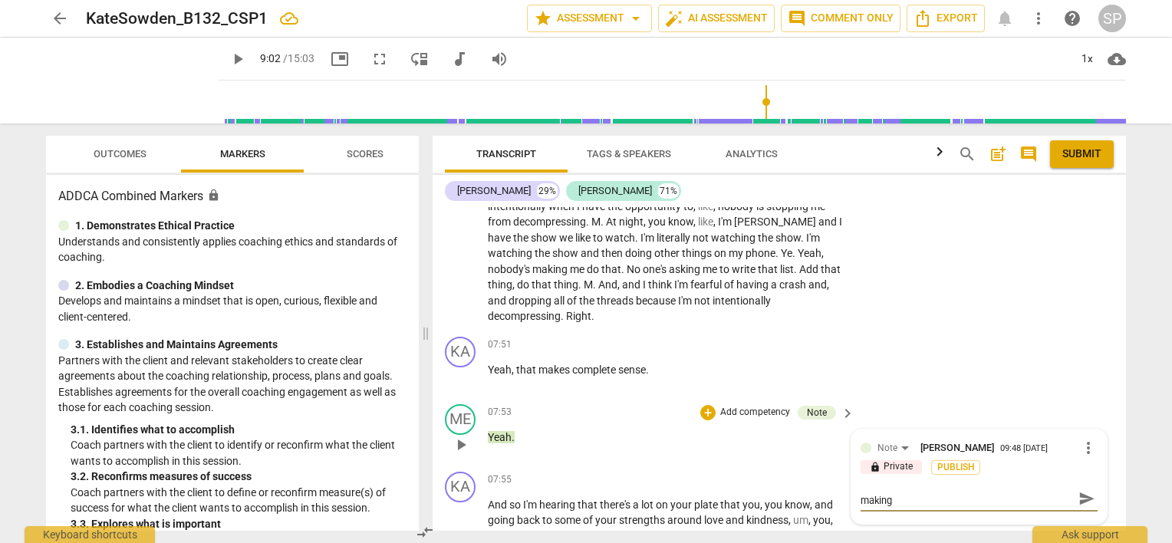
type textarea "Listen for what she wants. "A really big part is making s"
type textarea "Listen for what she wants. "A really big part is making su"
type textarea "Listen for what she wants. "A really big part is making sur"
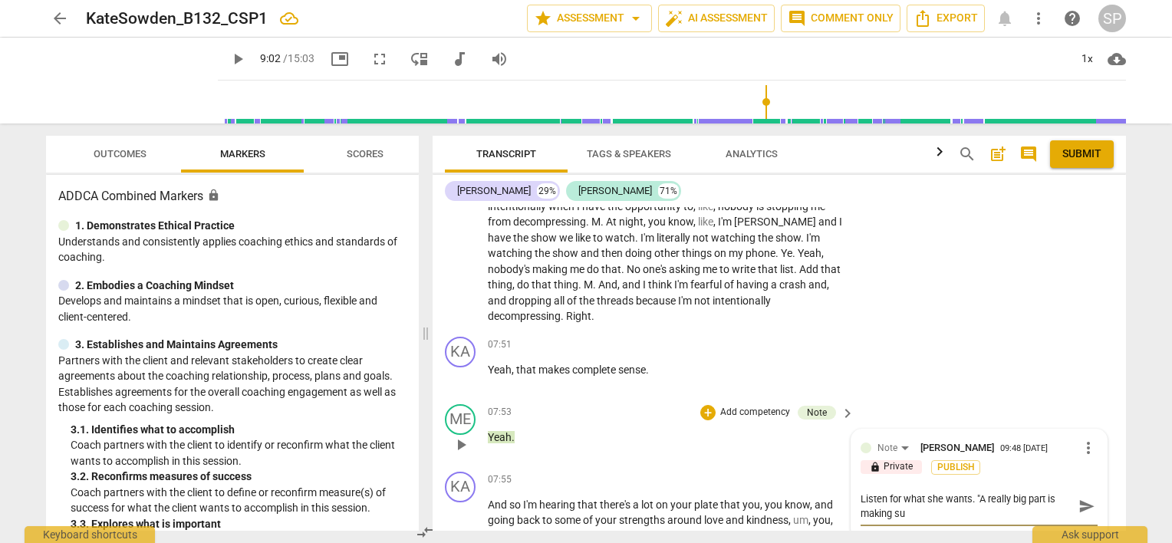
type textarea "Listen for what she wants. "A really big part is making sur"
type textarea "Listen for what she wants. "A really big part is making sure"
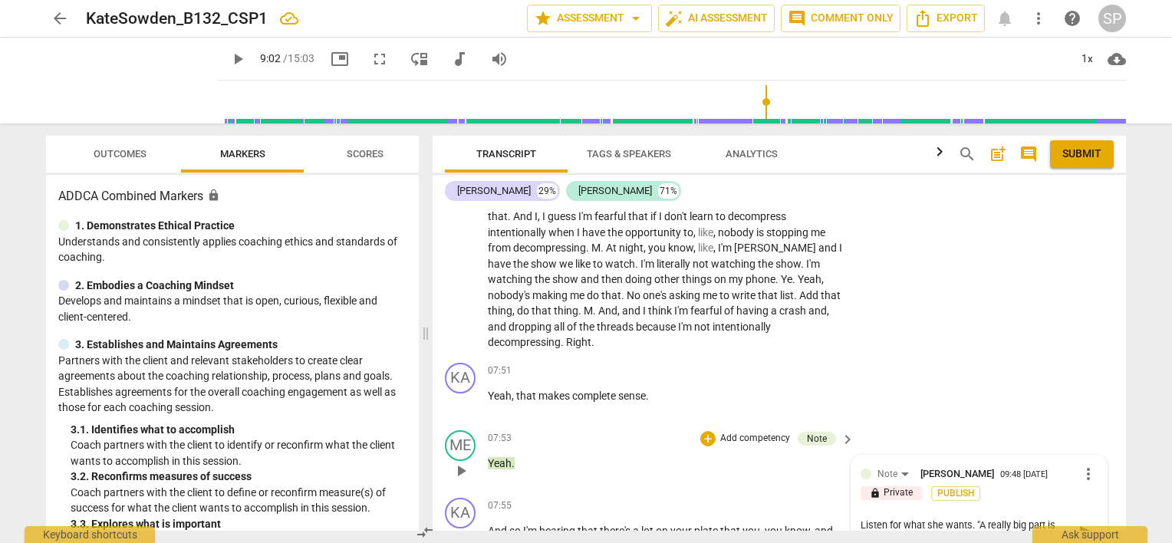
scroll to position [2477, 0]
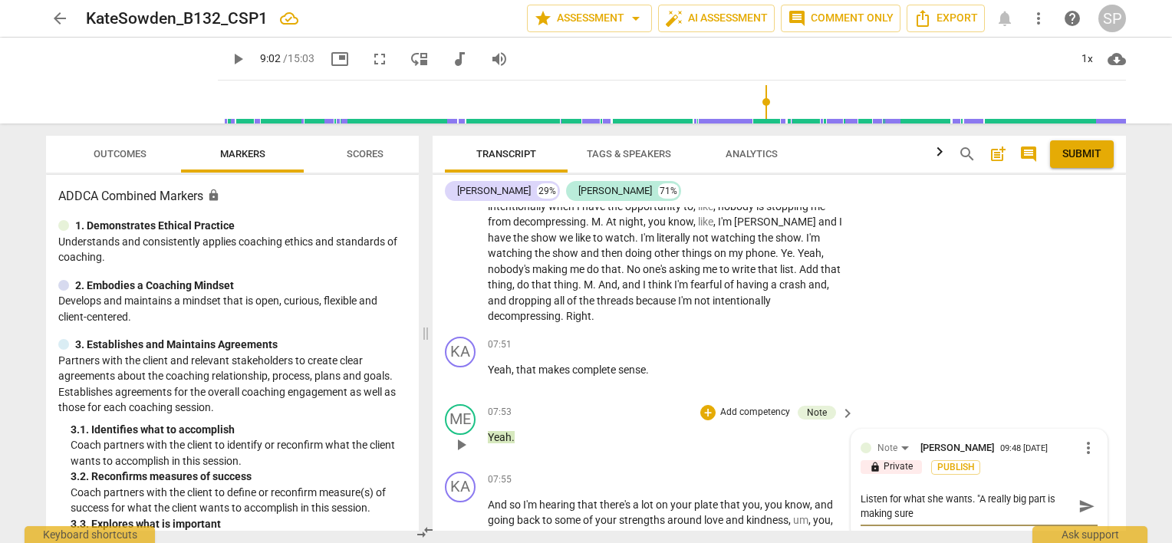
type textarea "Listen for what she wants. "A really big part is making sure I"
type textarea "Listen for what she wants. "A really big part is making sure I m"
type textarea "Listen for what she wants. "A really big part is making sure I ma"
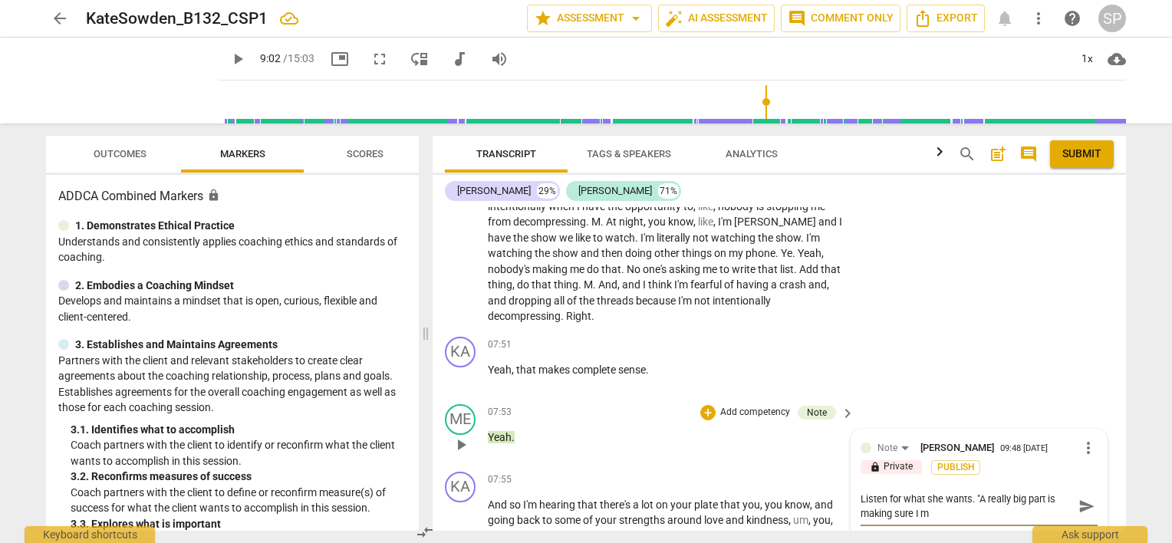
type textarea "Listen for what she wants. "A really big part is making sure I ma"
type textarea "Listen for what she wants. "A really big part is making sure I man"
type textarea "Listen for what she wants. "A really big part is making sure I mana"
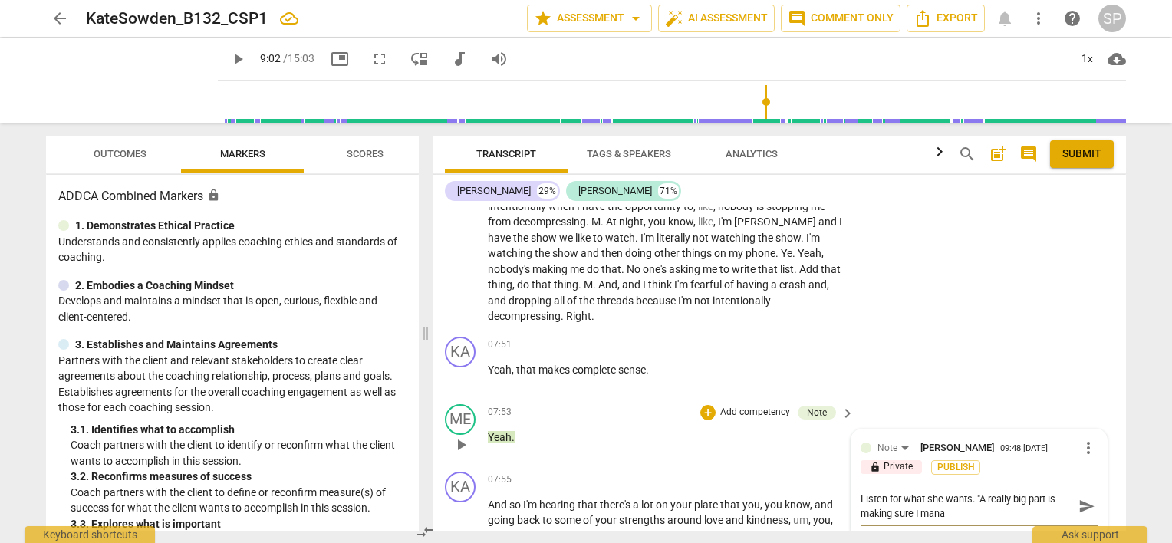
type textarea "Listen for what she wants. "A really big part is making sure I manag"
type textarea "Listen for what she wants. "A really big part is making sure I manage"
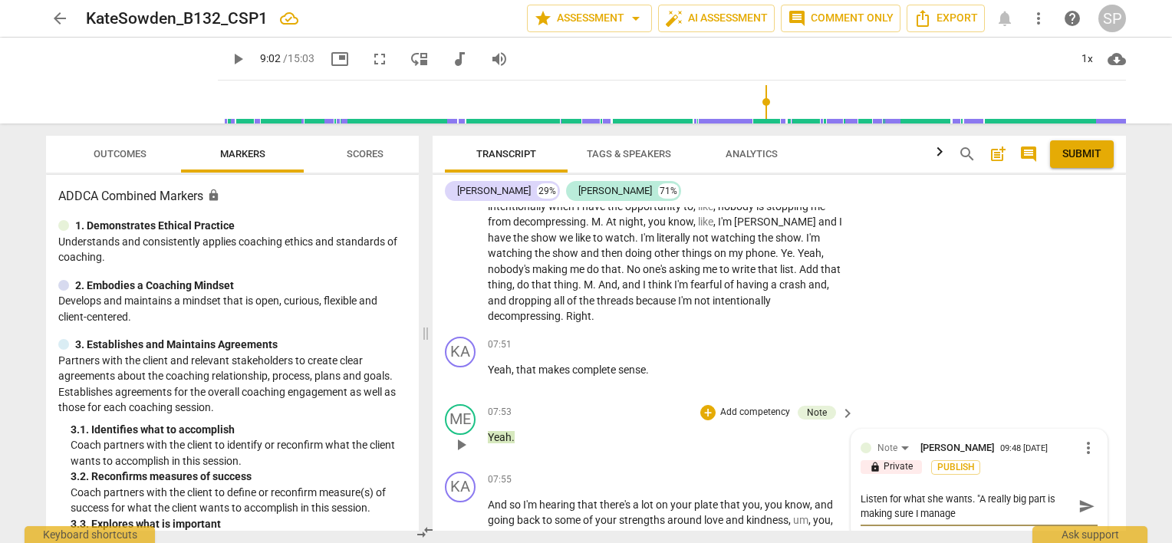
type textarea "Listen for what she wants. "A really big part is making sure I manage"
type textarea "Listen for what she wants. "A really big part is making sure I manage m"
type textarea "Listen for what she wants. "A really big part is making sure I manage my"
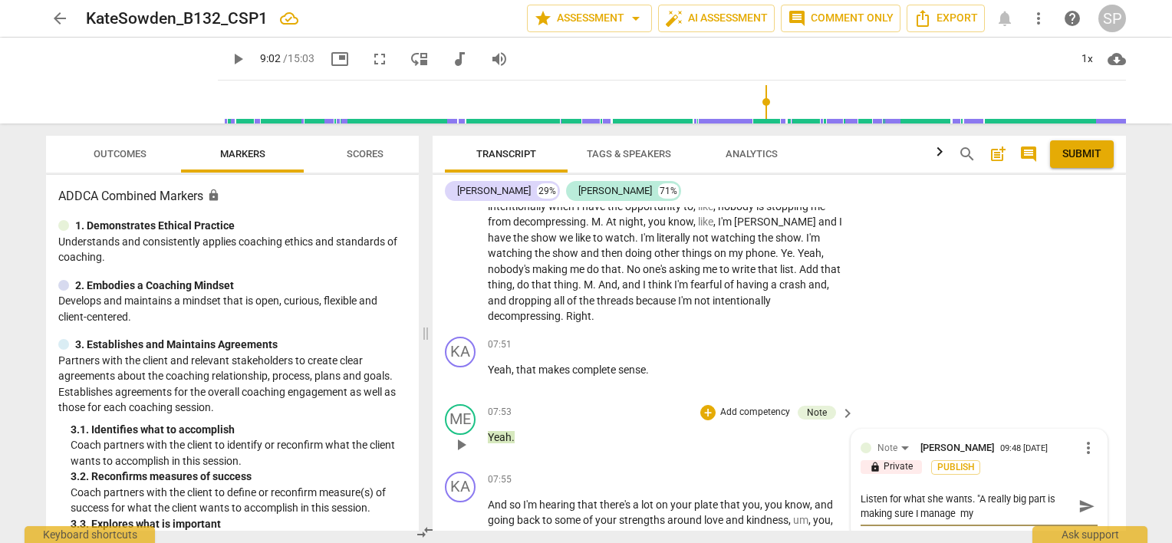
type textarea "Listen for what she wants. "A really big part is making sure I manage my"
type textarea "Listen for what she wants. "A really big part is making sure I manage [MEDICAL_…"
type textarea "Listen for what she wants. "A really big part is making sure I manage my en"
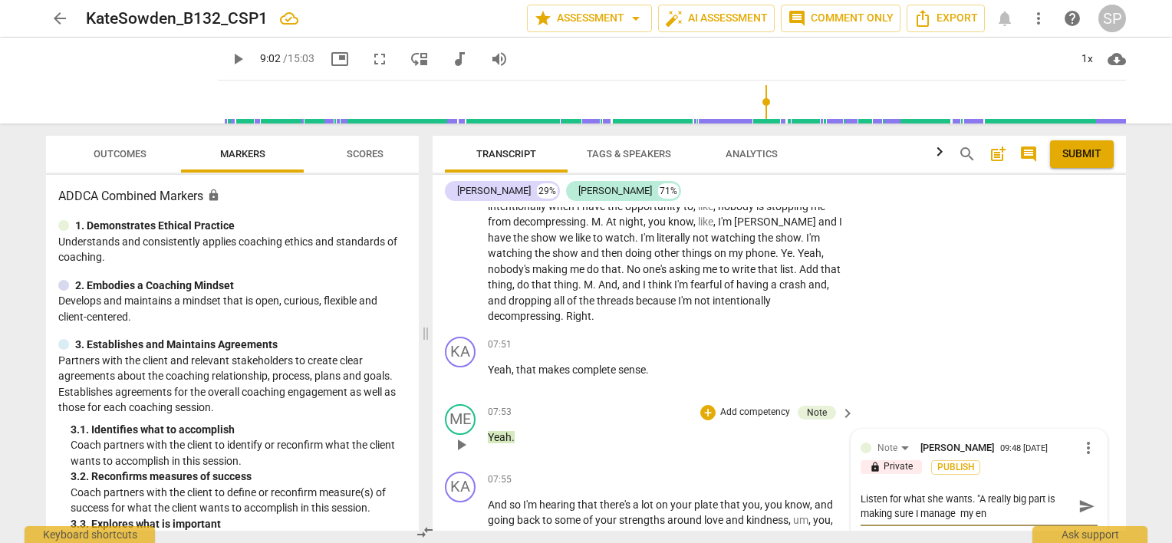
type textarea "Listen for what she wants. "A really big part is making sure I manage my ene"
type textarea "Listen for what she wants. "A really big part is making sure I manage my en"
type textarea "Listen for what she wants. "A really big part is making sure I manage [MEDICAL_…"
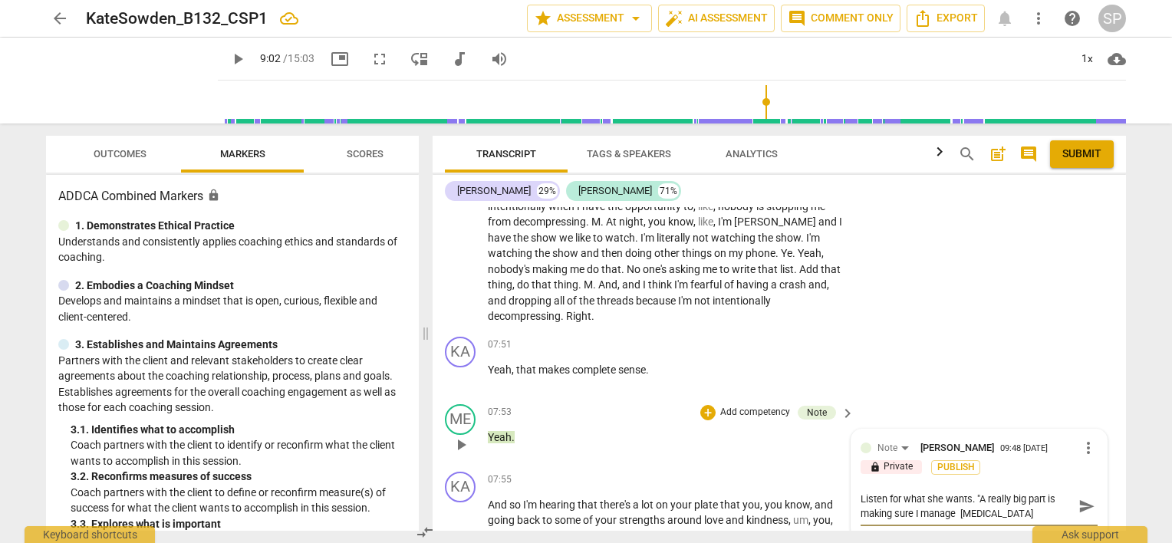
type textarea "Listen for what she wants. "A really big part is making sure I manage my"
type textarea "Listen for what she wants. "A really big part is making sure I manage m"
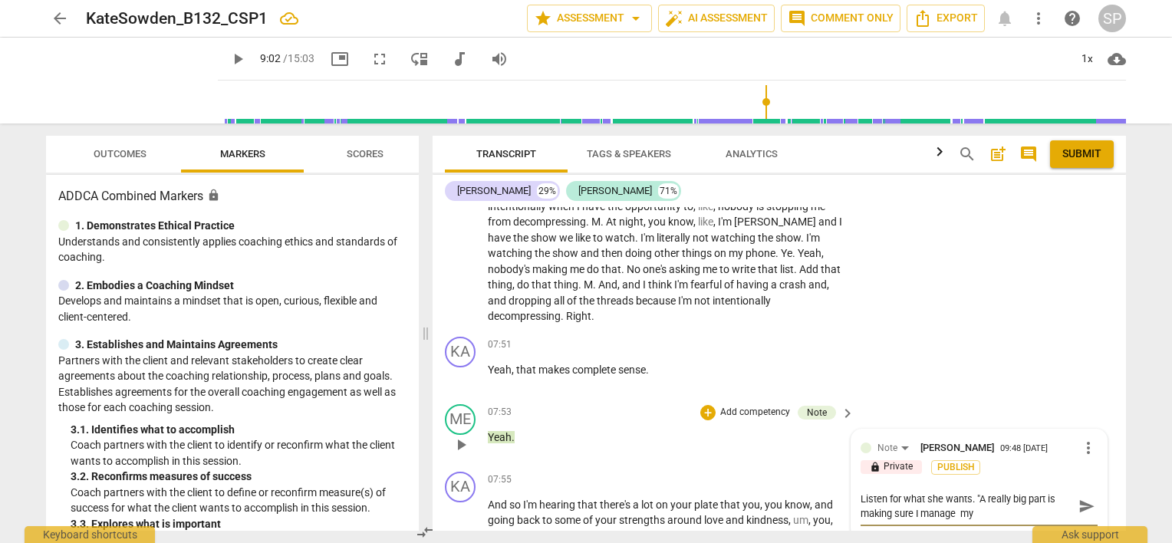
type textarea "Listen for what she wants. "A really big part is making sure I manage m"
type textarea "Listen for what she wants. "A really big part is making sure I manage"
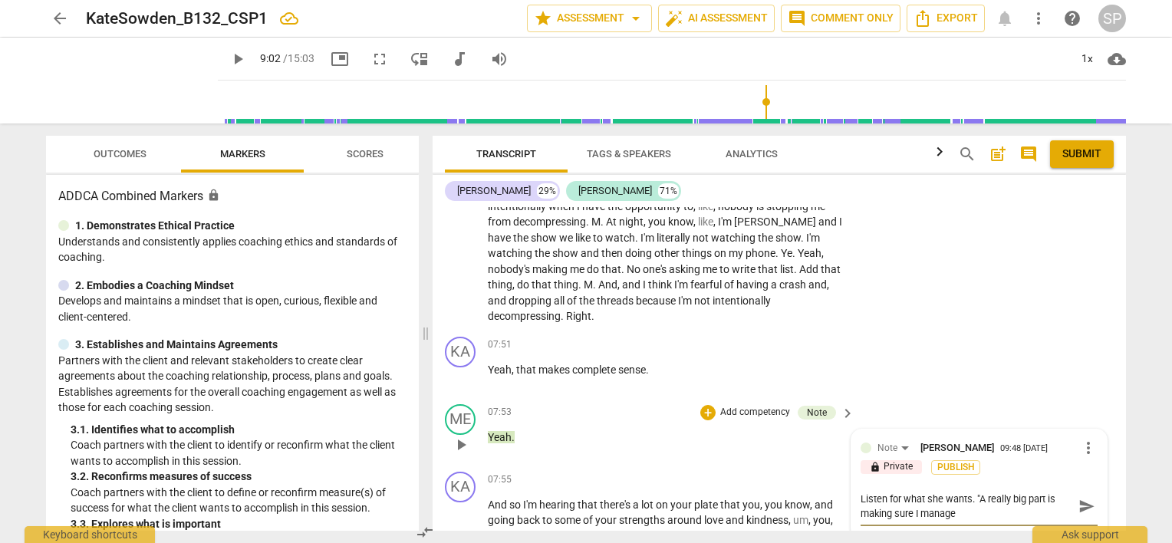
type textarea "Listen for what she wants. "A really big part is making sure I manage m"
type textarea "Listen for what she wants. "A really big part is making sure I manage my"
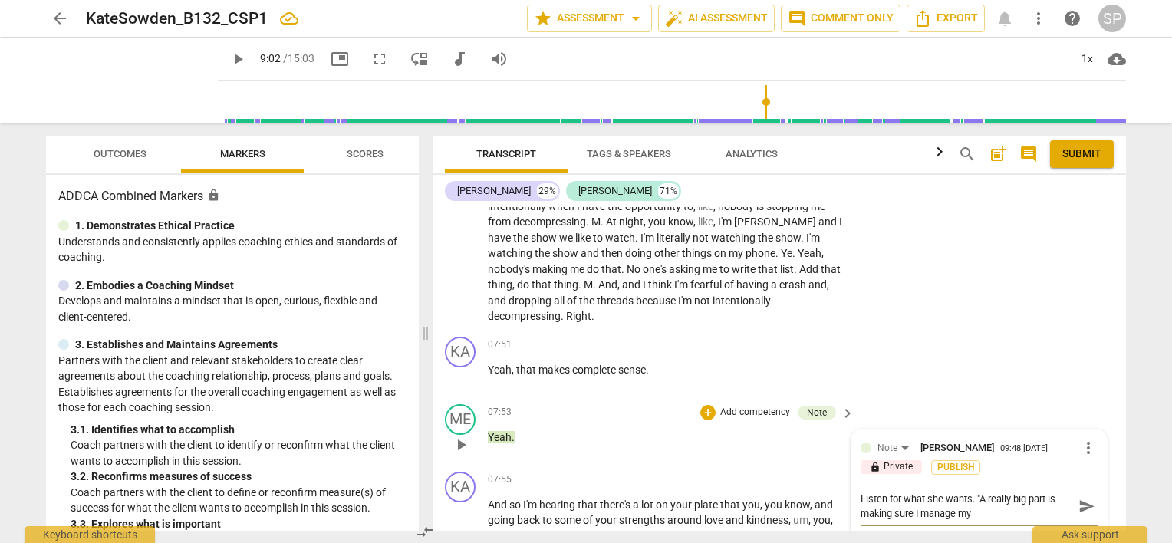
type textarea "Listen for what she wants. "A really big part is making sure I manage my"
type textarea "Listen for what she wants. "A really big part is making sure I manage [MEDICAL_…"
type textarea "Listen for what she wants. "A really big part is making sure I manage my en"
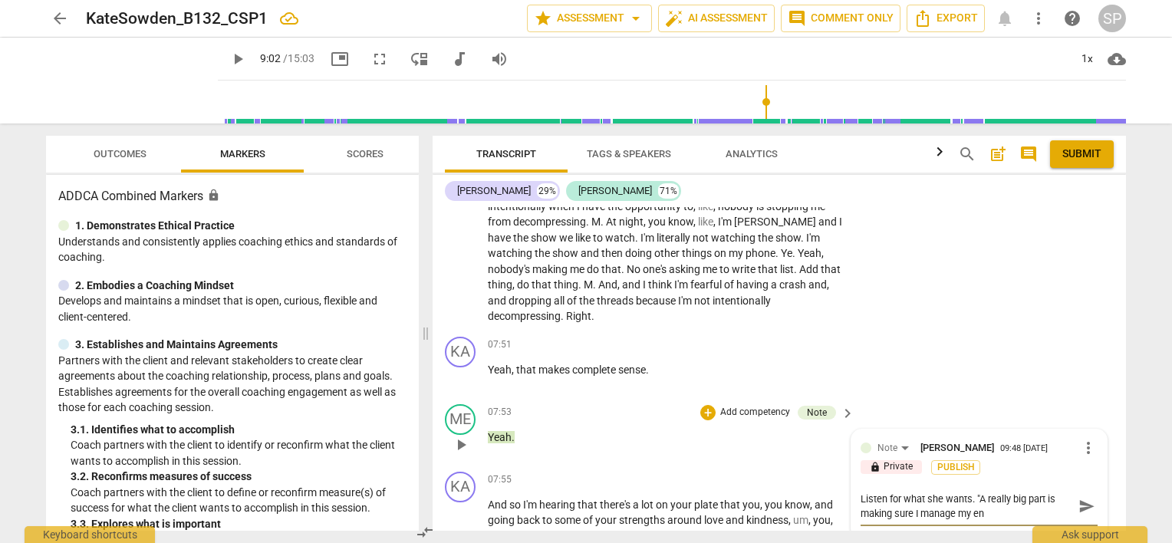
type textarea "Listen for what she wants. "A really big part is making sure I manage my ene"
type textarea "Listen for what she wants. "A really big part is making sure I manage my ener"
type textarea "Listen for what she wants. "A really big part is making sure I manage my energ"
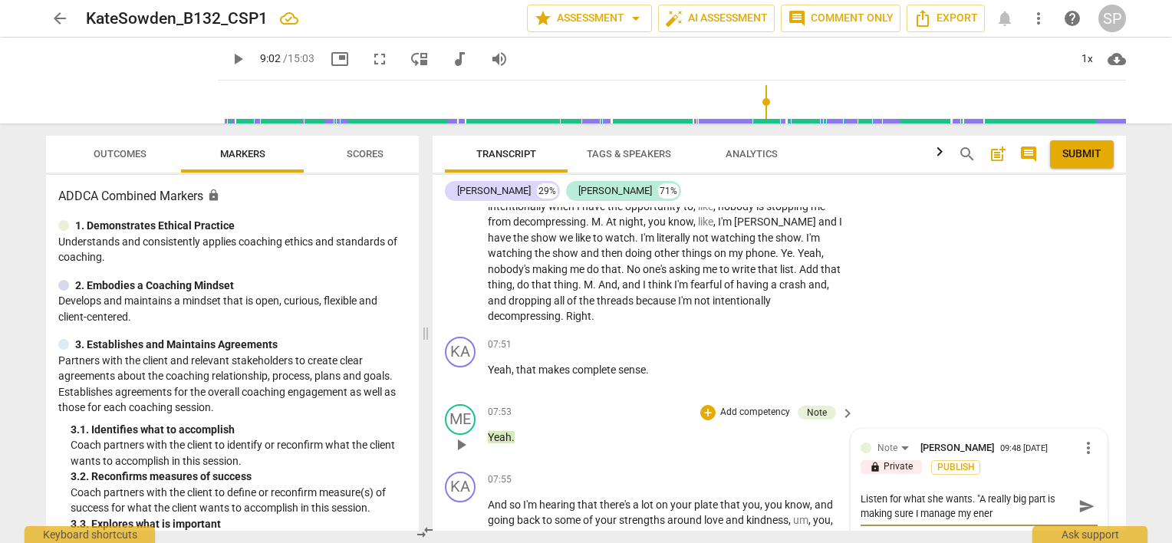
type textarea "Listen for what she wants. "A really big part is making sure I manage my energ"
type textarea "Listen for what she wants. "A really big part is making sure I manage my energy"
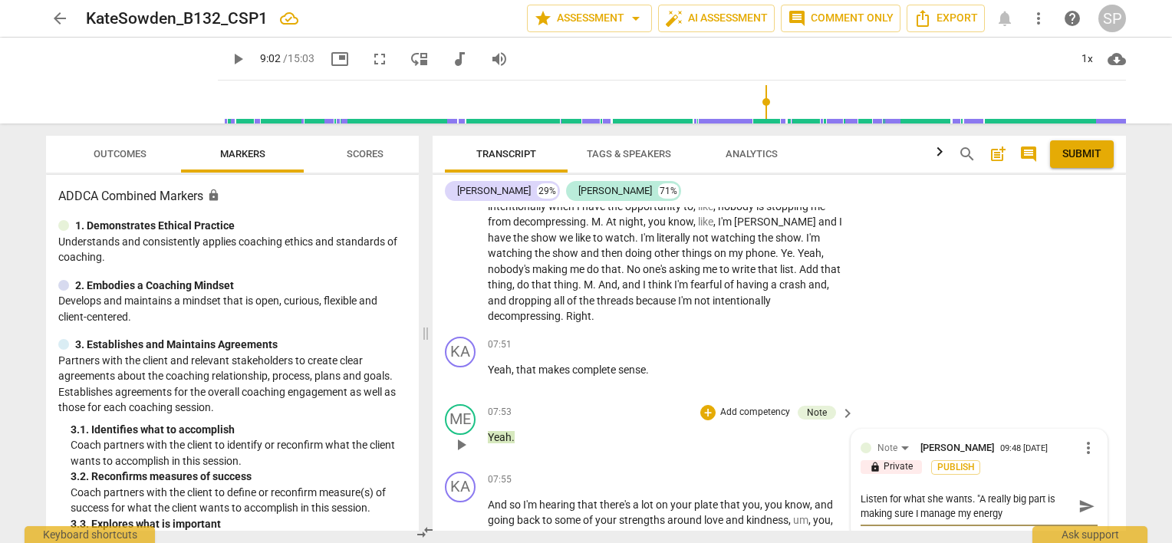
type textarea "Listen for what she wants. "A really big part is making sure I manage my energy…"
click at [971, 492] on textarea "Listen for what she wants. "A really big part is making sure I manage my energy…" at bounding box center [967, 506] width 212 height 29
click at [978, 505] on textarea "You asked a great question about importance earlier. "A really big part is maki…" at bounding box center [967, 514] width 212 height 44
click at [890, 492] on textarea "You asked a great question about importance earlier. "A really big part is maki…" at bounding box center [967, 514] width 212 height 44
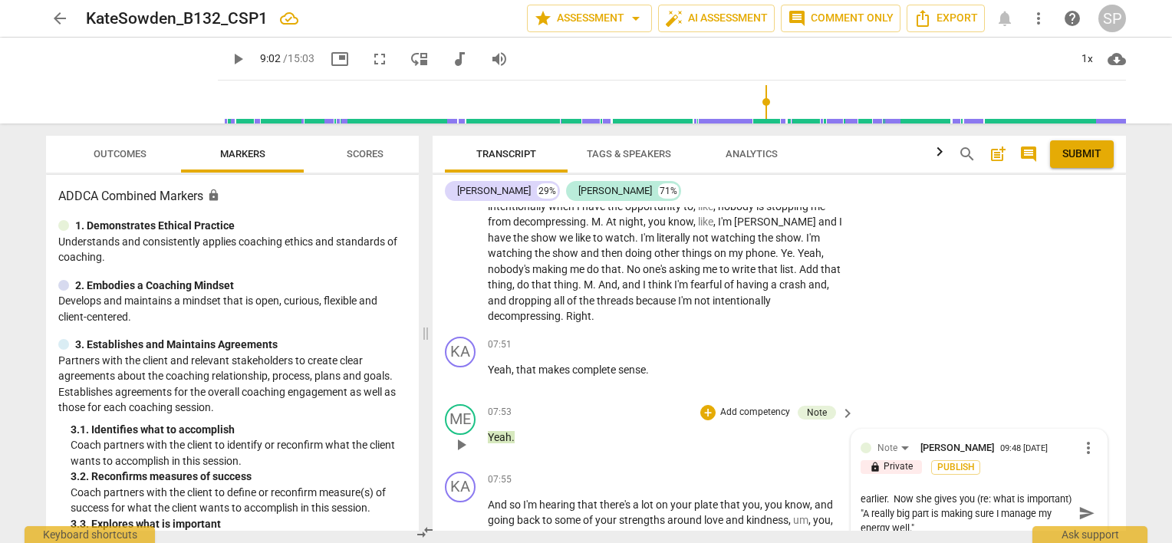
click at [977, 506] on textarea "You asked a great question about importance earlier. Now she gives you (re: wha…" at bounding box center [967, 514] width 212 height 44
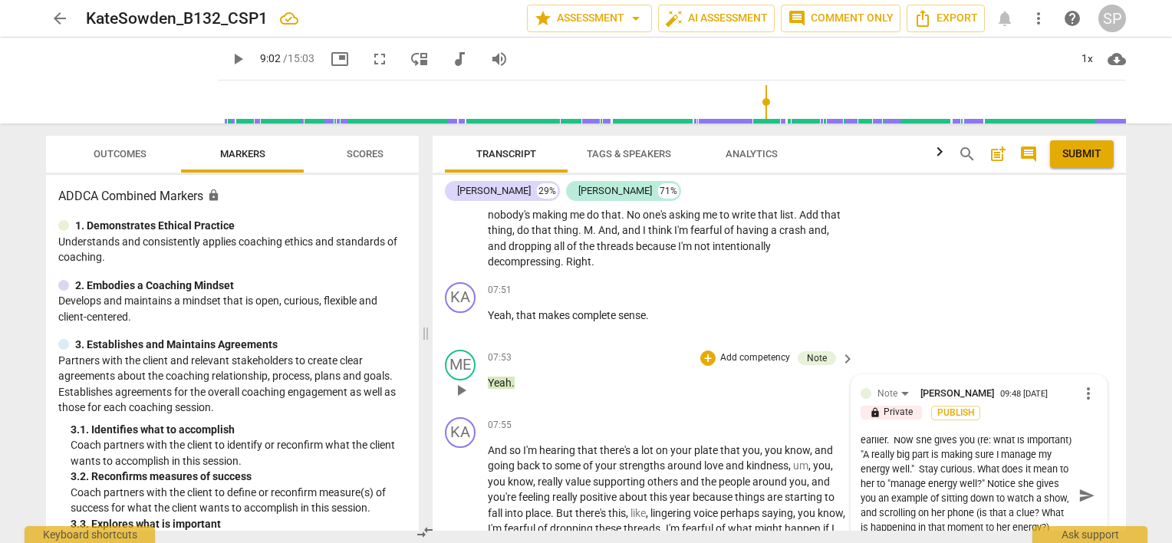
scroll to position [28, 0]
click at [1079, 487] on span "send" at bounding box center [1086, 495] width 17 height 17
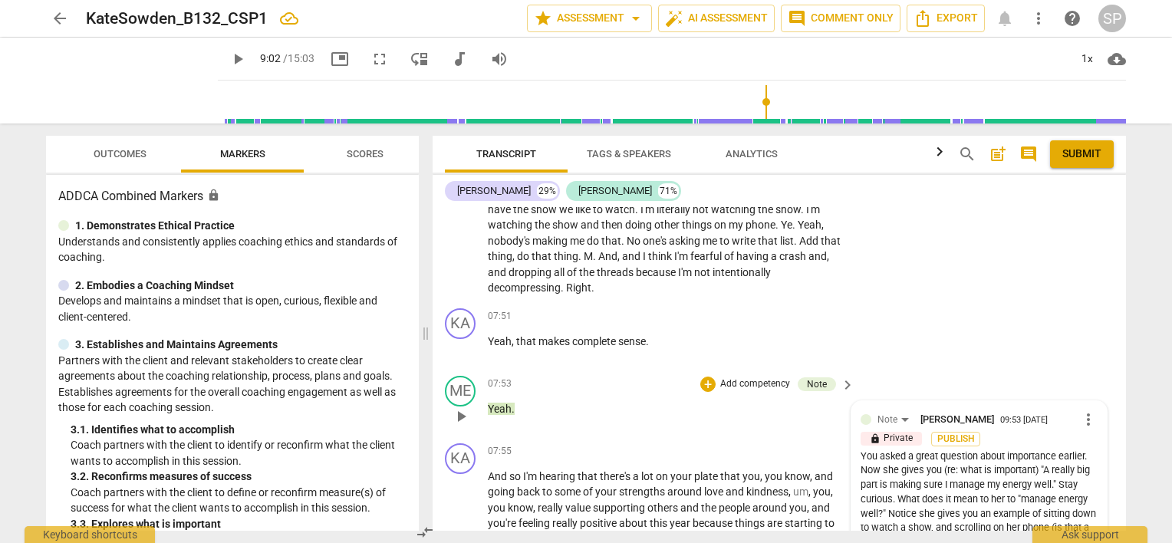
scroll to position [2532, 0]
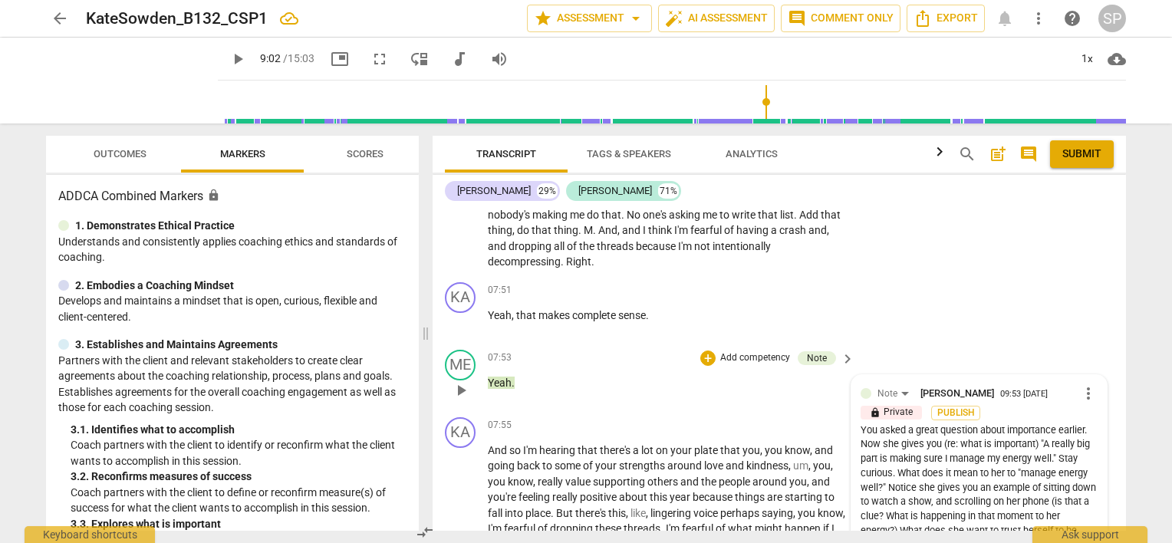
click at [1075, 478] on div "You asked a great question about importance earlier. Now she gives you (re: wha…" at bounding box center [979, 488] width 237 height 130
click at [1079, 384] on span "more_vert" at bounding box center [1088, 393] width 18 height 18
click at [1088, 369] on li "Edit" at bounding box center [1101, 370] width 53 height 29
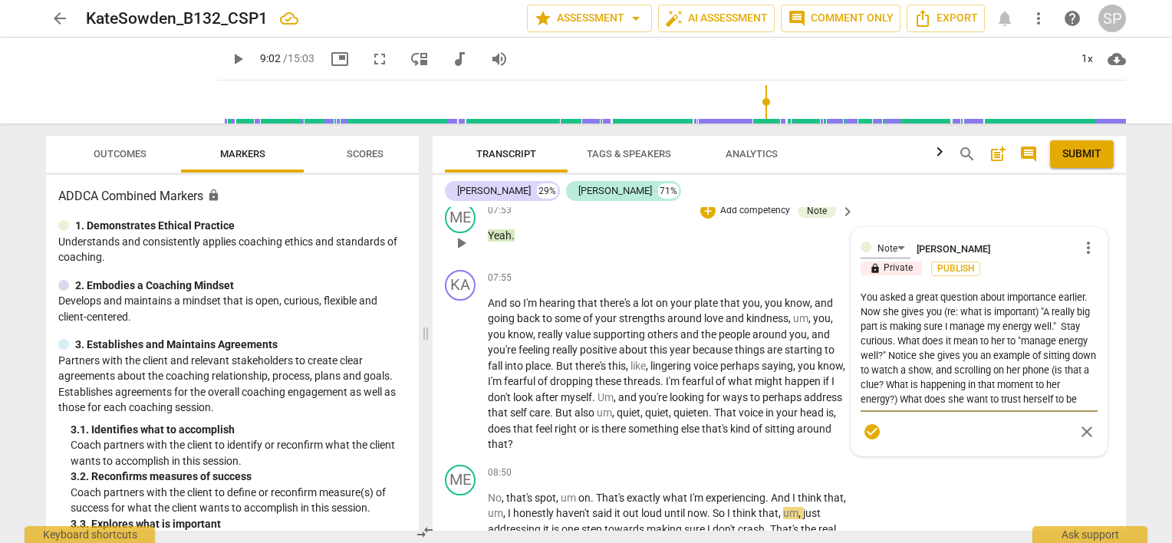
scroll to position [2685, 0]
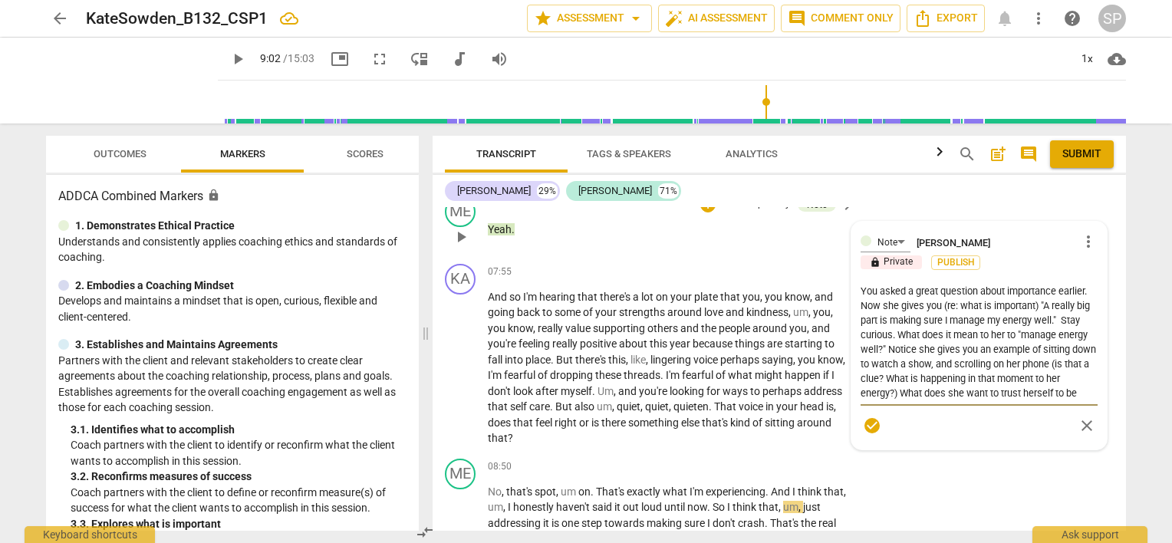
click at [884, 354] on textarea "You asked a great question about importance earlier. Now she gives you (re: wha…" at bounding box center [979, 342] width 237 height 117
click at [909, 367] on textarea "You asked a great question about importance earlier. Now she gives you (re: wha…" at bounding box center [979, 342] width 237 height 117
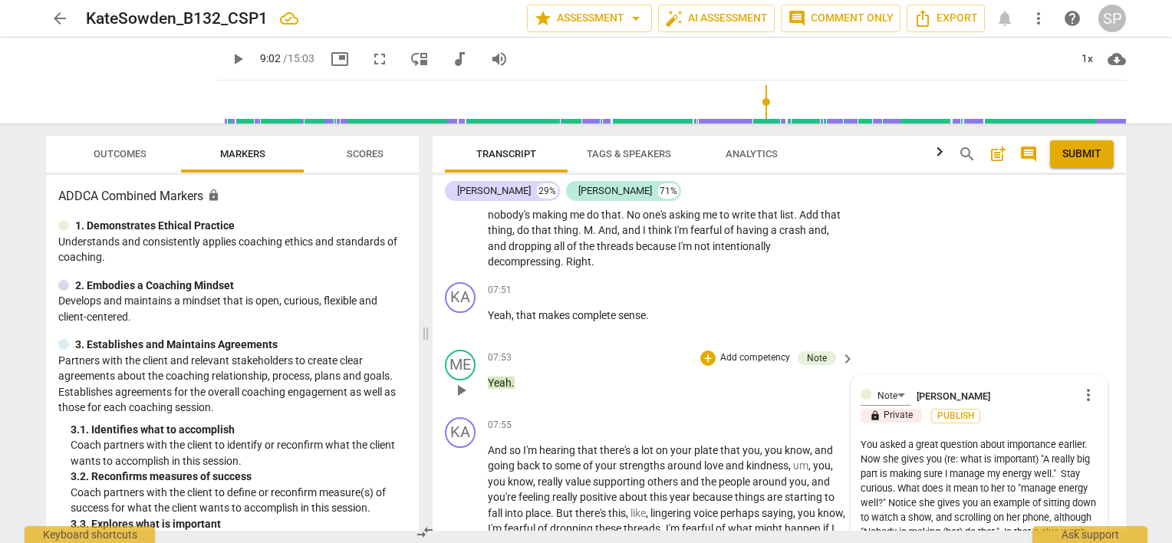
scroll to position [2609, 0]
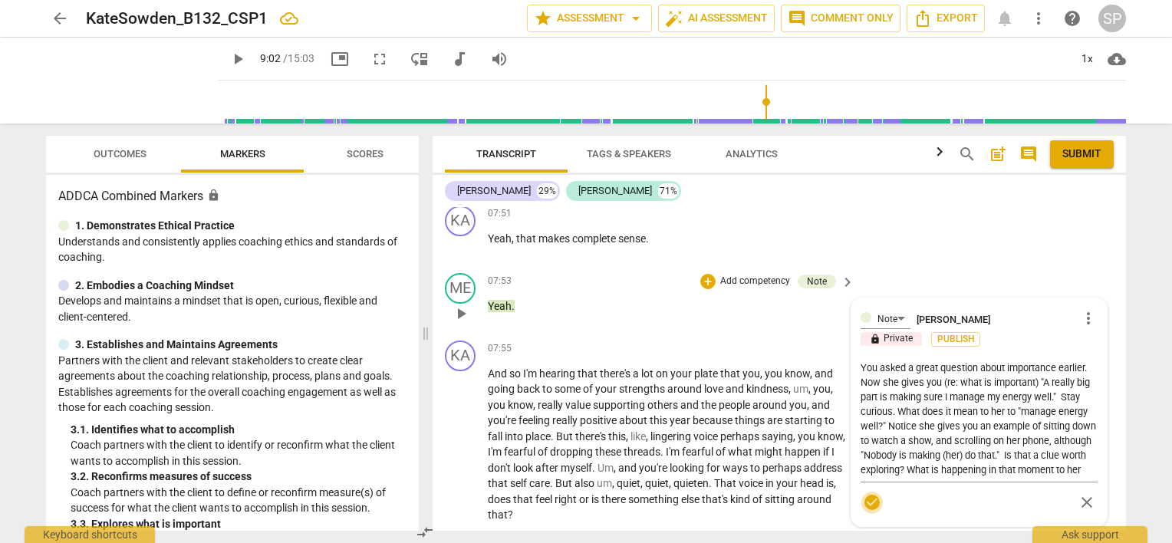
click at [876, 493] on span "check_circle" at bounding box center [872, 502] width 18 height 18
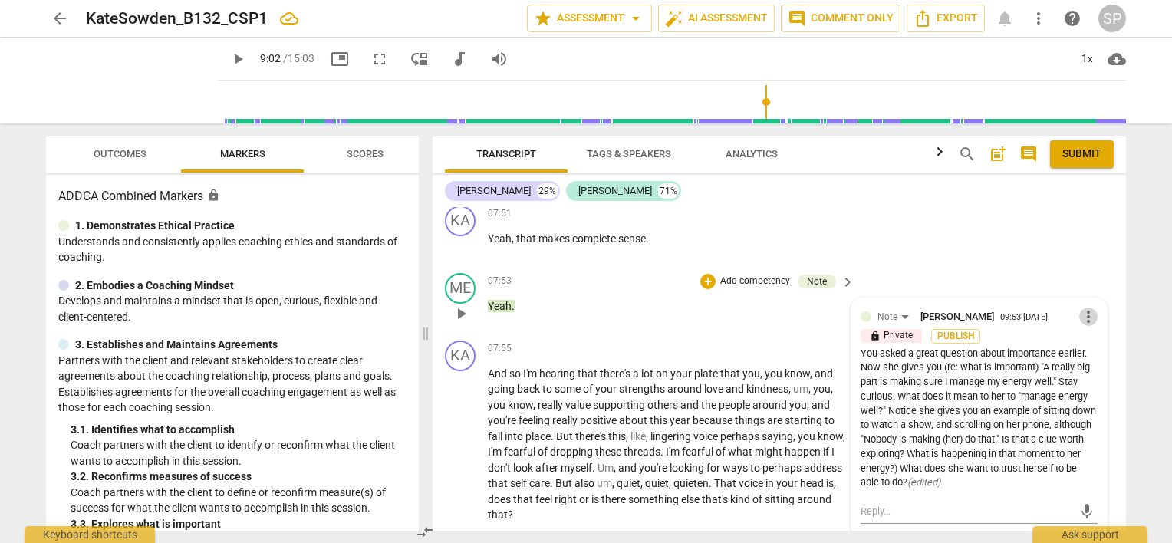
click at [1080, 308] on span "more_vert" at bounding box center [1088, 317] width 18 height 18
click at [1087, 295] on li "Edit" at bounding box center [1101, 293] width 53 height 29
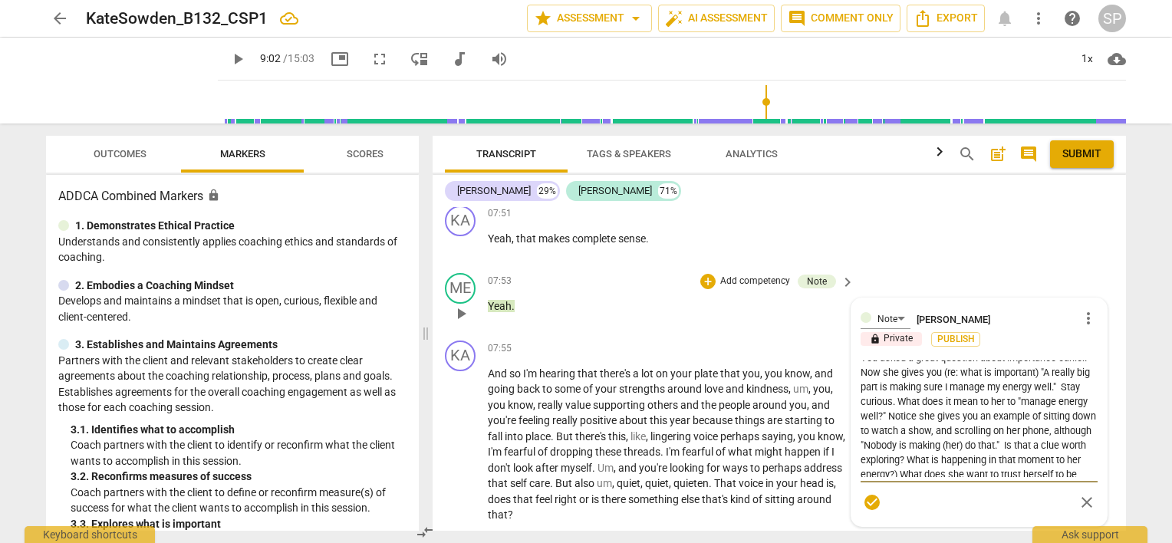
scroll to position [28, 0]
click at [982, 433] on textarea "You asked a great question about importance earlier. Now she gives you (re: wha…" at bounding box center [979, 418] width 237 height 117
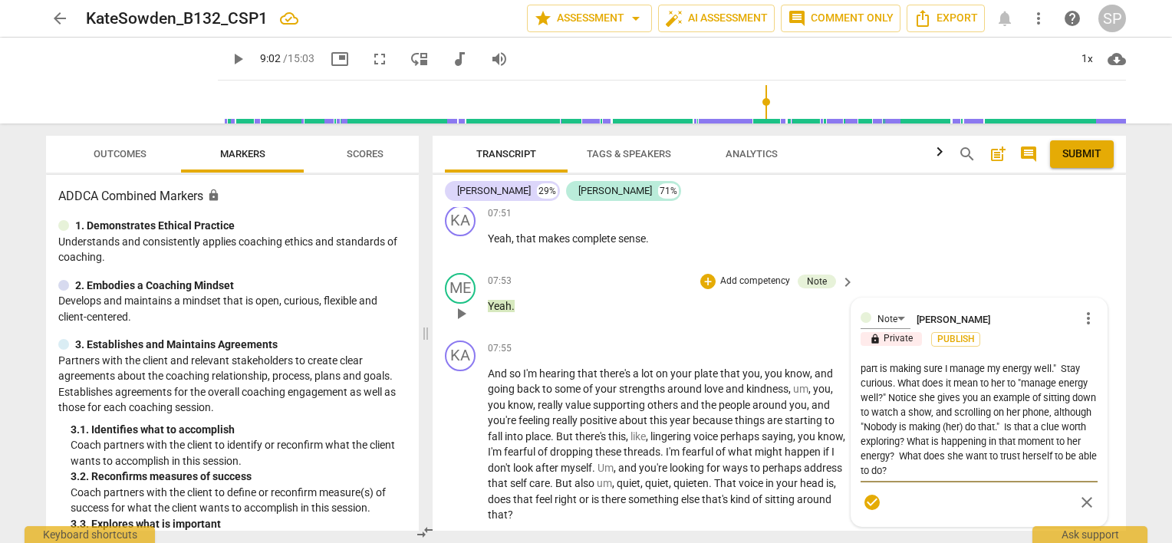
click at [955, 448] on textarea "You asked a great question about importance earlier. Now she gives you (re: wha…" at bounding box center [979, 418] width 237 height 117
click at [868, 493] on span "check_circle" at bounding box center [872, 502] width 18 height 18
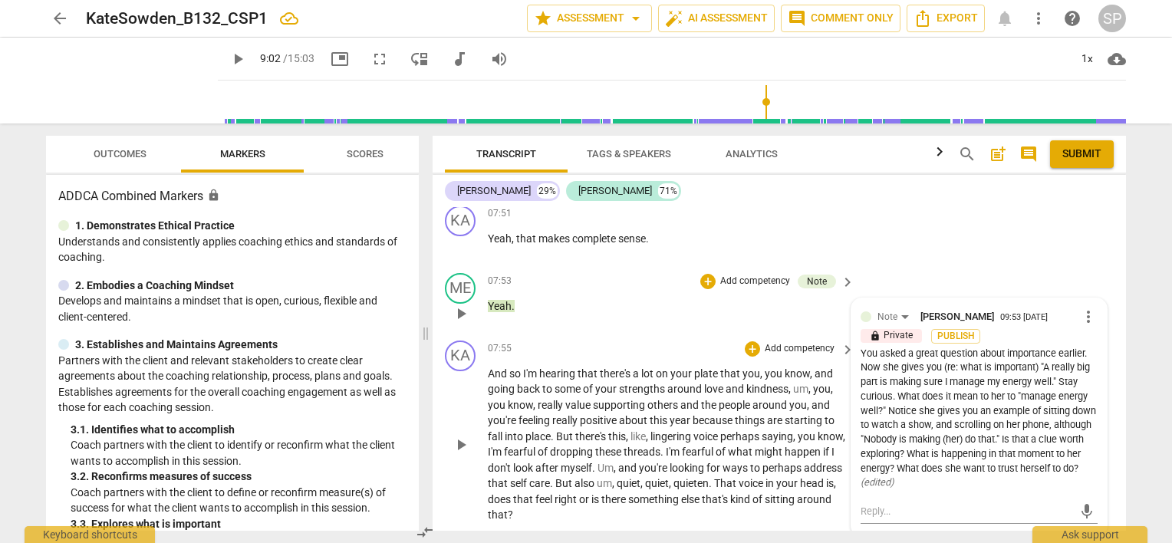
click at [658, 341] on div "07:55 + Add competency keyboard_arrow_right" at bounding box center [672, 349] width 368 height 17
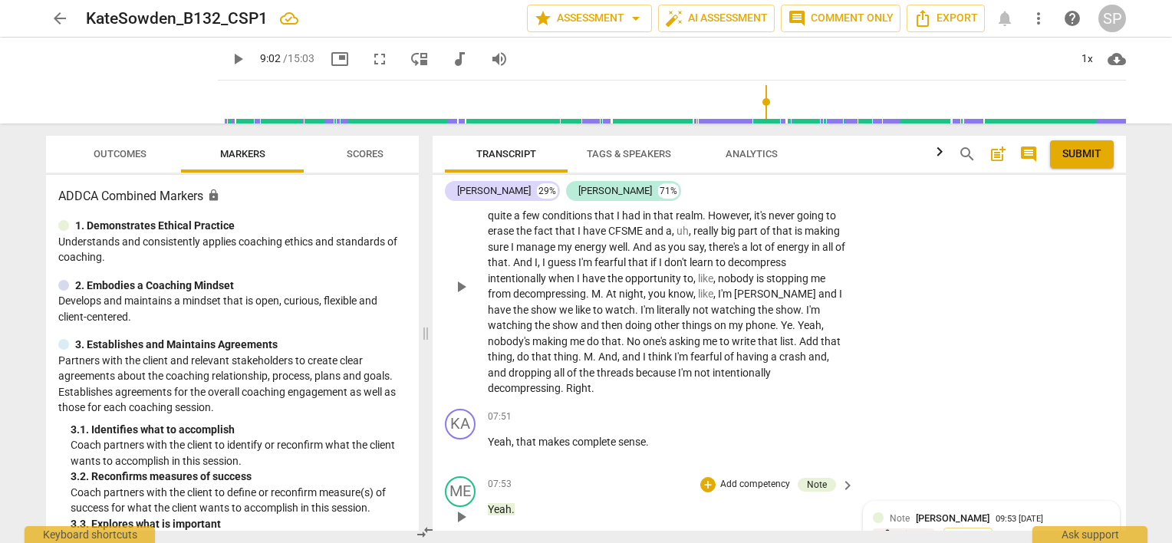
scroll to position [2378, 0]
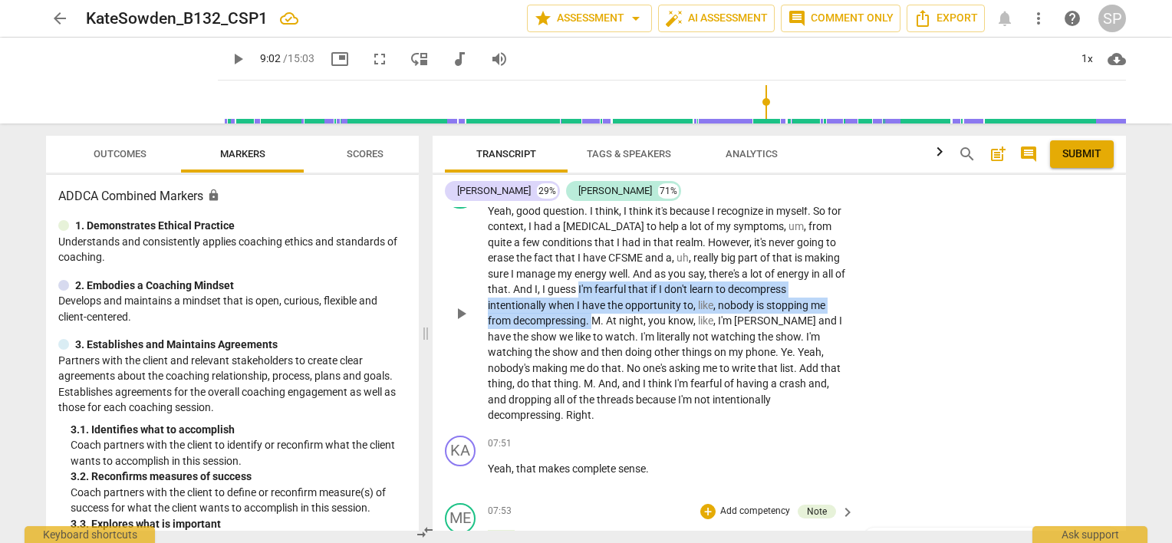
drag, startPoint x: 590, startPoint y: 280, endPoint x: 591, endPoint y: 308, distance: 28.4
click at [591, 308] on p "Yeah , good question . I think , I think it's because I recognize in myself . S…" at bounding box center [667, 313] width 359 height 220
copy p "I'm fearful that if I don't learn to decompress intentionally when I have the o…"
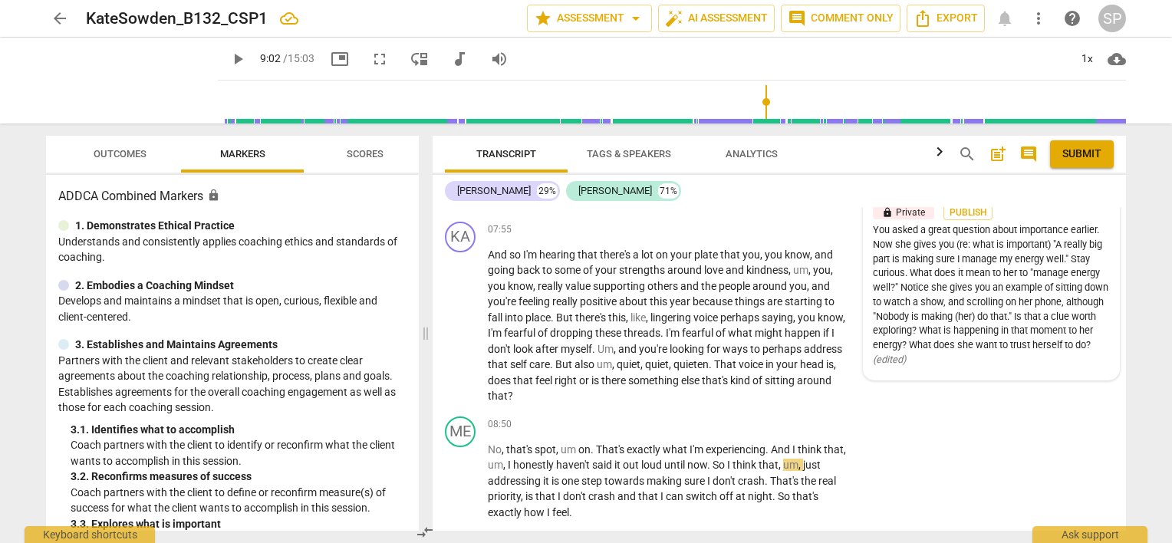
scroll to position [2762, 0]
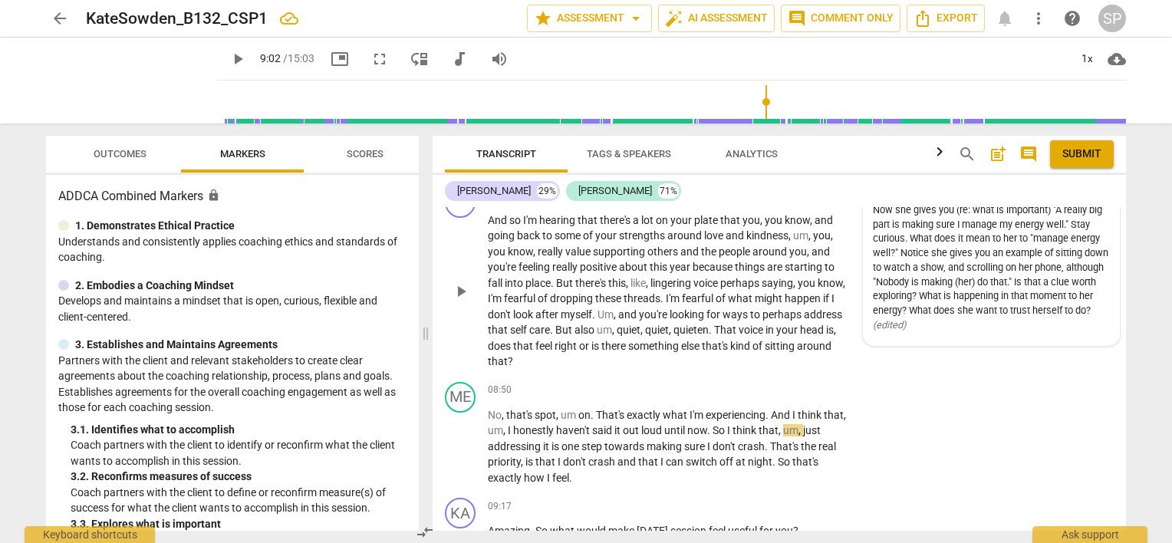
click at [465, 282] on span "play_arrow" at bounding box center [461, 291] width 18 height 18
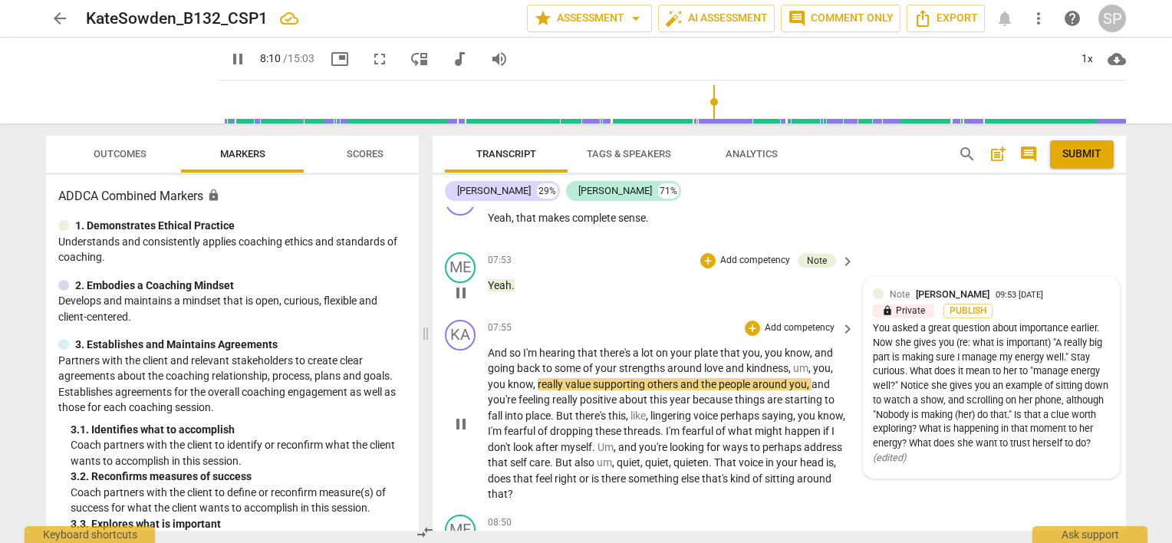
scroll to position [2685, 0]
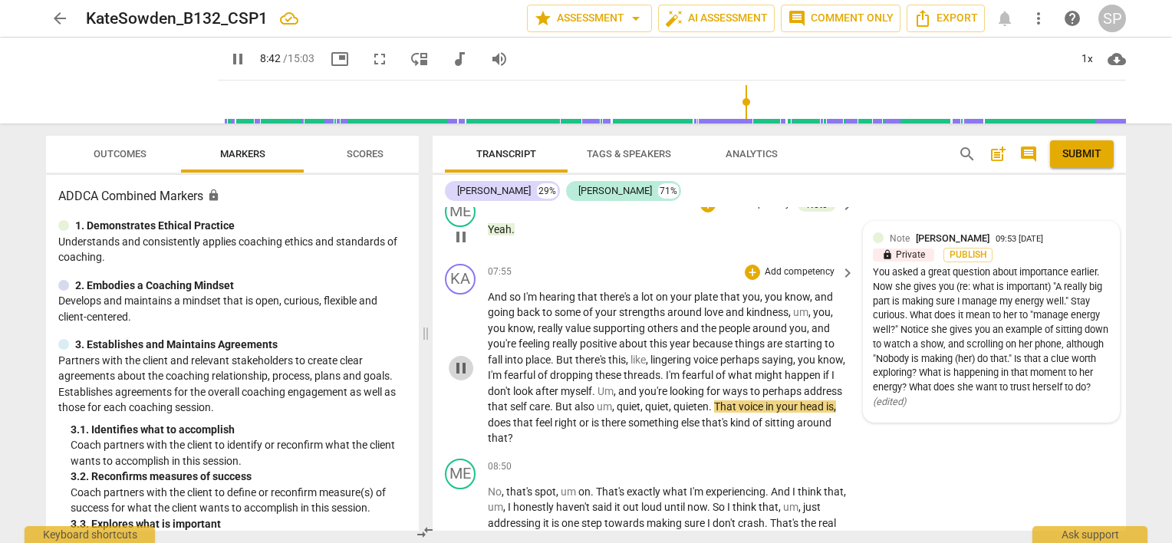
click at [460, 359] on span "pause" at bounding box center [461, 368] width 18 height 18
drag, startPoint x: 634, startPoint y: 382, endPoint x: 577, endPoint y: 399, distance: 59.9
click at [577, 399] on p "And so I'm hearing that there's a lot on your plate that you , you know , and g…" at bounding box center [667, 367] width 359 height 157
click at [746, 265] on div "+" at bounding box center [752, 272] width 15 height 15
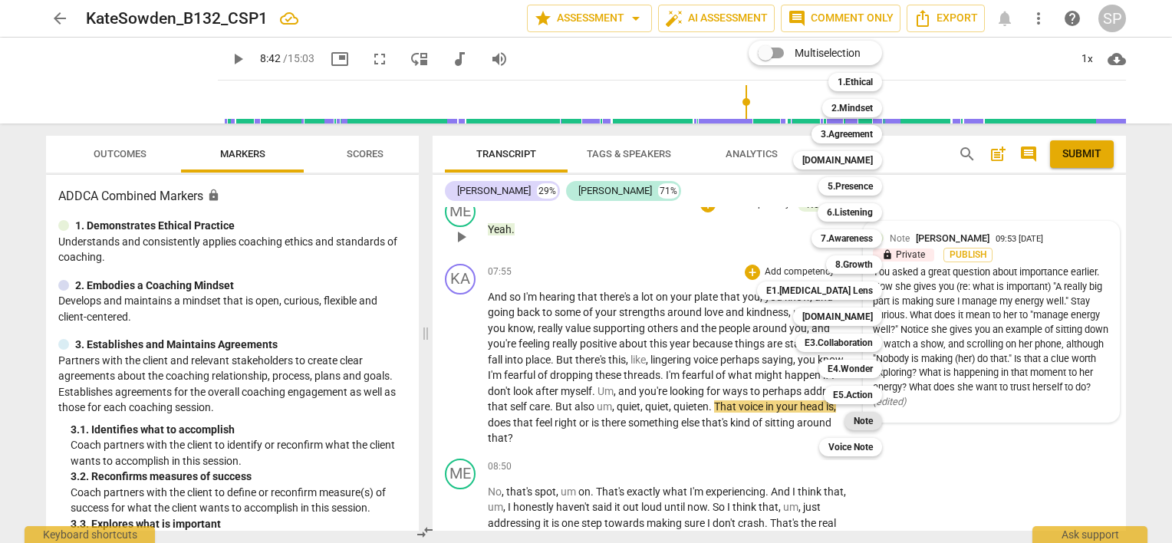
click at [851, 416] on div "Note" at bounding box center [863, 421] width 38 height 18
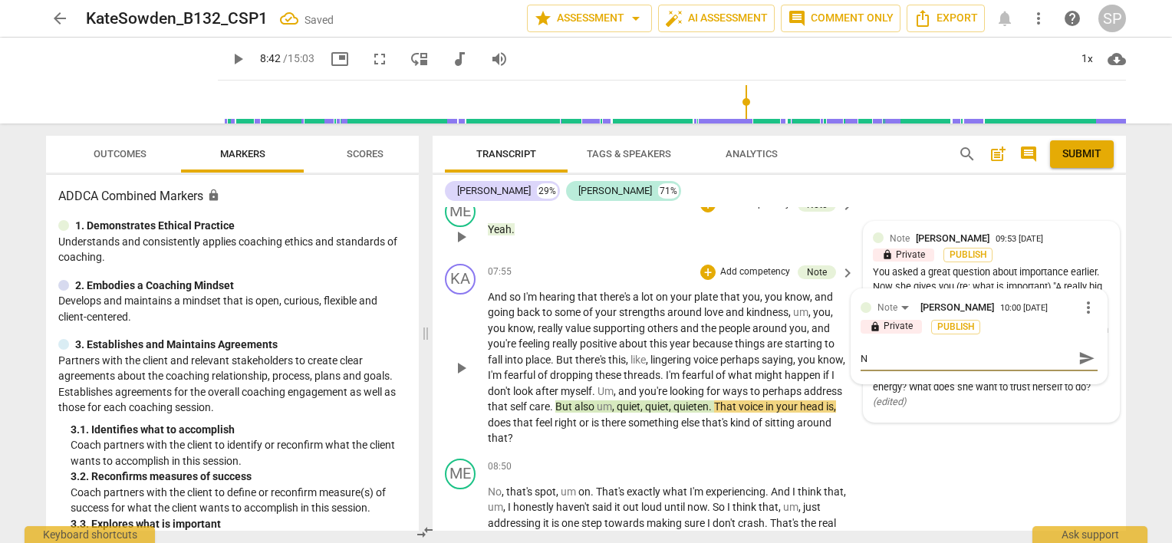
click at [882, 351] on textarea "N" at bounding box center [967, 358] width 212 height 15
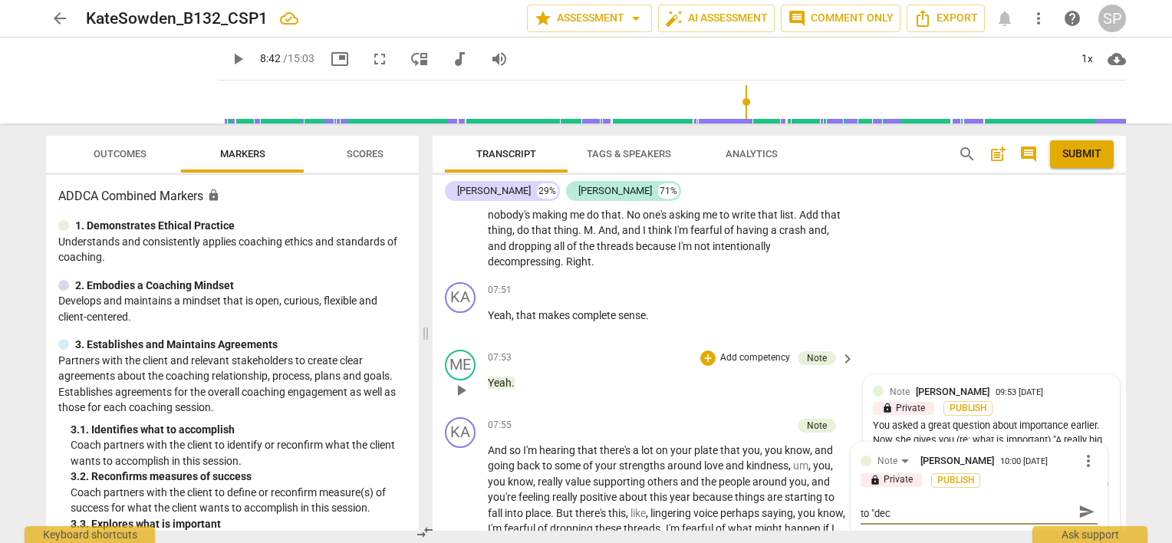
scroll to position [0, 0]
click at [1065, 505] on textarea "Notice that your client mentioned twice needing to "decompress intentionally"" at bounding box center [967, 519] width 212 height 29
click at [915, 505] on textarea "Notice that your client mentioned twice that she doesn't yet to "decompress int…" at bounding box center [967, 519] width 212 height 29
click at [1022, 505] on textarea "Notice that your client mentioned twice that she doesn't yet "decompress intent…" at bounding box center [967, 519] width 212 height 29
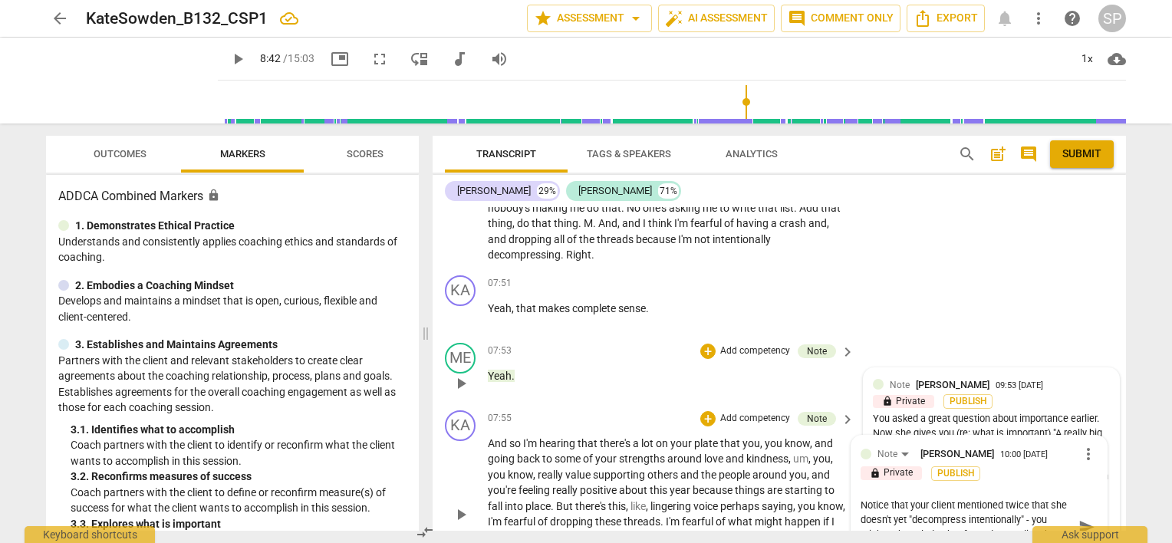
click at [962, 498] on textarea "Notice that your client mentioned twice that she doesn't yet "decompress intent…" at bounding box center [967, 527] width 212 height 58
click at [941, 498] on textarea "Notice that your client mentioned twice that she is not "intentionally" - you m…" at bounding box center [967, 520] width 212 height 44
click at [923, 527] on textarea "Notice that your client mentioned twice that she is not "intentionally decompre…" at bounding box center [967, 527] width 212 height 58
click at [1021, 498] on textarea "Notice that your client mentioned twice that she is not "intentionally decompre…" at bounding box center [967, 527] width 212 height 58
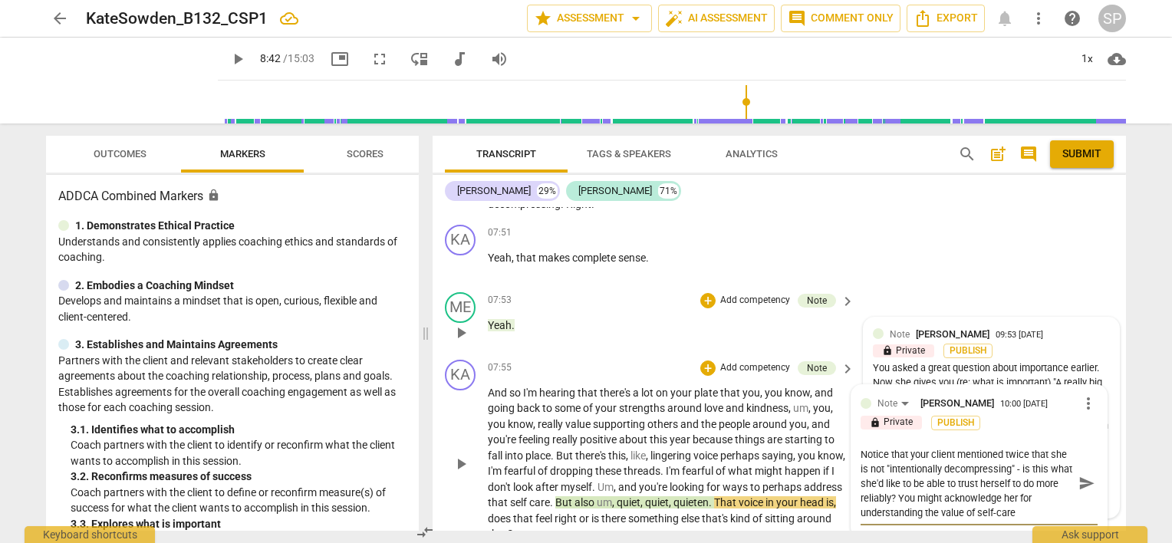
scroll to position [2615, 0]
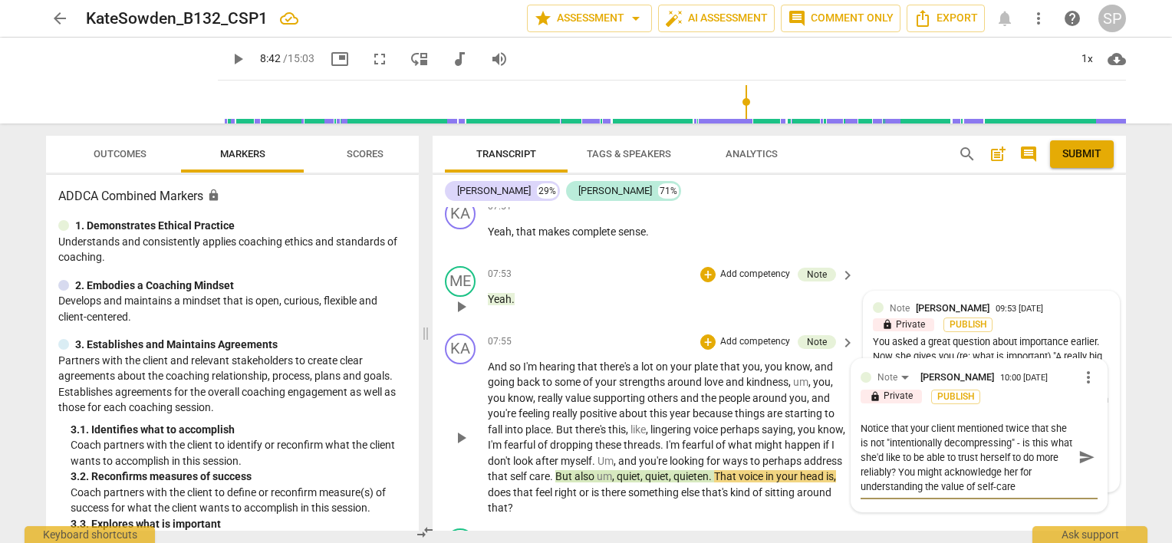
click at [976, 433] on textarea "Notice that your client mentioned twice that she is not "intentionally decompre…" at bounding box center [967, 457] width 212 height 73
click at [968, 434] on textarea "Notice that your client mentioned twice that she is not "intentionally decompre…" at bounding box center [967, 457] width 212 height 73
drag, startPoint x: 1030, startPoint y: 433, endPoint x: 1031, endPoint y: 461, distance: 28.4
click at [1031, 461] on textarea "Notice that your client mentioned twice that she is not "intentionally decompre…" at bounding box center [967, 457] width 212 height 73
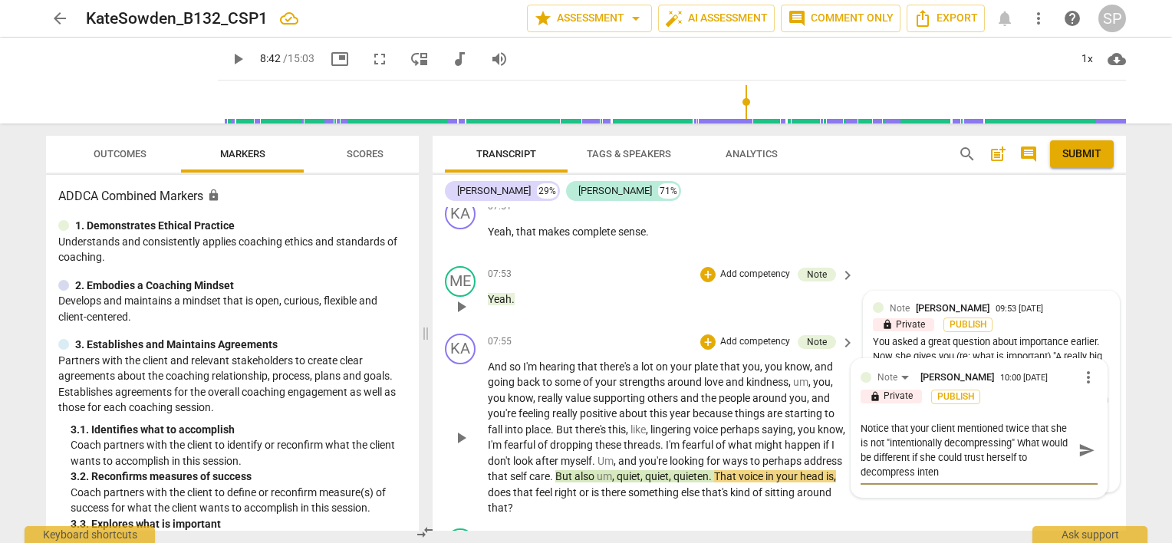
scroll to position [0, 0]
click at [1016, 421] on textarea "Notice that your client mentioned twice that she is not "intentionally decompre…" at bounding box center [967, 450] width 212 height 58
click at [1040, 448] on textarea "Notice that your client mentioned twice that she is not "intentionally decompre…" at bounding box center [967, 450] width 212 height 58
click at [1075, 441] on span "send" at bounding box center [1086, 450] width 22 height 18
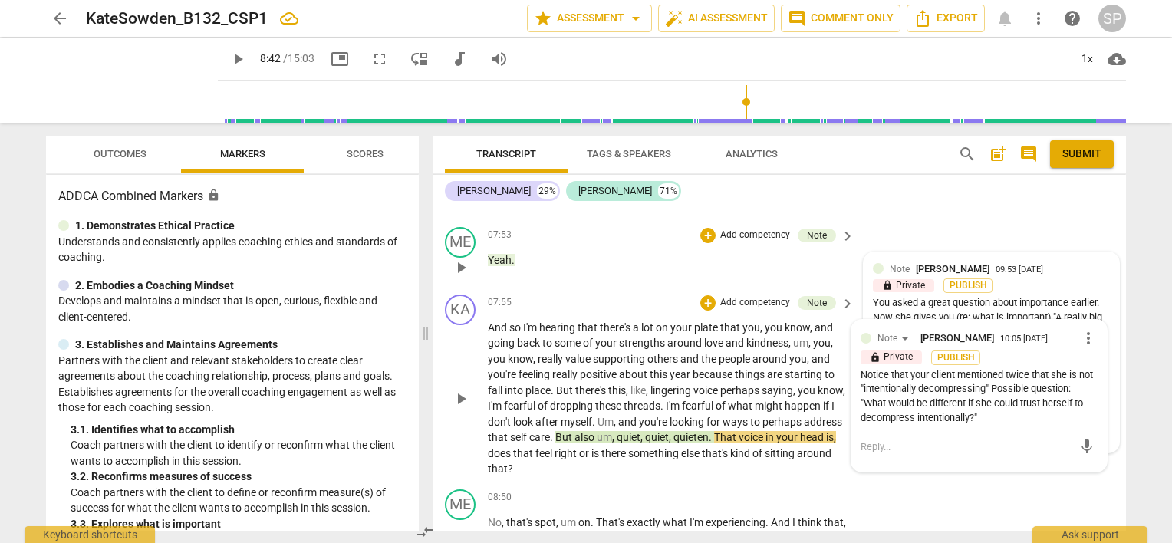
scroll to position [2692, 0]
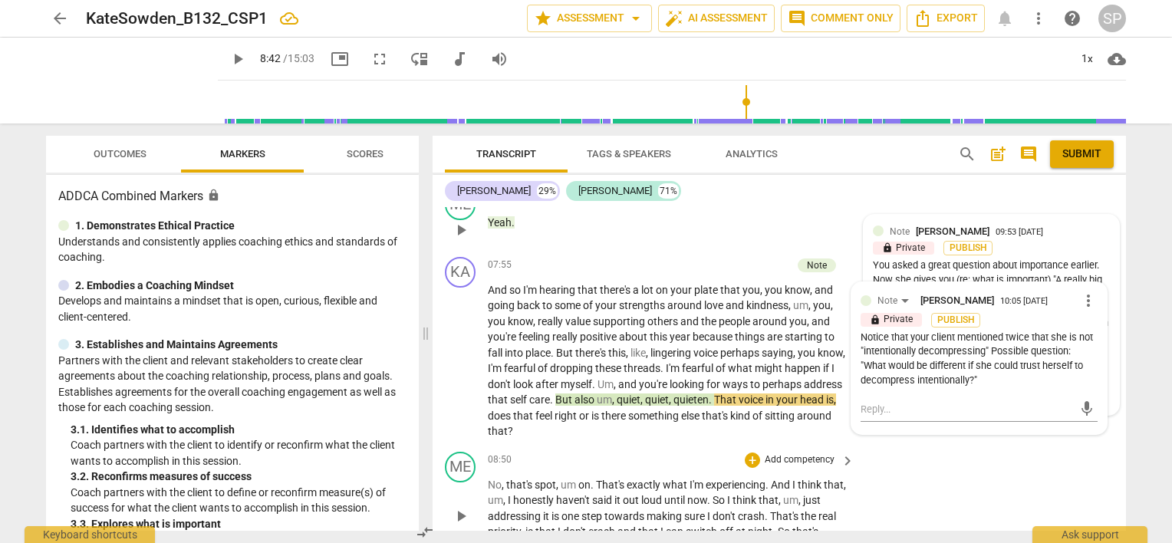
click at [464, 507] on span "play_arrow" at bounding box center [461, 516] width 18 height 18
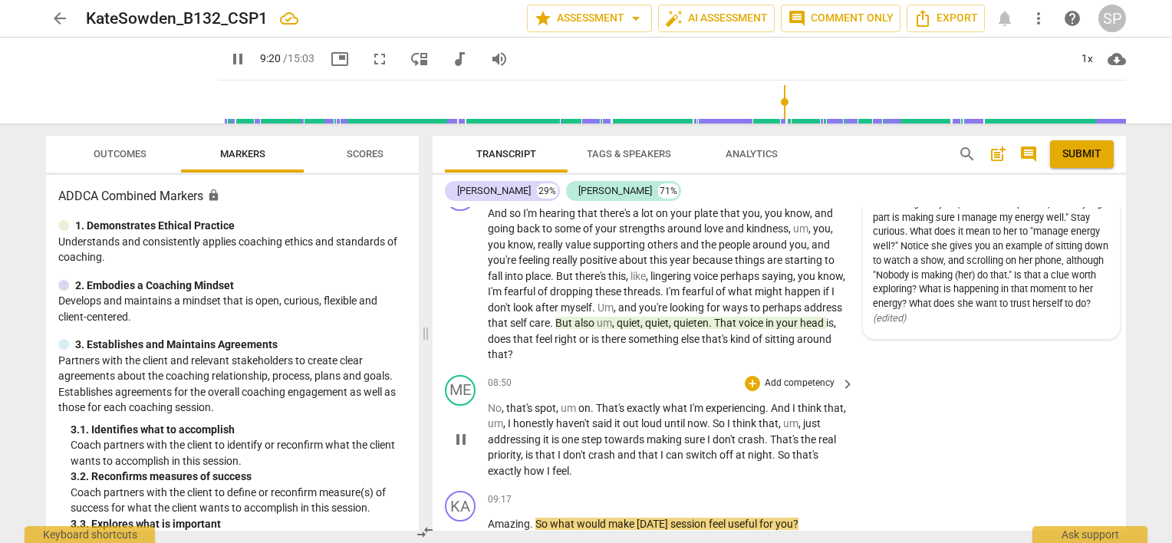
scroll to position [2846, 0]
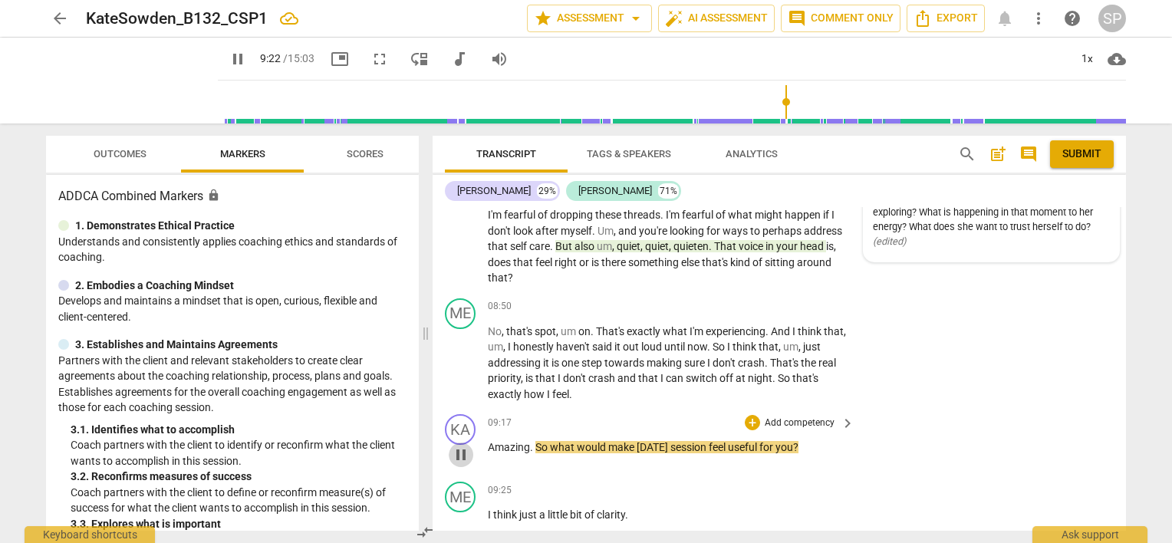
click at [460, 446] on span "pause" at bounding box center [461, 455] width 18 height 18
drag, startPoint x: 488, startPoint y: 423, endPoint x: 538, endPoint y: 429, distance: 50.9
click at [538, 439] on p "Amazing . So what would make [DATE] session feel useful for you ?" at bounding box center [667, 447] width 359 height 16
click at [749, 415] on div "+" at bounding box center [752, 422] width 15 height 15
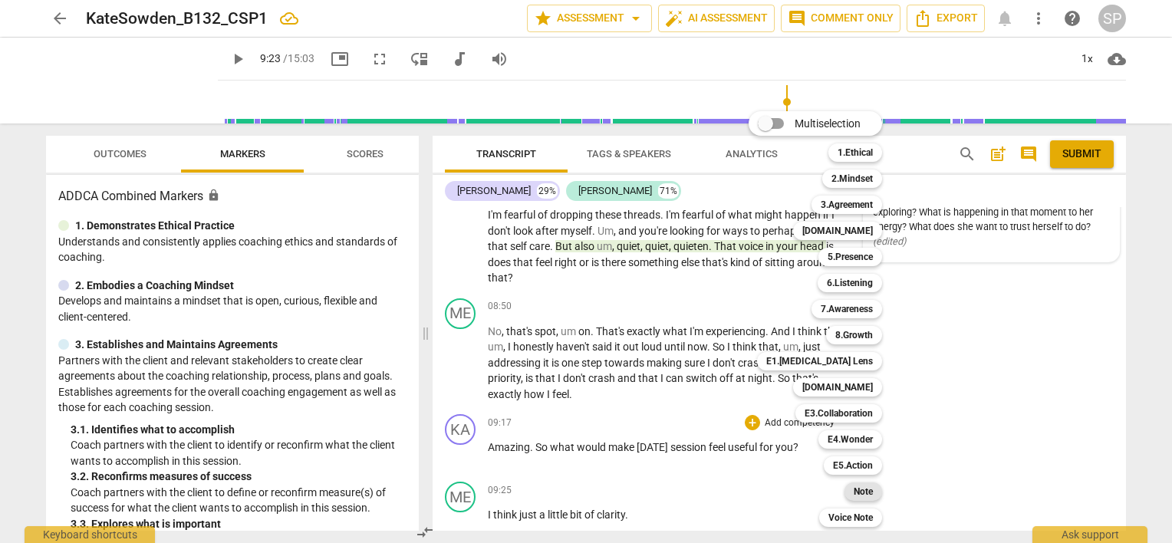
click at [866, 488] on b "Note" at bounding box center [863, 491] width 19 height 18
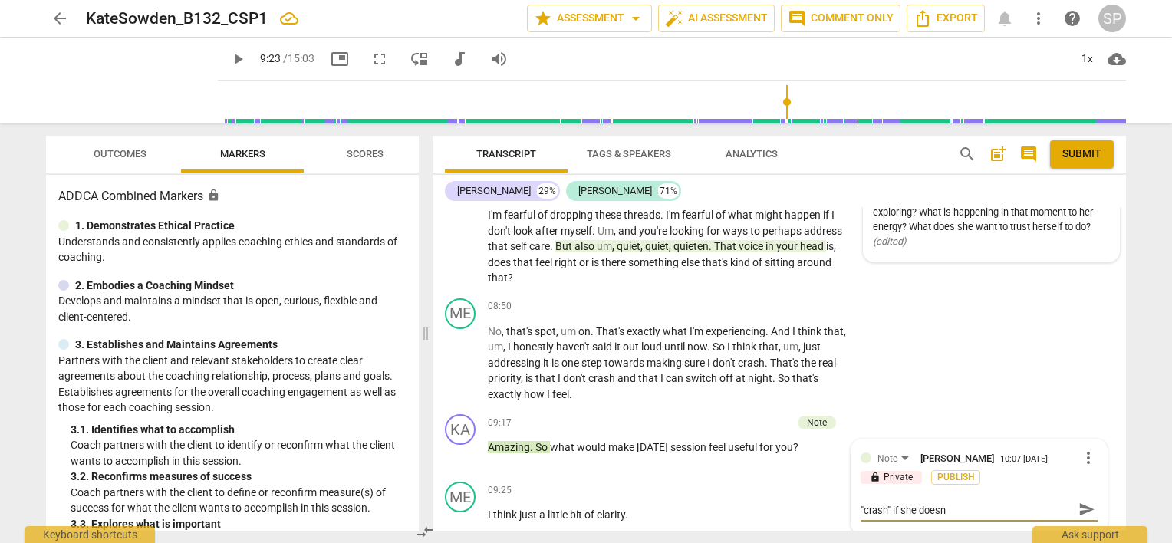
scroll to position [0, 0]
click at [933, 502] on textarea "Notice the [MEDICAL_DATA] thinking - she will "crash" if she doesn't switch off." at bounding box center [967, 516] width 212 height 29
click at [1035, 502] on textarea "Notice the [MEDICAL_DATA] all or nothing thinking - she will "crash" if she doe…" at bounding box center [967, 516] width 212 height 29
click at [1078, 515] on span "send" at bounding box center [1086, 523] width 17 height 17
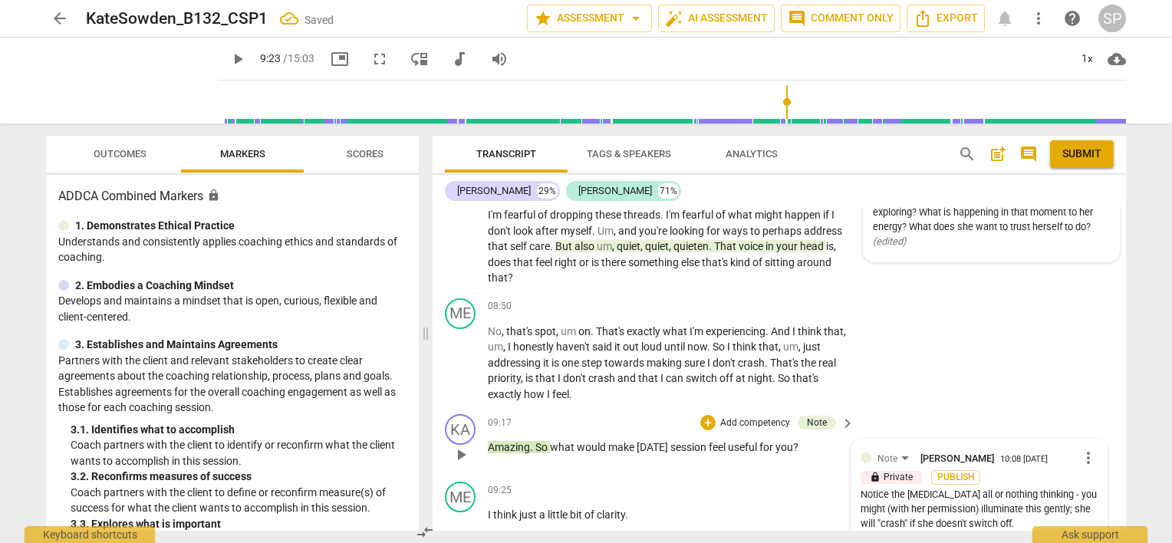
click at [466, 446] on span "play_arrow" at bounding box center [461, 455] width 18 height 18
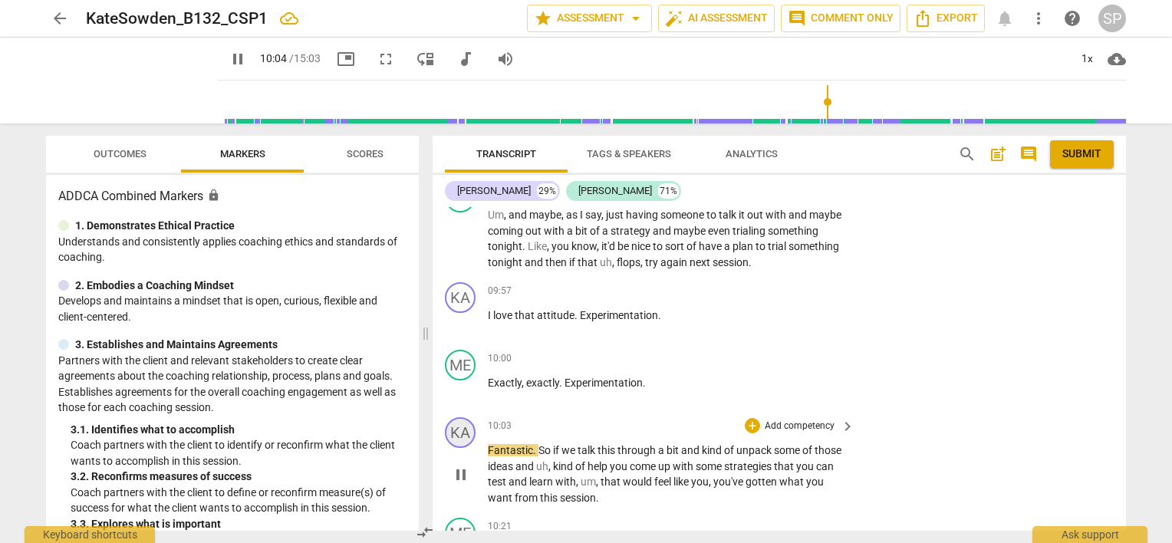
scroll to position [3306, 0]
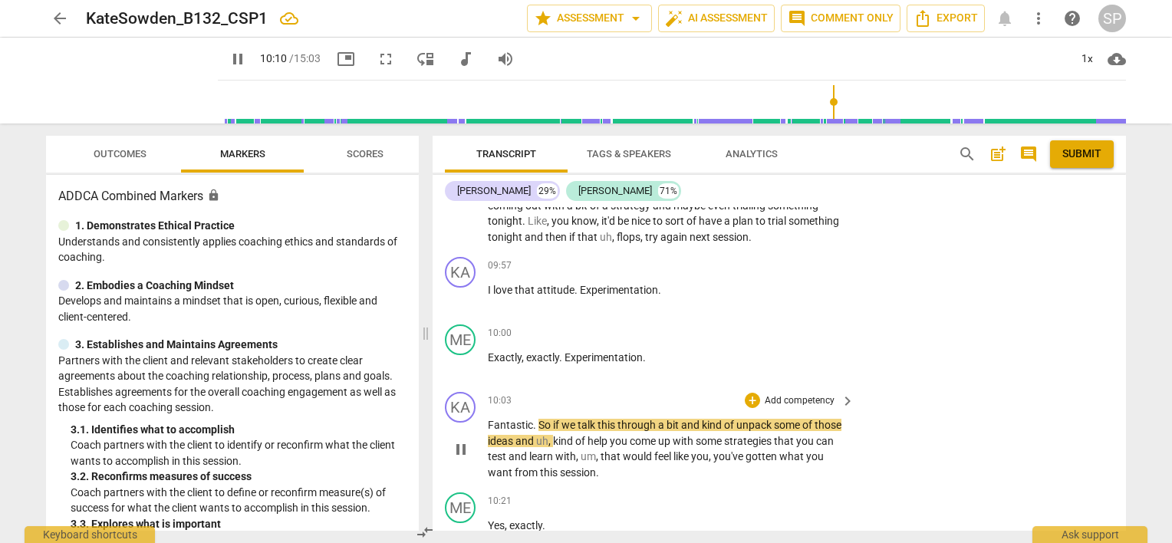
click at [469, 440] on span "pause" at bounding box center [461, 449] width 18 height 18
